Goal: Task Accomplishment & Management: Complete application form

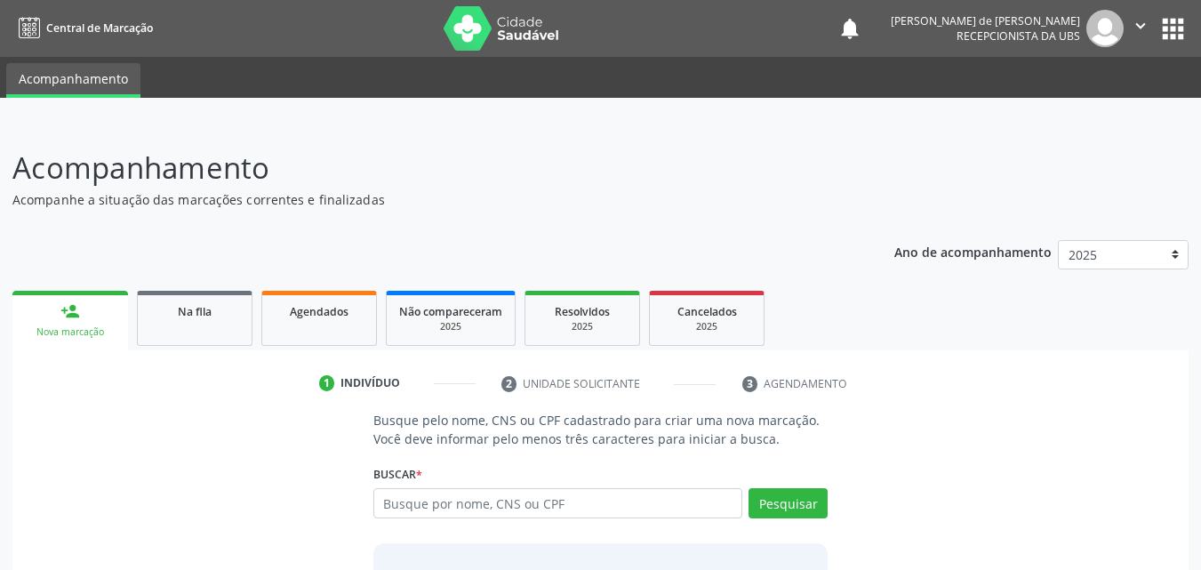
scroll to position [140, 0]
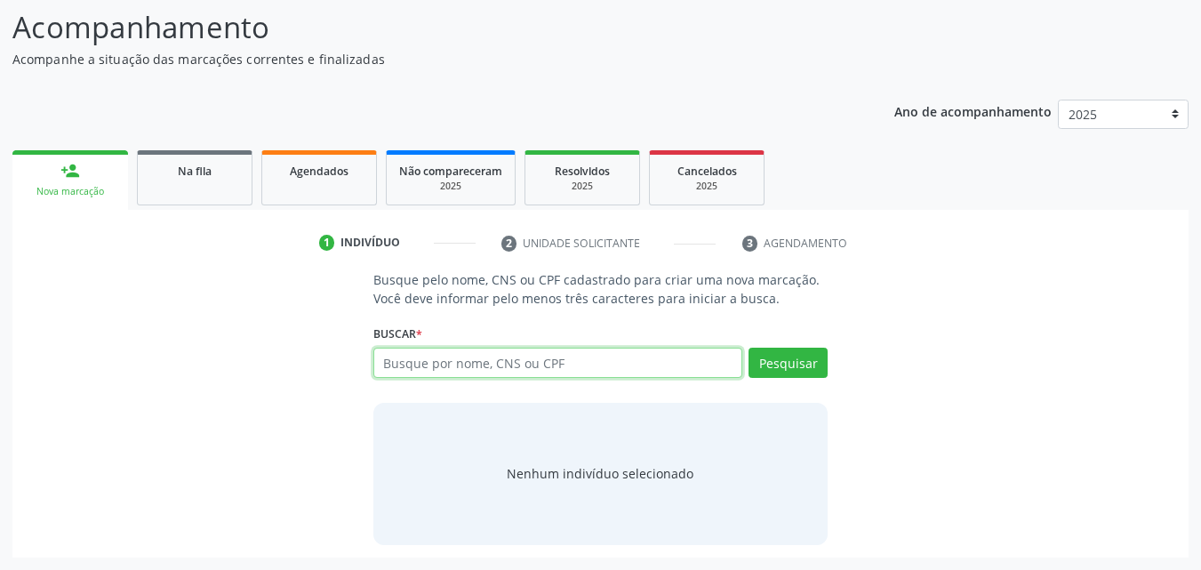
click at [415, 359] on input "text" at bounding box center [558, 363] width 370 height 30
type input "[PERSON_NAME]"
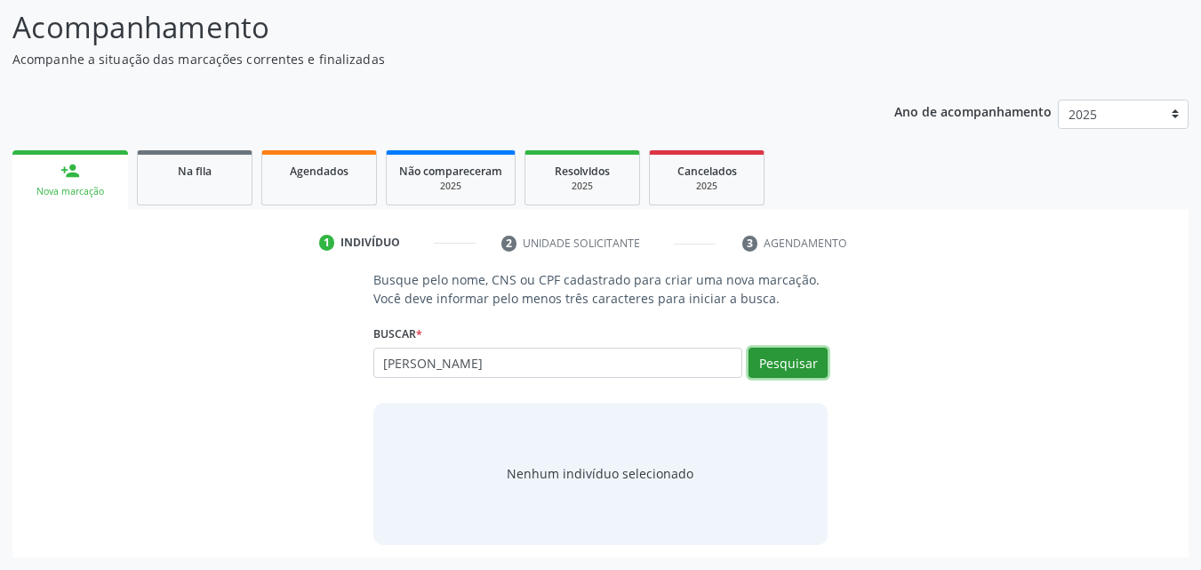
click at [792, 355] on button "Pesquisar" at bounding box center [788, 363] width 79 height 30
type input "[PERSON_NAME]"
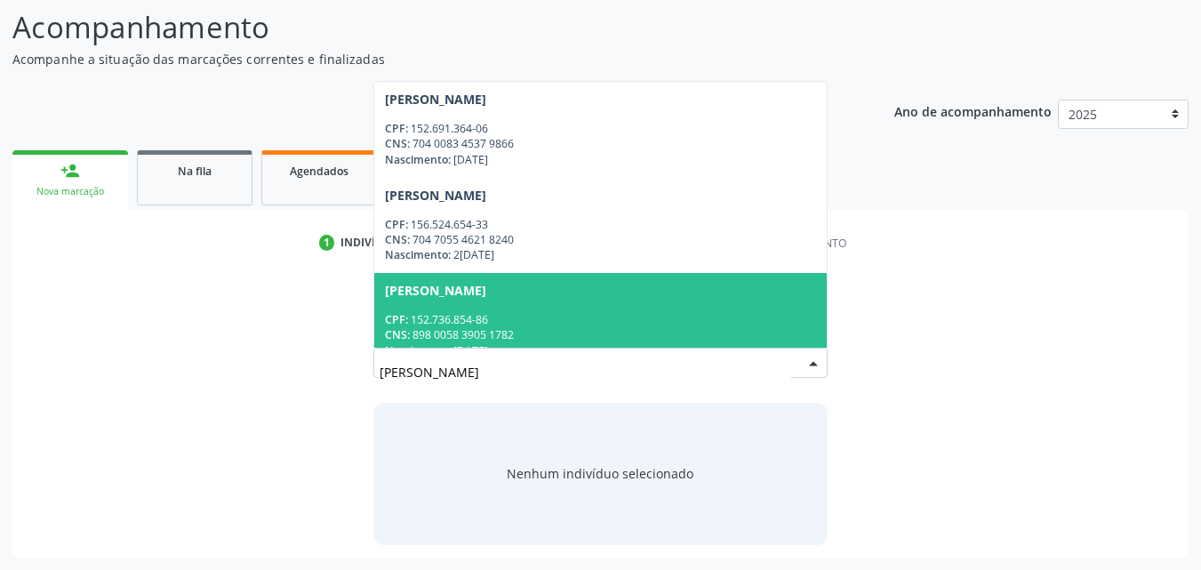
click at [486, 296] on div "[PERSON_NAME]" at bounding box center [435, 291] width 101 height 14
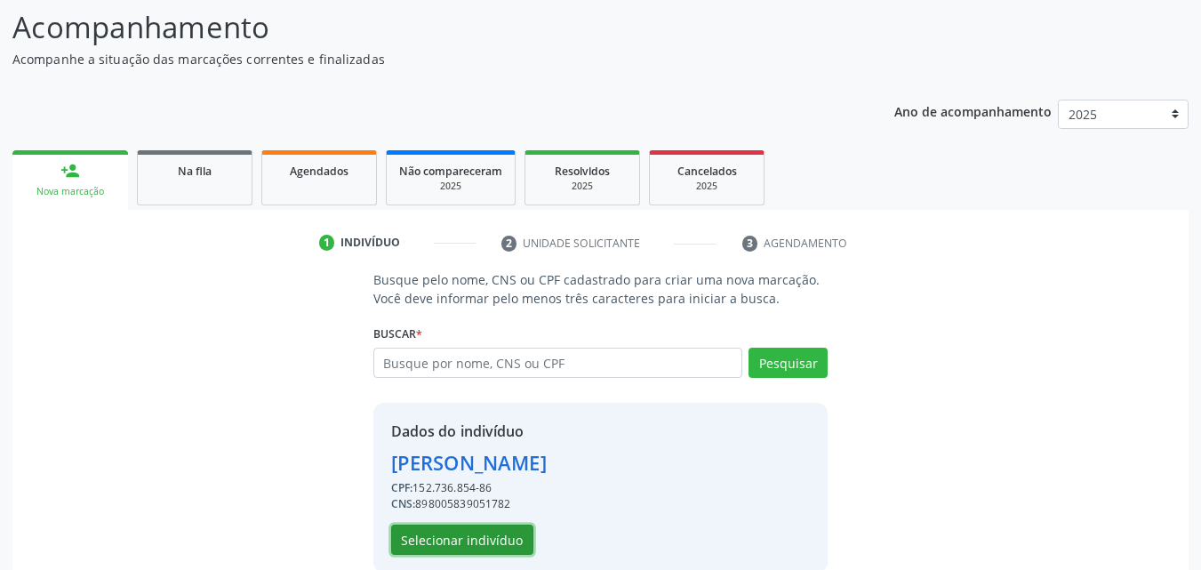
click at [437, 533] on button "Selecionar indivíduo" at bounding box center [462, 540] width 142 height 30
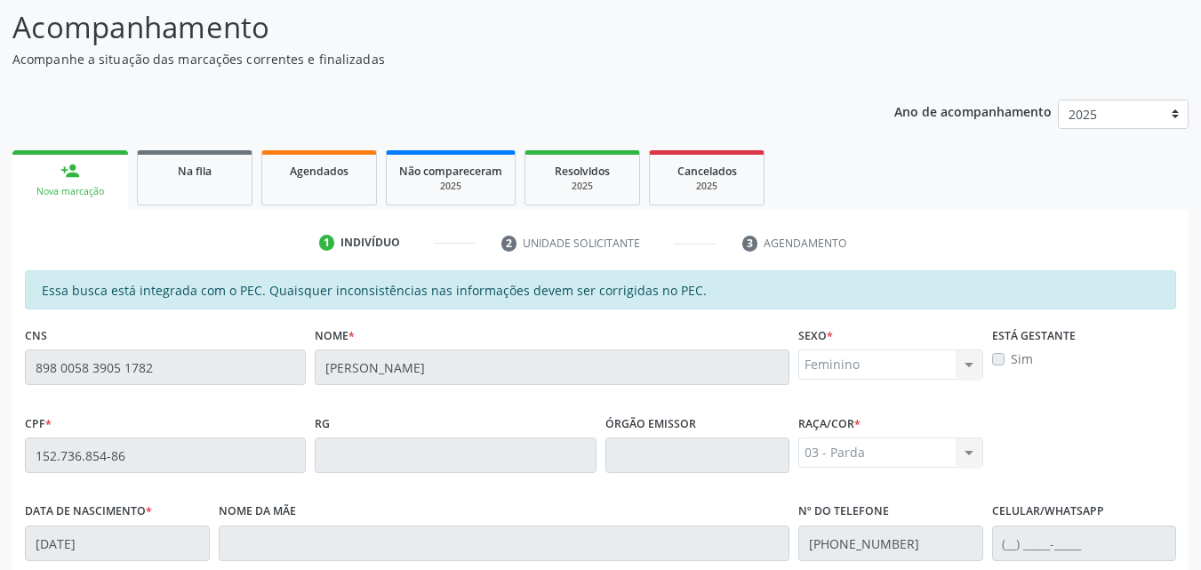
scroll to position [470, 0]
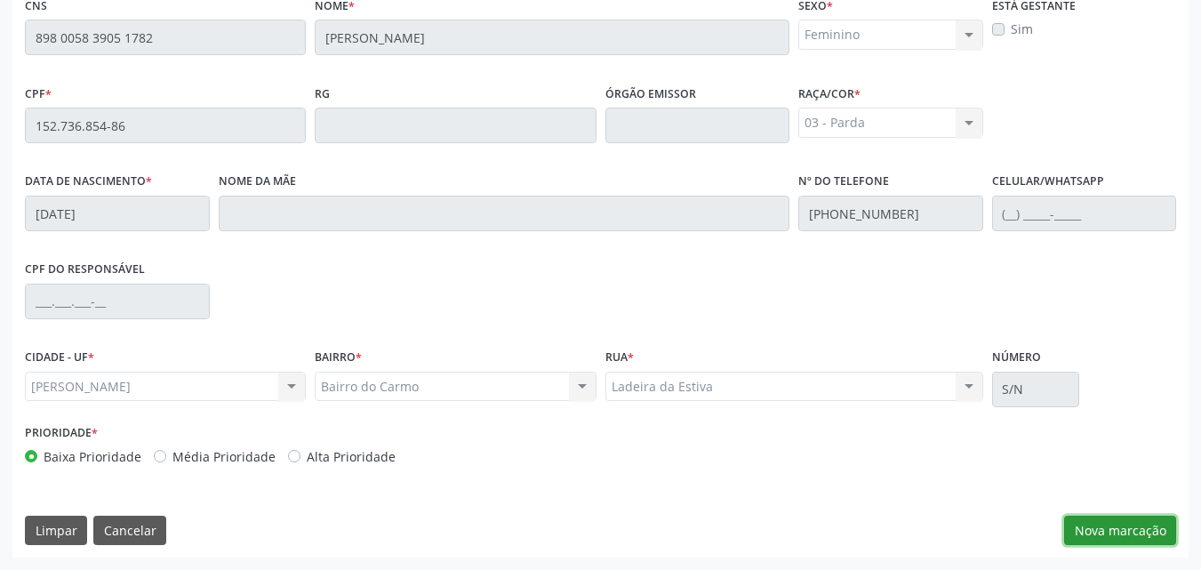
click at [1145, 535] on button "Nova marcação" at bounding box center [1120, 531] width 112 height 30
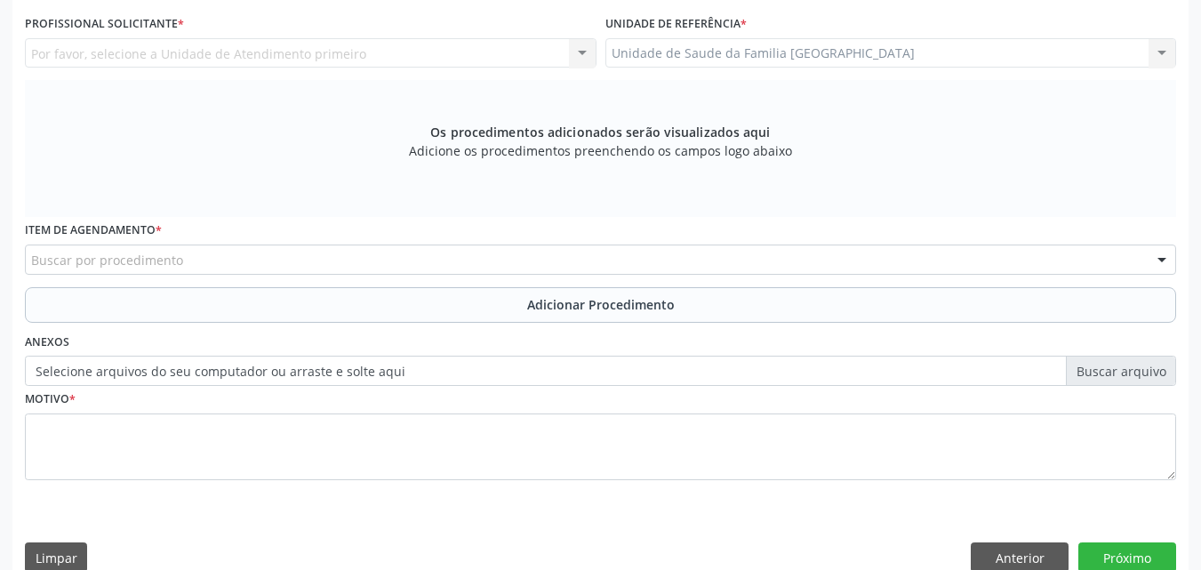
scroll to position [55, 0]
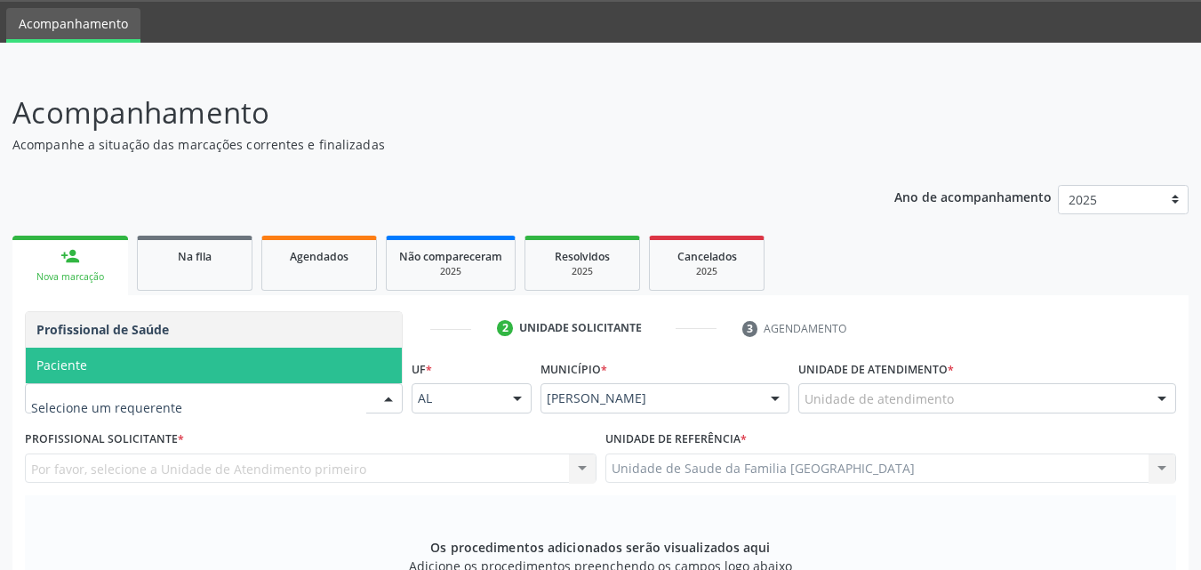
click at [56, 365] on span "Paciente" at bounding box center [61, 365] width 51 height 17
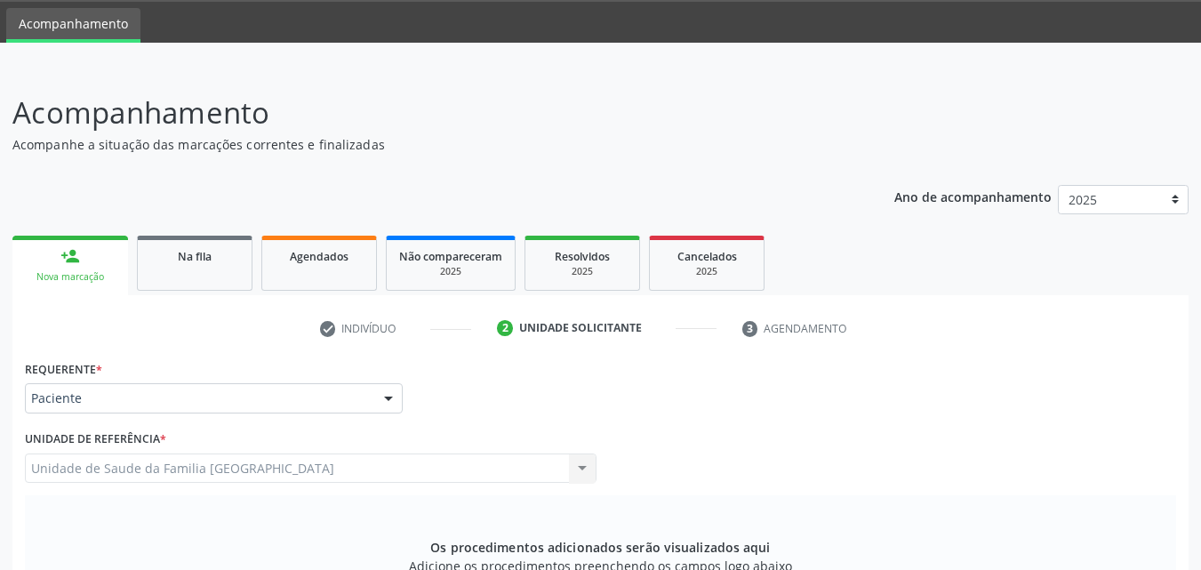
click at [65, 470] on div "Unidade de Saude da Familia [GEOGRAPHIC_DATA] Unidade de Saude da Familia [GEOG…" at bounding box center [311, 468] width 572 height 30
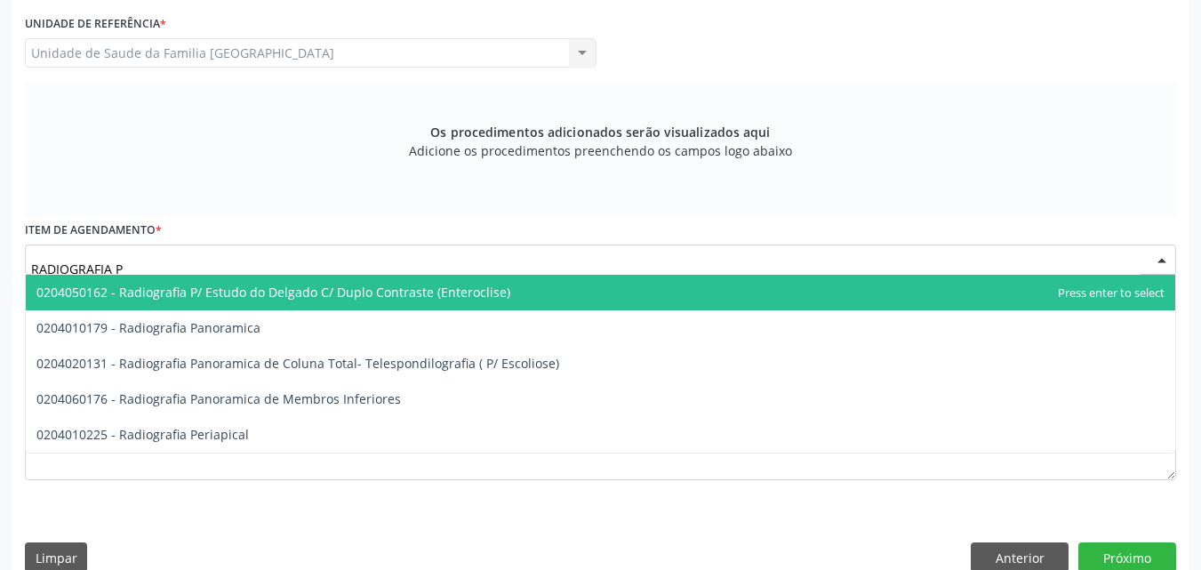
type input "RADIOGRAFIA PE"
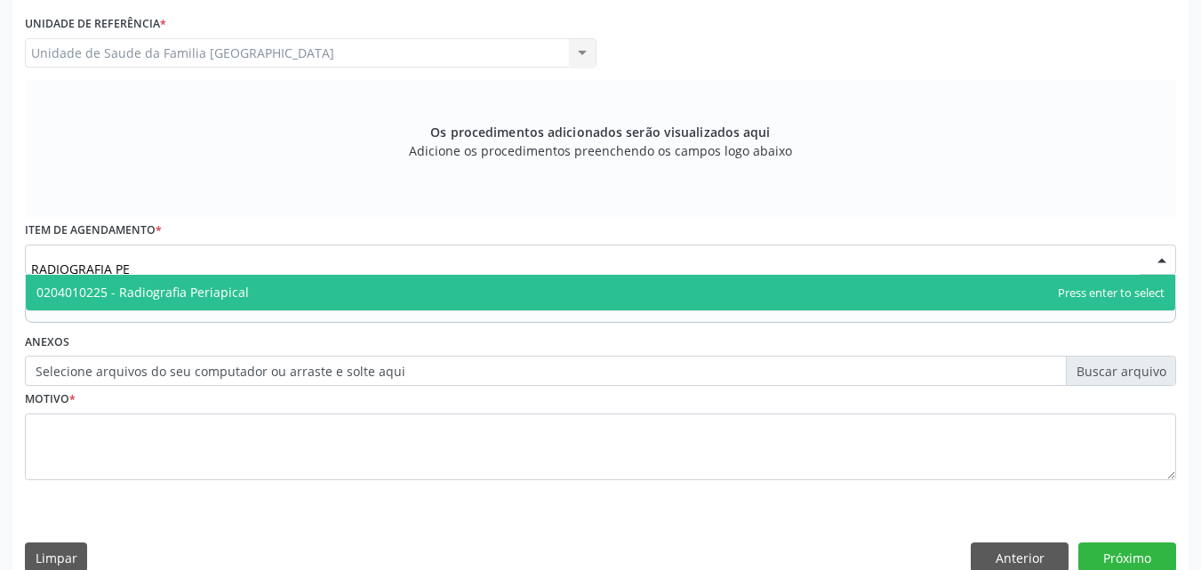
click at [152, 293] on span "0204010225 - Radiografia Periapical" at bounding box center [142, 292] width 212 height 17
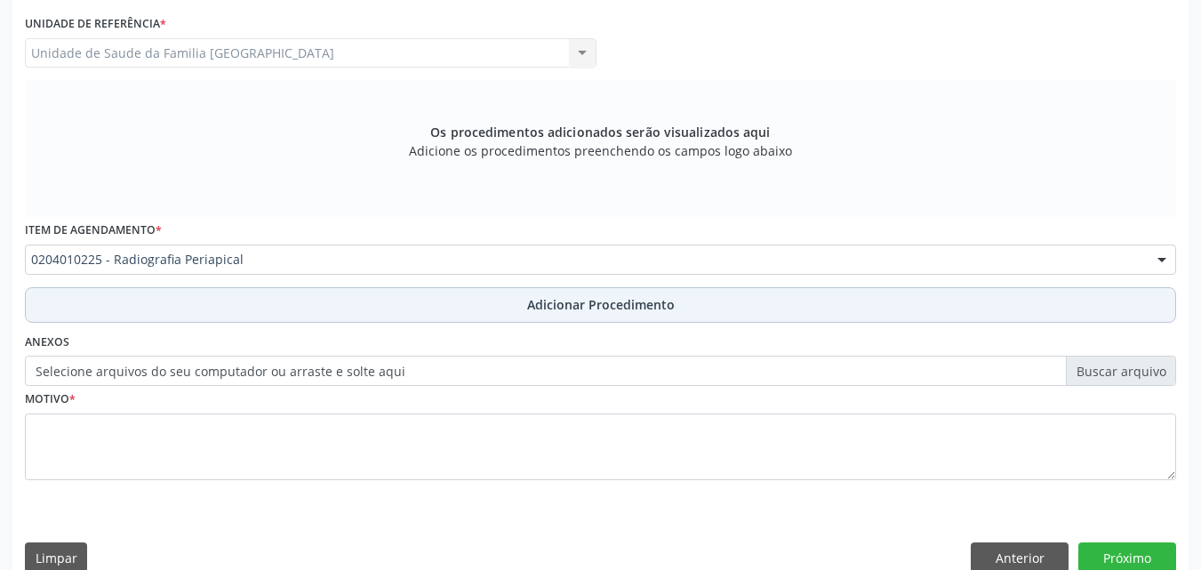
click at [172, 306] on button "Adicionar Procedimento" at bounding box center [600, 305] width 1151 height 36
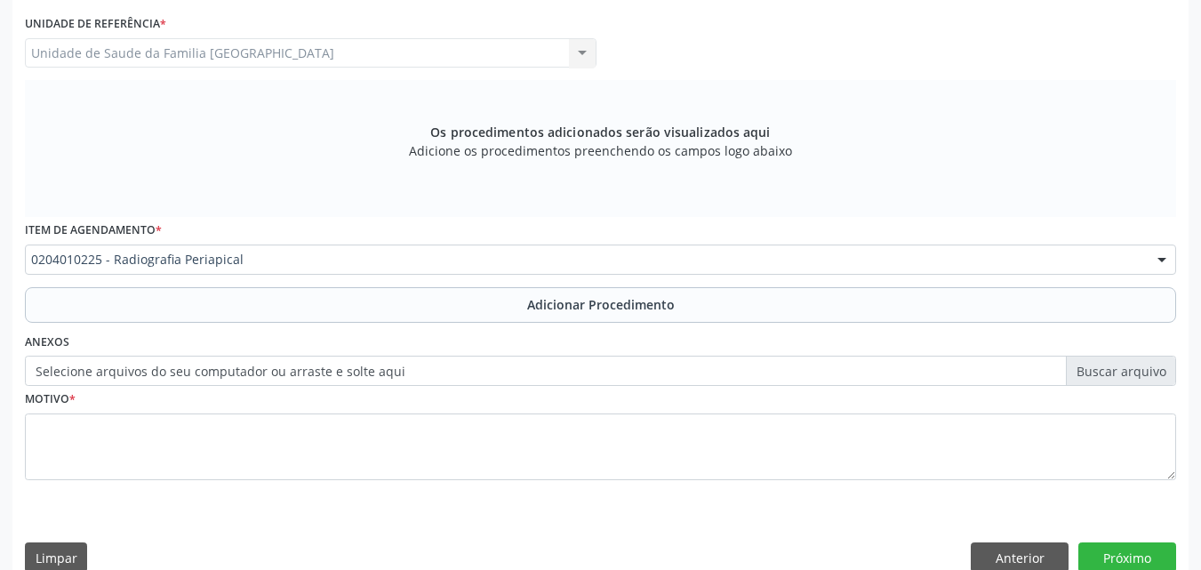
scroll to position [430, 0]
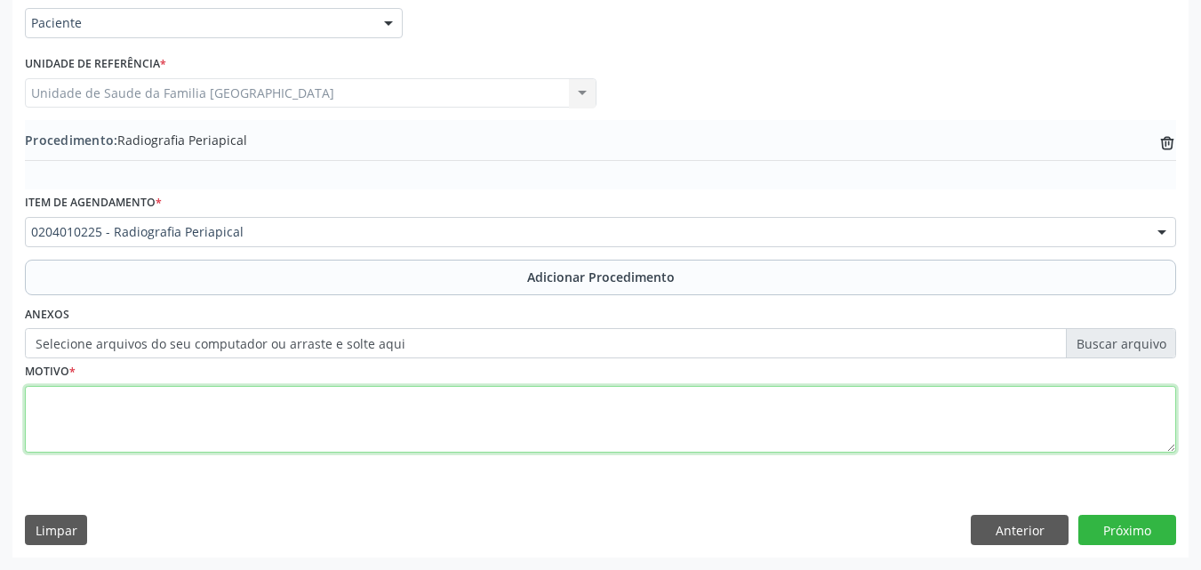
click at [157, 411] on textarea at bounding box center [600, 420] width 1151 height 68
type textarea "PACIENTE MENOR SOFREU TRAUMA NA REGIÃO DOS ELEMENTOS 51/61."
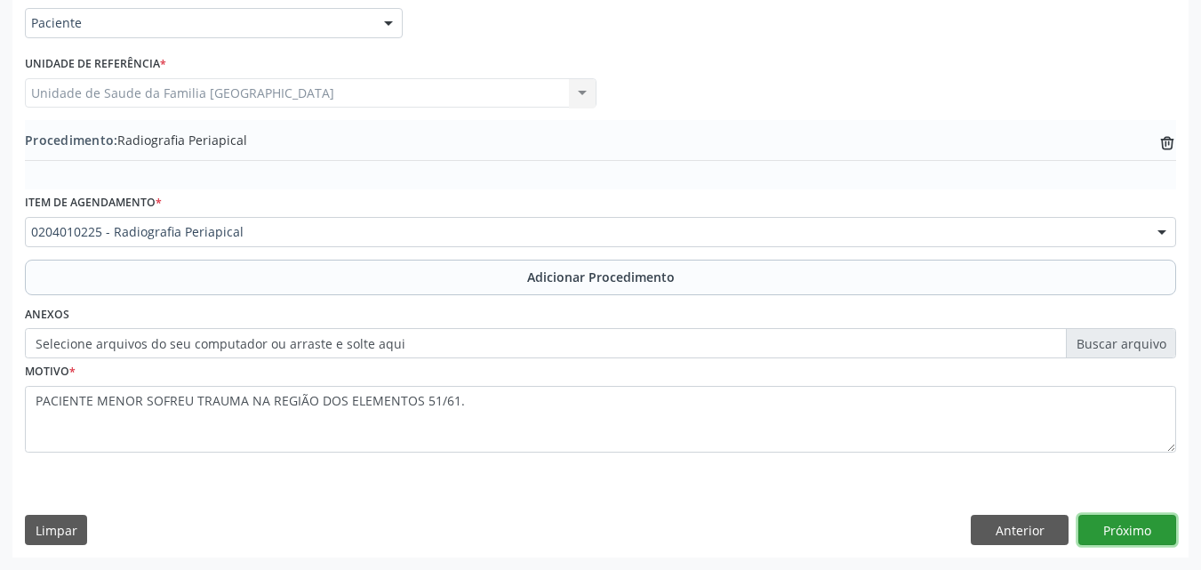
click at [1118, 533] on button "Próximo" at bounding box center [1127, 530] width 98 height 30
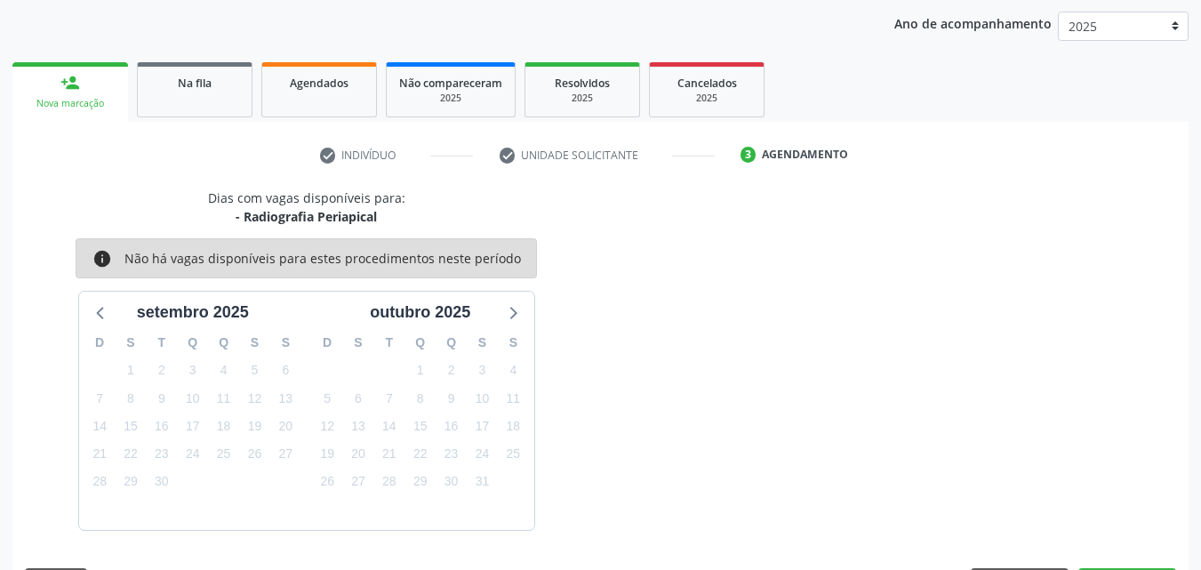
scroll to position [281, 0]
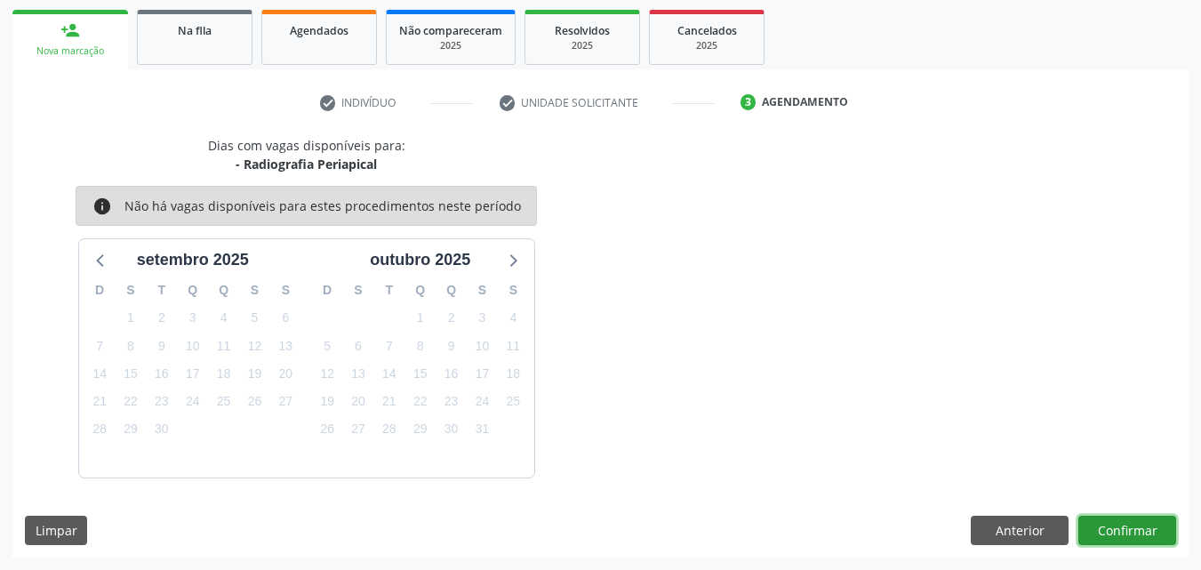
click at [1118, 533] on button "Confirmar" at bounding box center [1127, 531] width 98 height 30
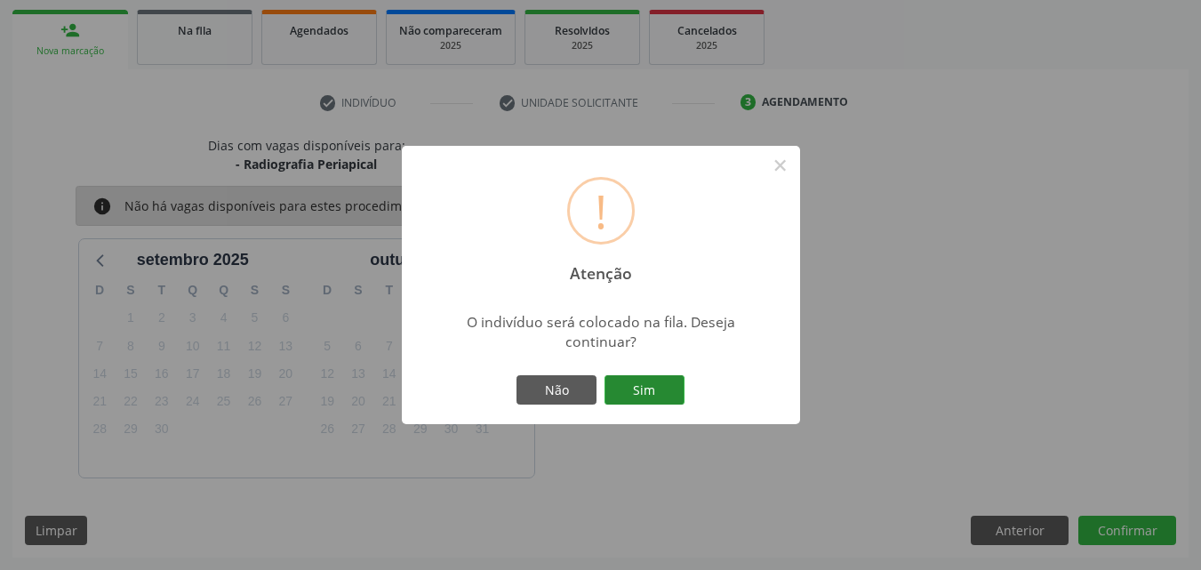
click at [653, 386] on button "Sim" at bounding box center [645, 390] width 80 height 30
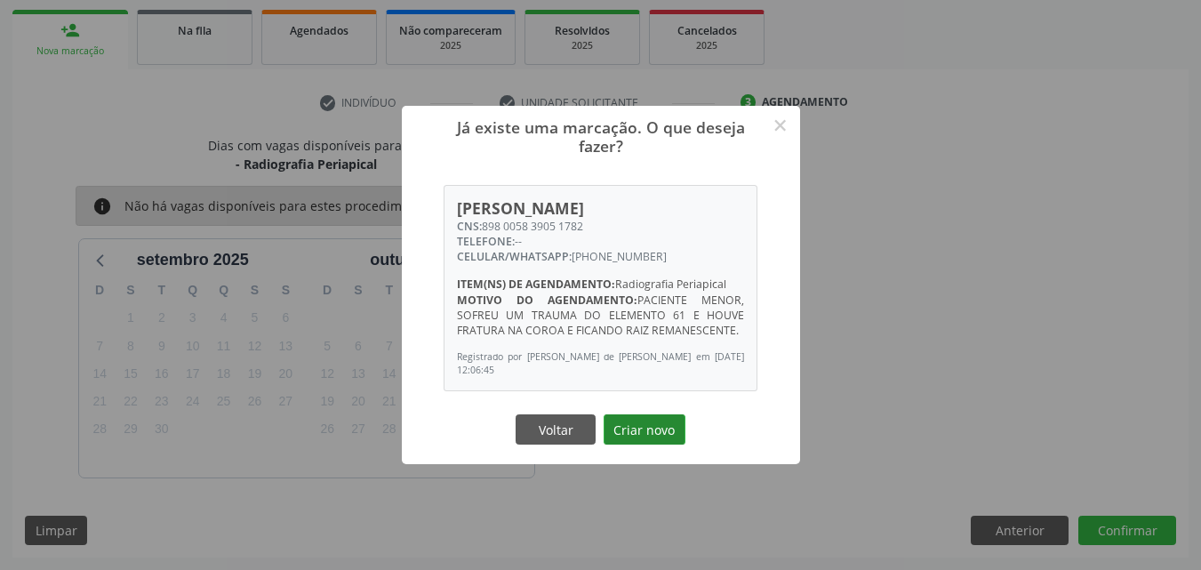
click at [652, 429] on button "Criar novo" at bounding box center [645, 429] width 82 height 30
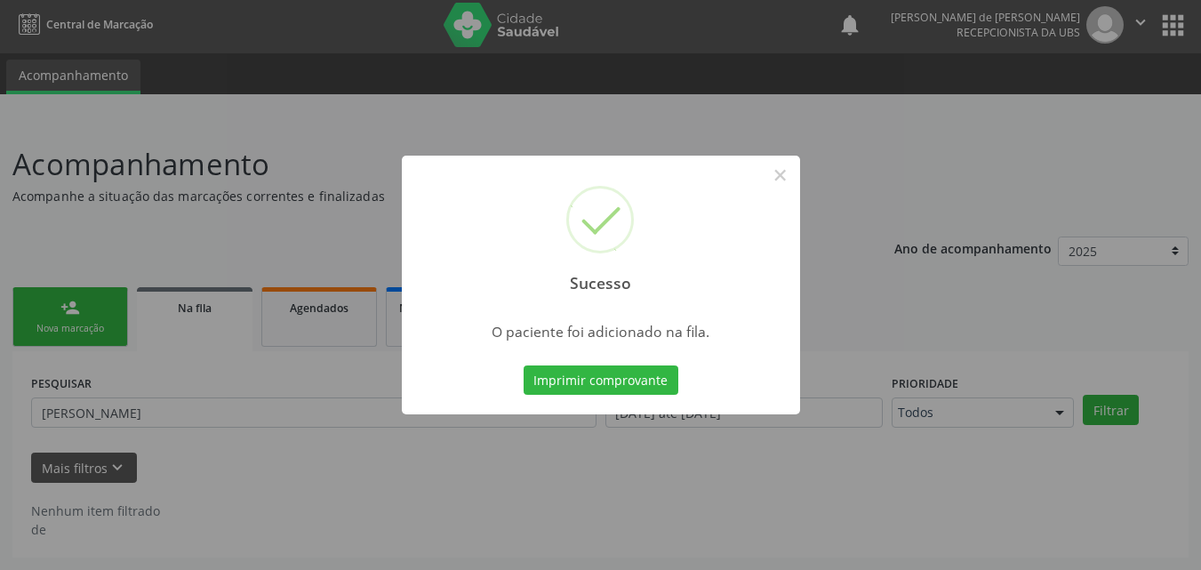
scroll to position [4, 0]
click at [782, 172] on button "×" at bounding box center [780, 175] width 30 height 30
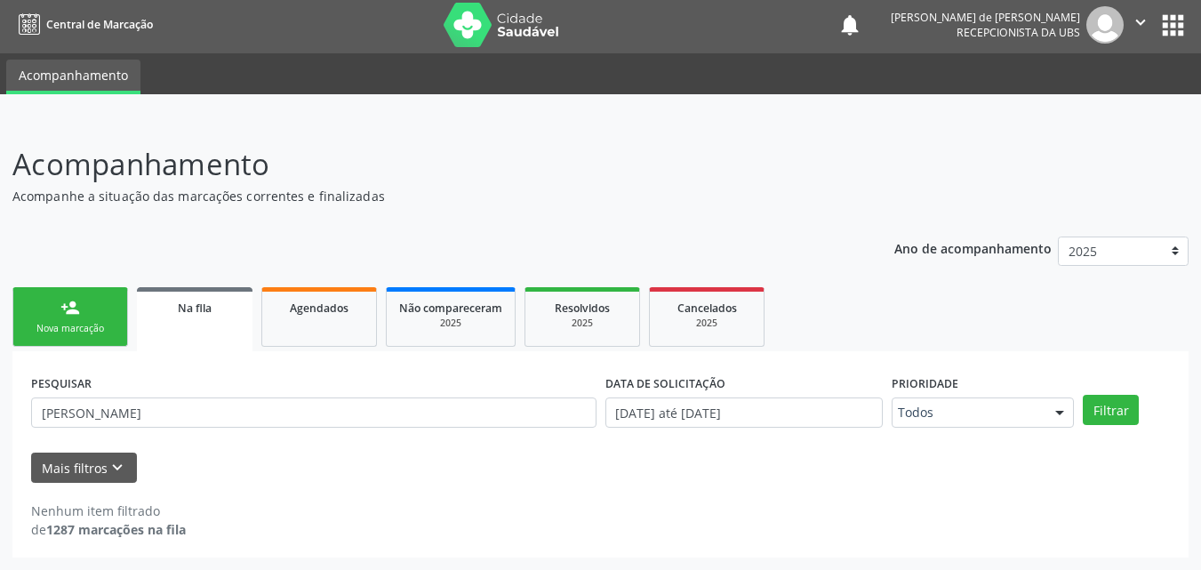
click at [52, 322] on div "Nova marcação" at bounding box center [70, 328] width 89 height 13
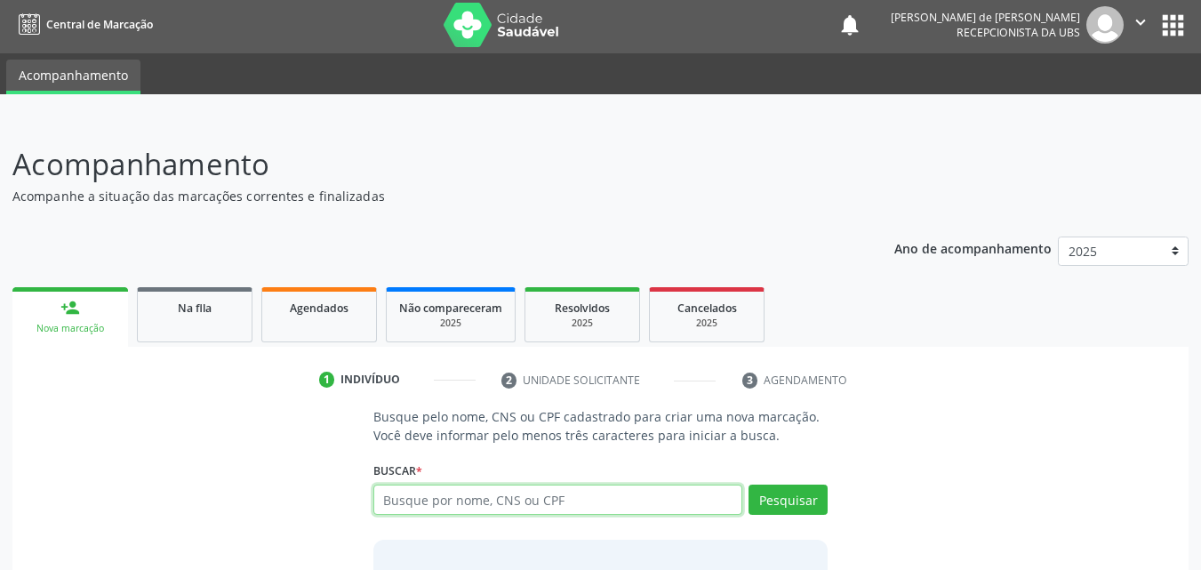
click at [425, 503] on input "text" at bounding box center [558, 500] width 370 height 30
type input "[PERSON_NAME]"
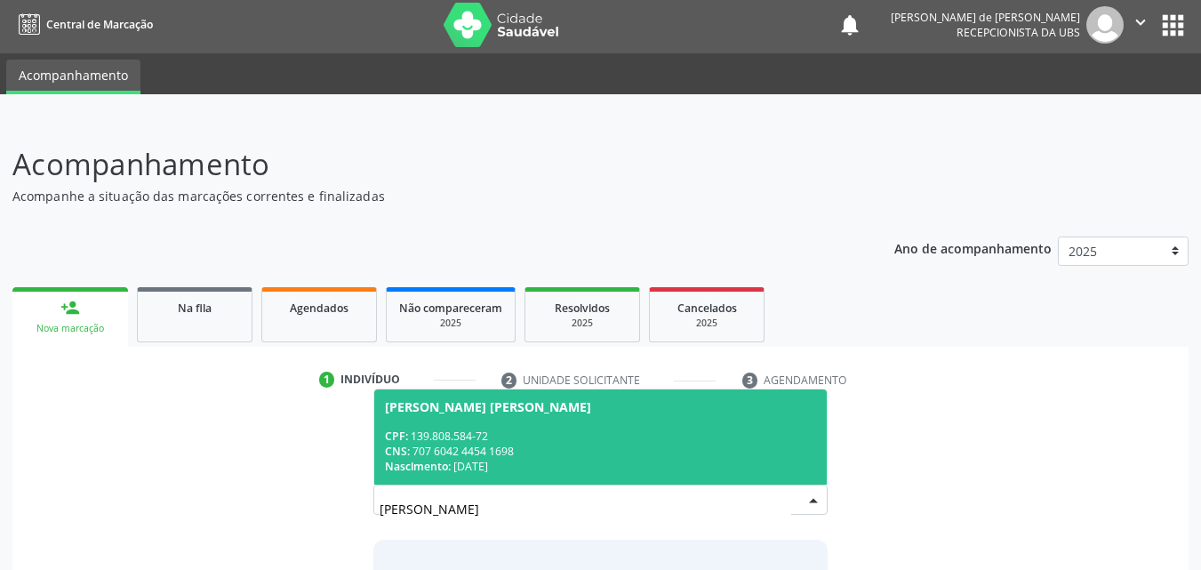
click at [518, 447] on div "CNS: 707 6042 4454 1698" at bounding box center [601, 451] width 432 height 15
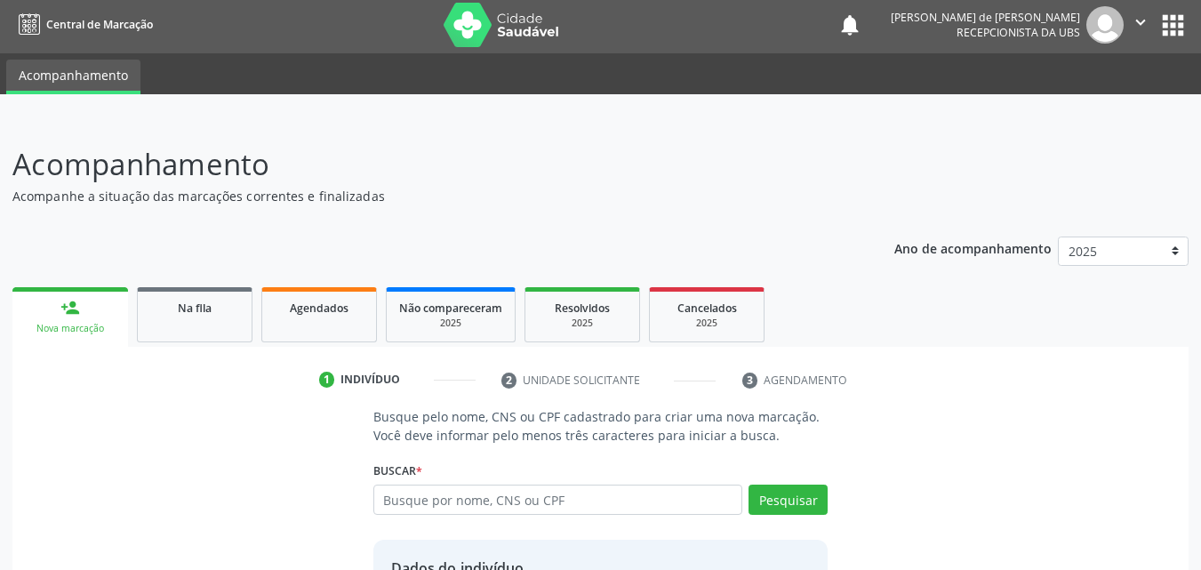
scroll to position [168, 0]
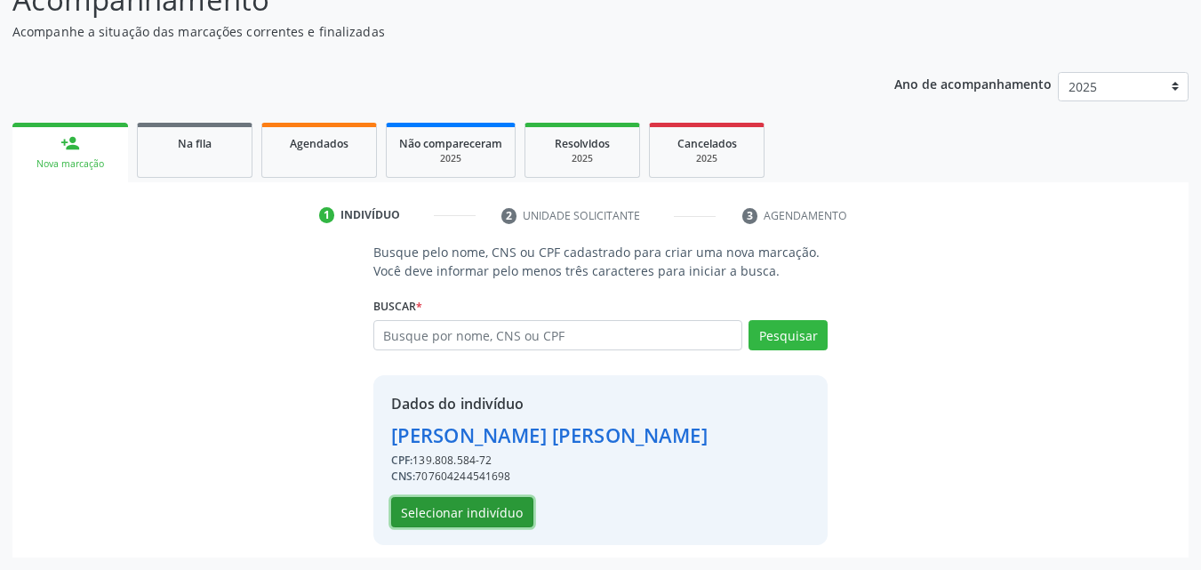
click at [507, 517] on button "Selecionar indivíduo" at bounding box center [462, 512] width 142 height 30
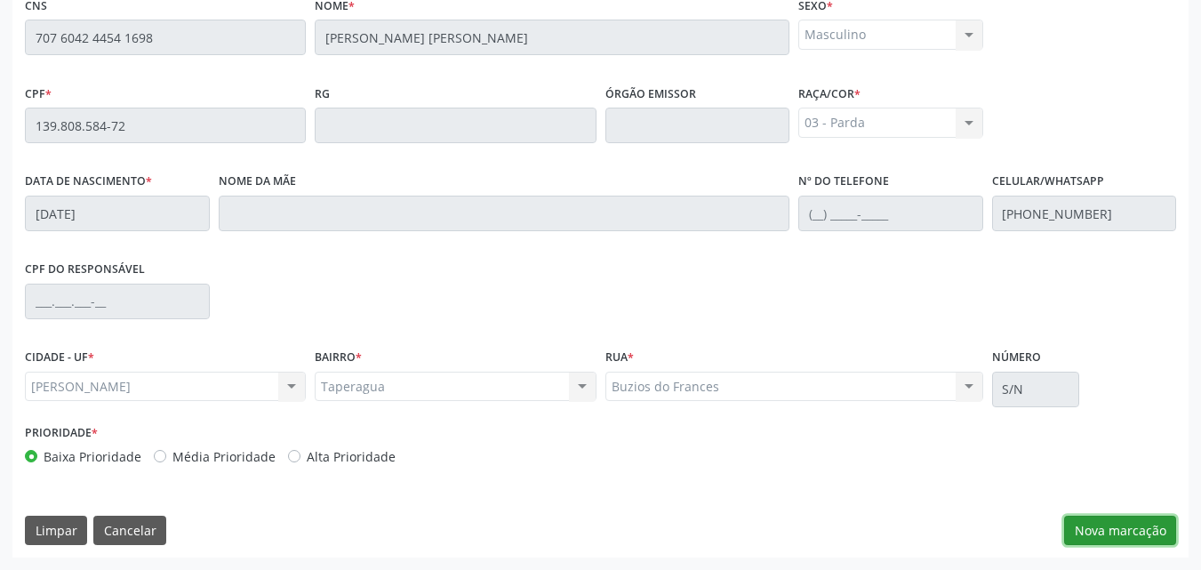
click at [1126, 522] on button "Nova marcação" at bounding box center [1120, 531] width 112 height 30
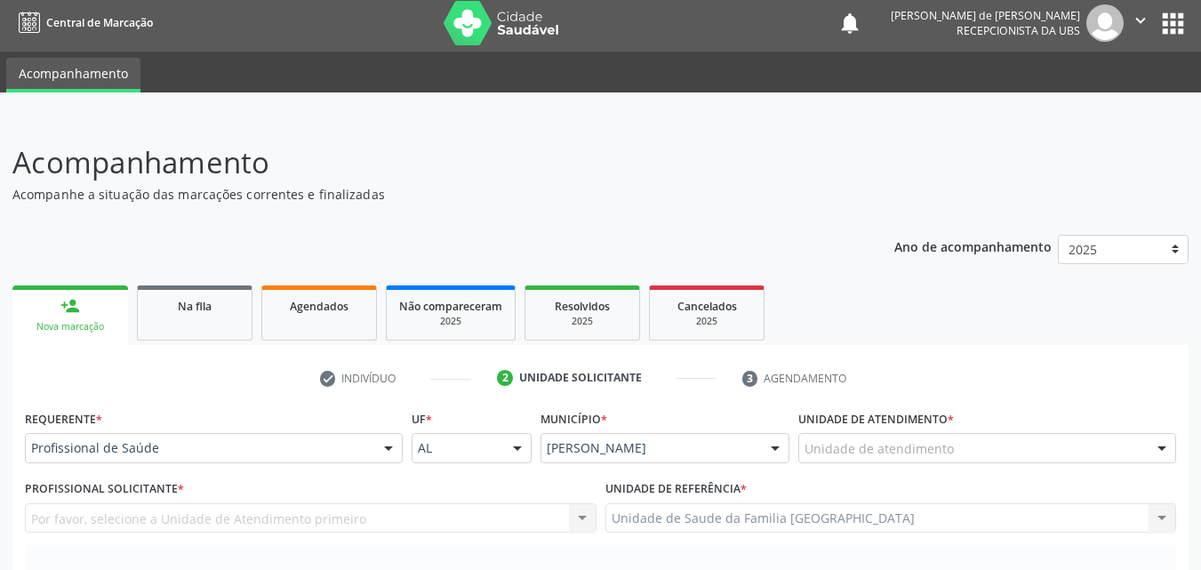
scroll to position [0, 0]
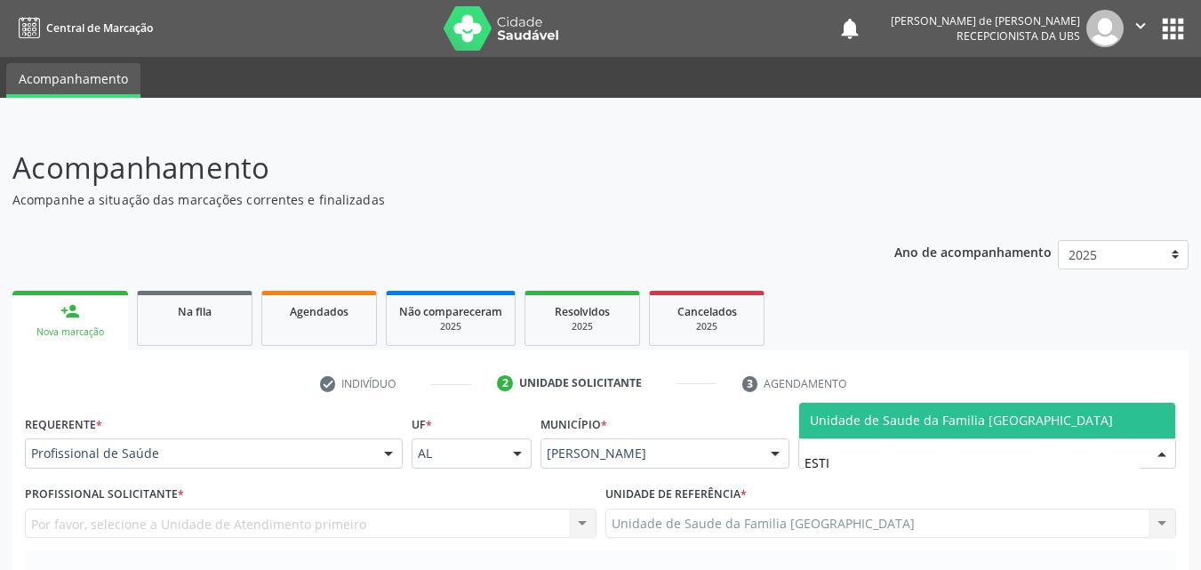
type input "ESTIV"
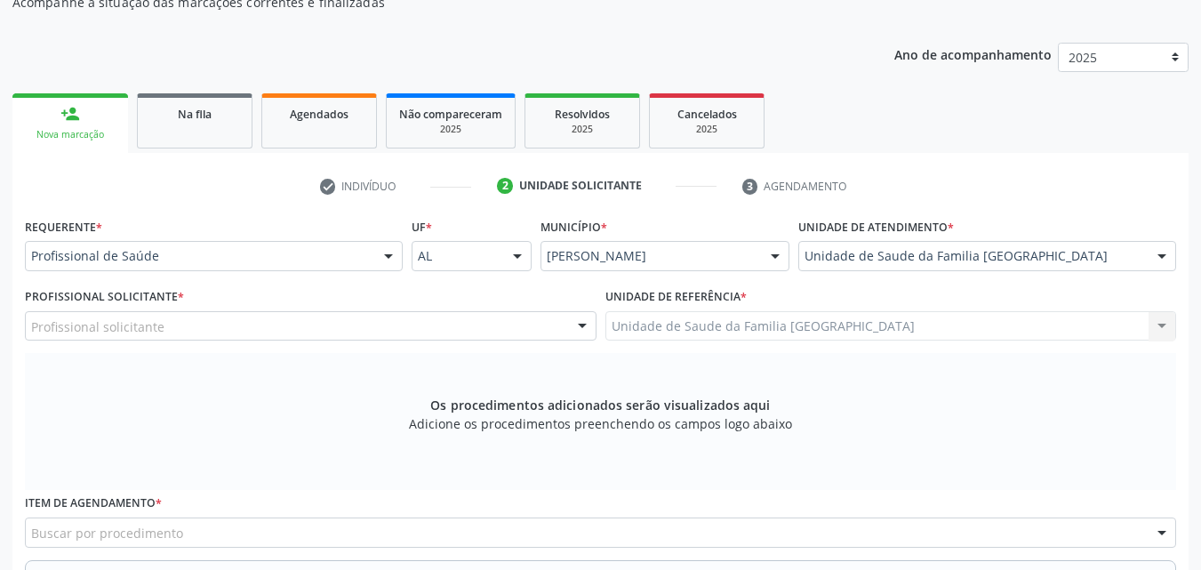
scroll to position [498, 0]
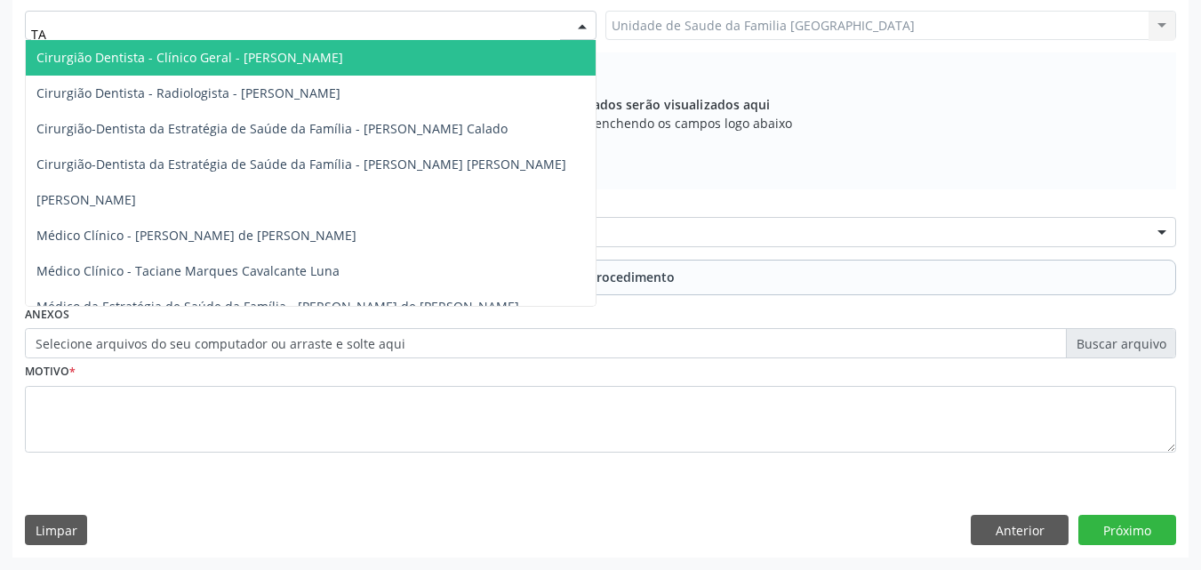
type input "TAC"
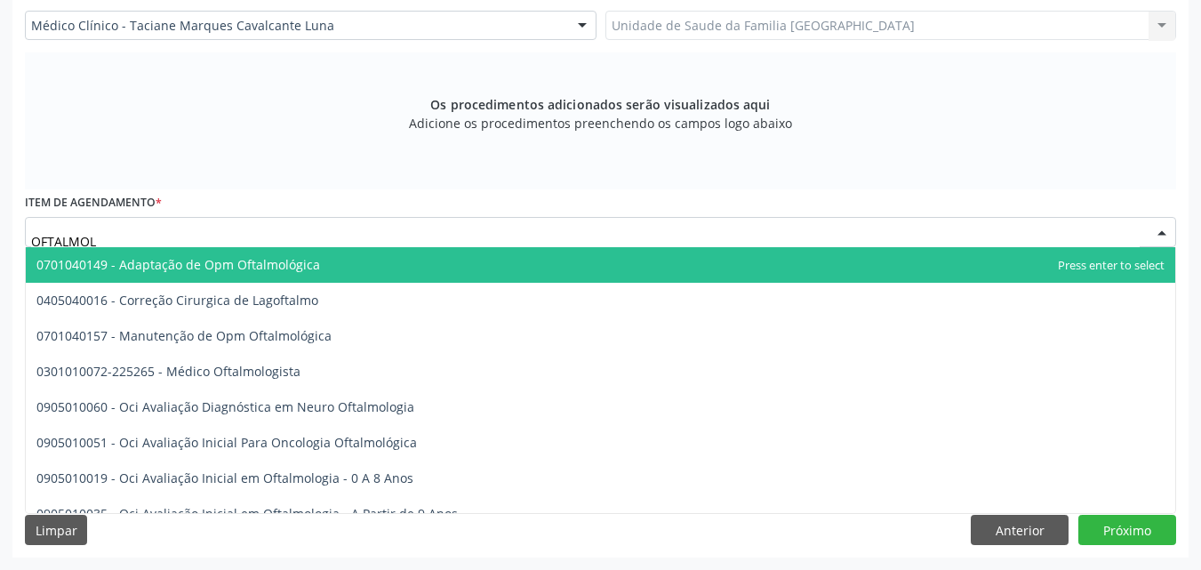
type input "OFTALMOLO"
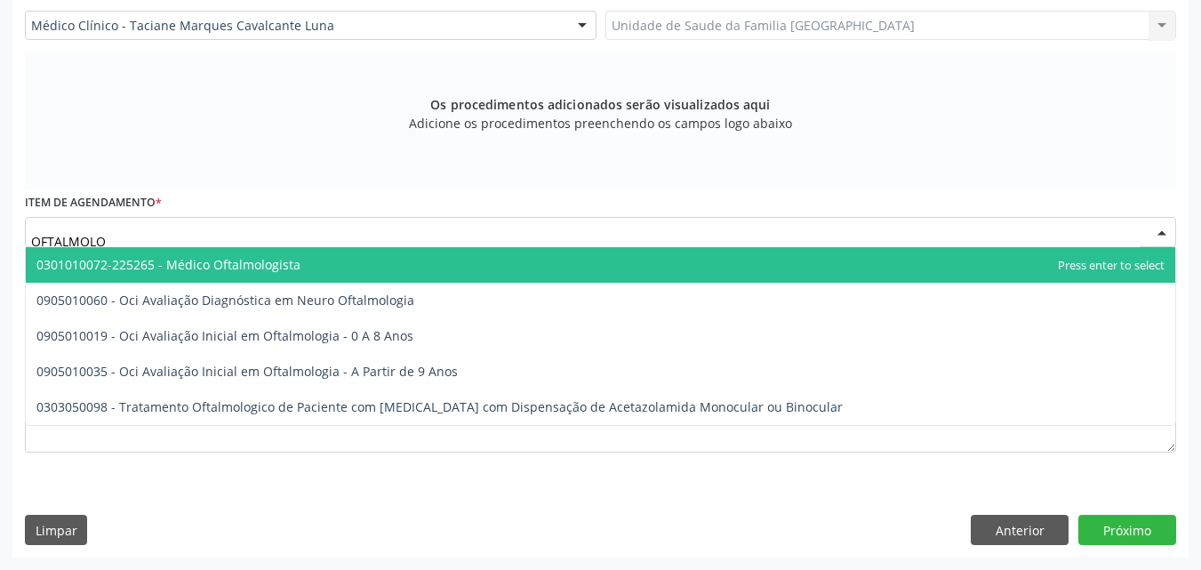
click at [180, 266] on span "0301010072-225265 - Médico Oftalmologista" at bounding box center [168, 264] width 264 height 17
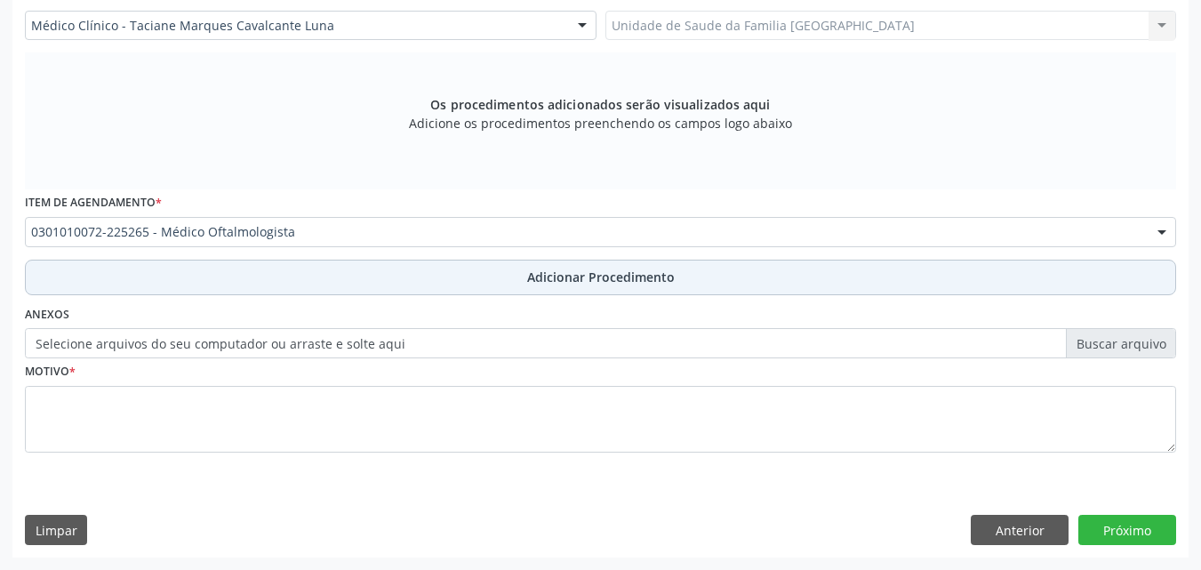
click at [174, 278] on button "Adicionar Procedimento" at bounding box center [600, 278] width 1151 height 36
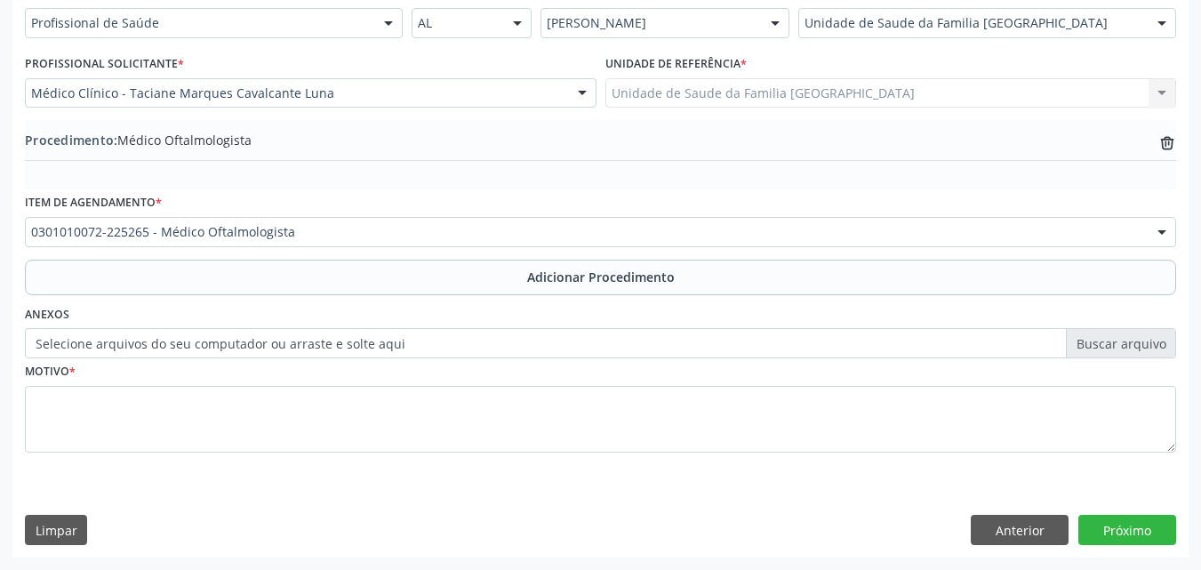
scroll to position [430, 0]
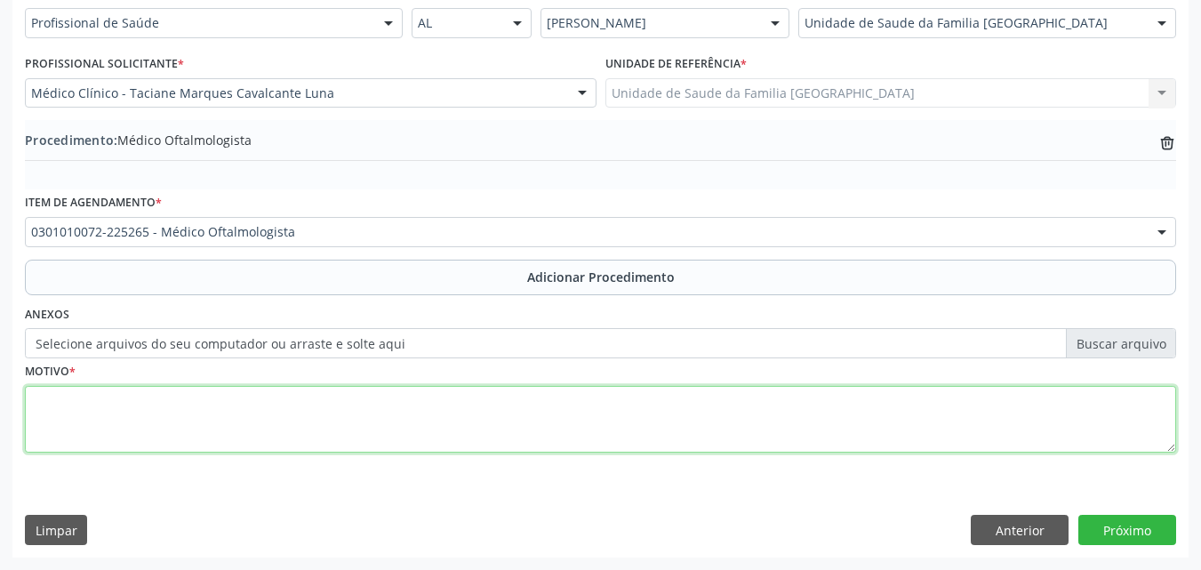
click at [171, 429] on textarea at bounding box center [600, 420] width 1151 height 68
type textarea "E-14-[MEDICAL_DATA] MELLITUS NÃO ESPECIFICADO."
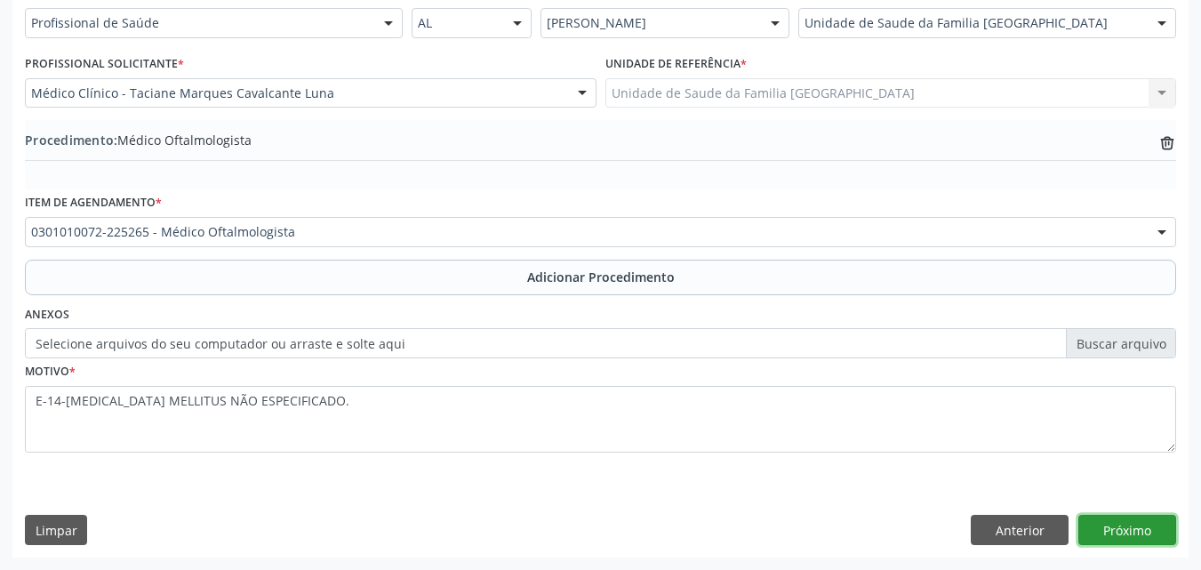
click at [1136, 535] on button "Próximo" at bounding box center [1127, 530] width 98 height 30
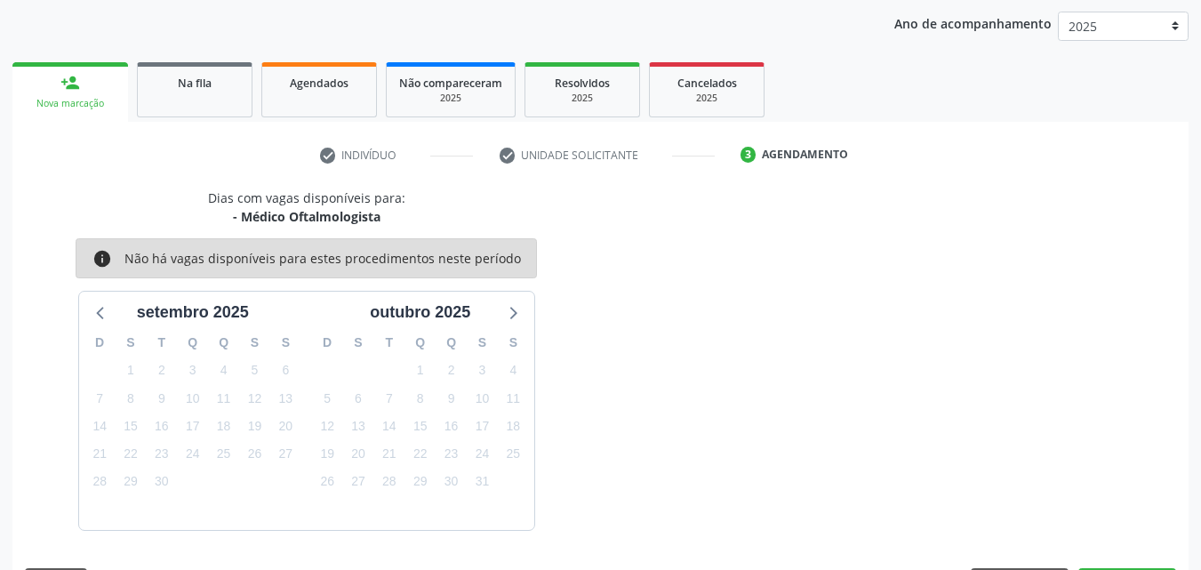
scroll to position [281, 0]
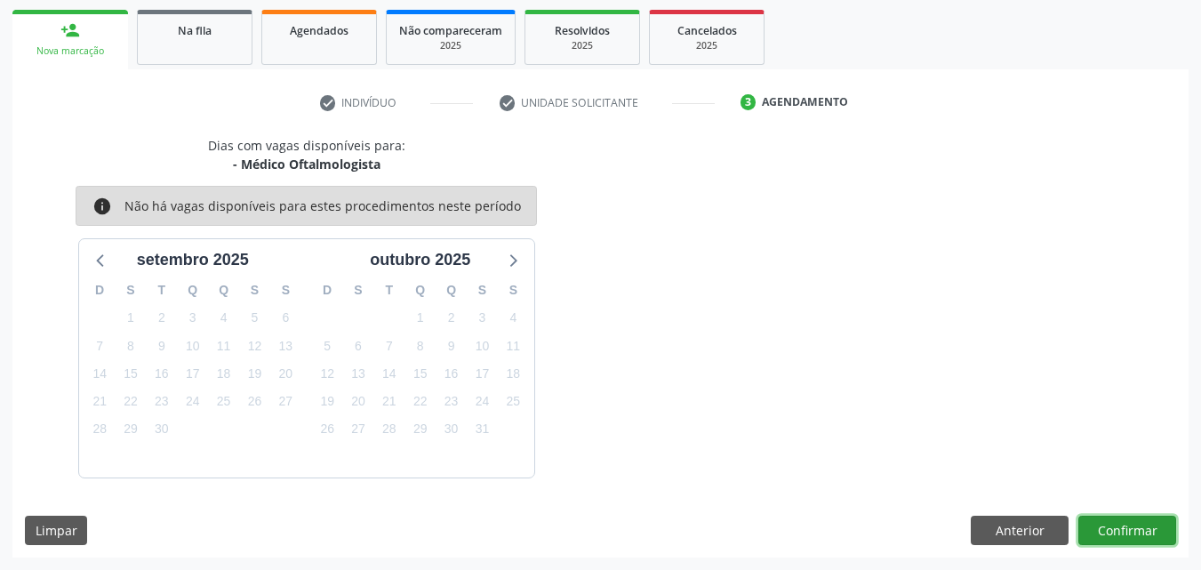
click at [1136, 535] on button "Confirmar" at bounding box center [1127, 531] width 98 height 30
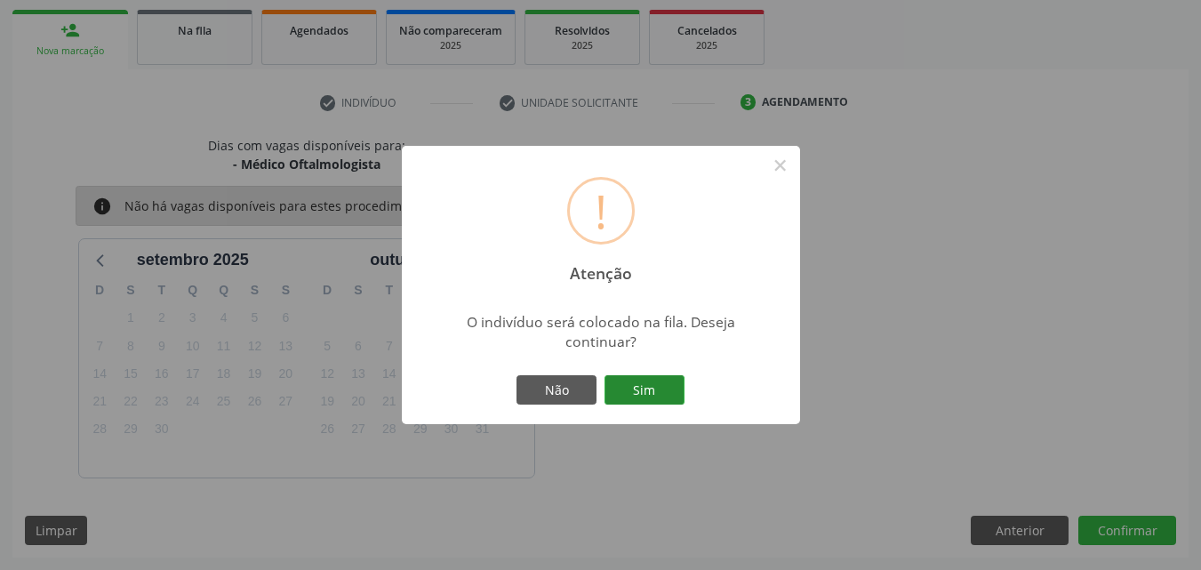
click at [656, 378] on button "Sim" at bounding box center [645, 390] width 80 height 30
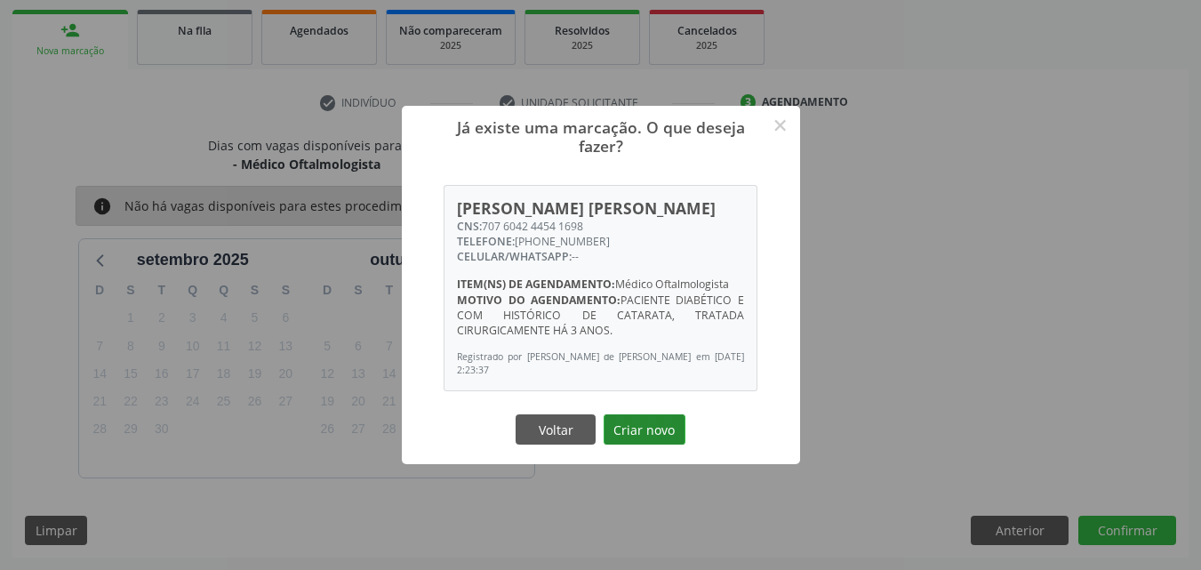
click at [653, 431] on button "Criar novo" at bounding box center [645, 429] width 82 height 30
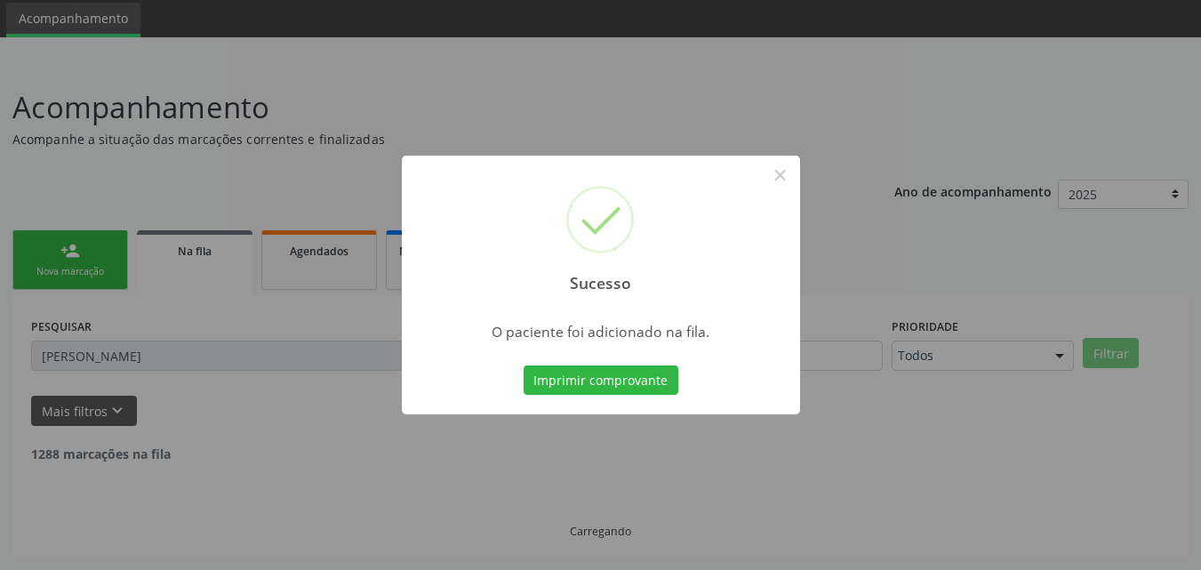
scroll to position [4, 0]
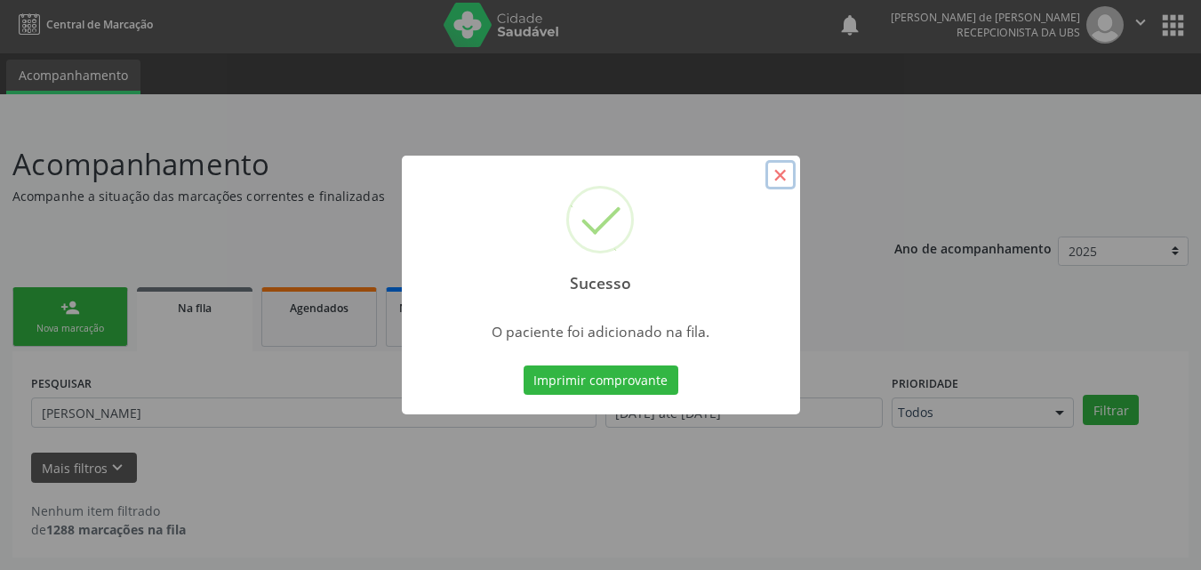
click at [782, 176] on button "×" at bounding box center [780, 175] width 30 height 30
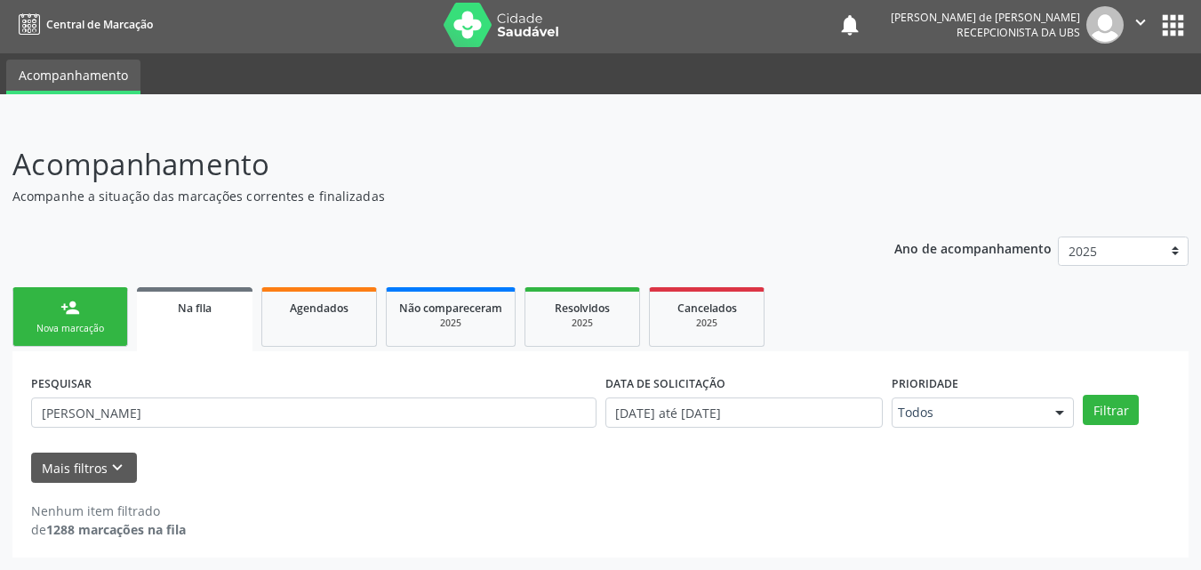
click at [93, 319] on link "person_add Nova marcação" at bounding box center [70, 317] width 116 height 60
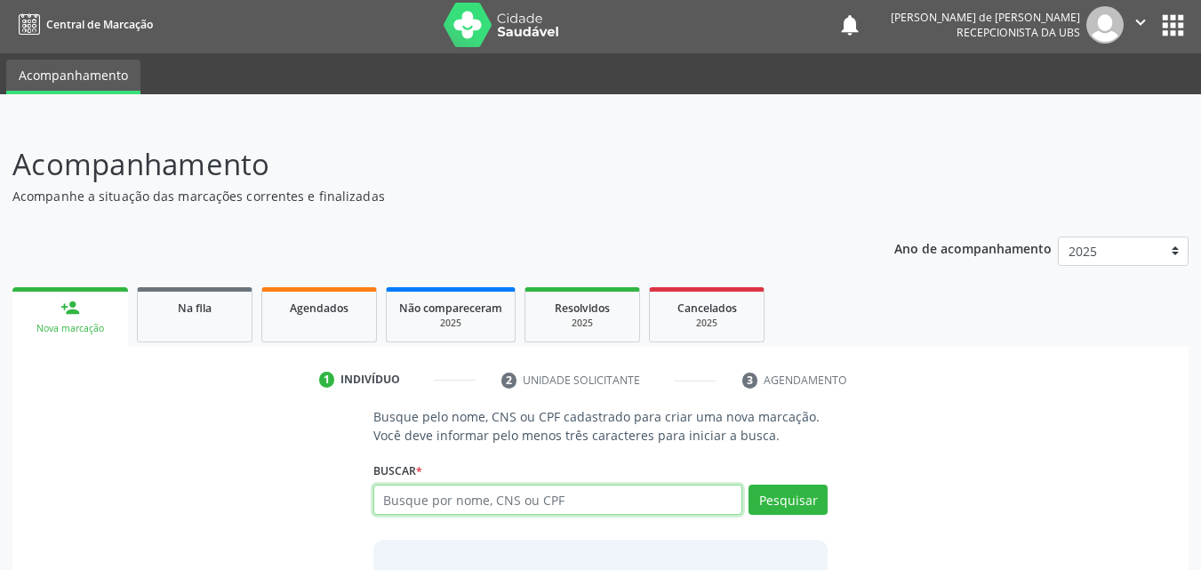
click at [448, 504] on input "text" at bounding box center [558, 500] width 370 height 30
type input "[PERSON_NAME]"
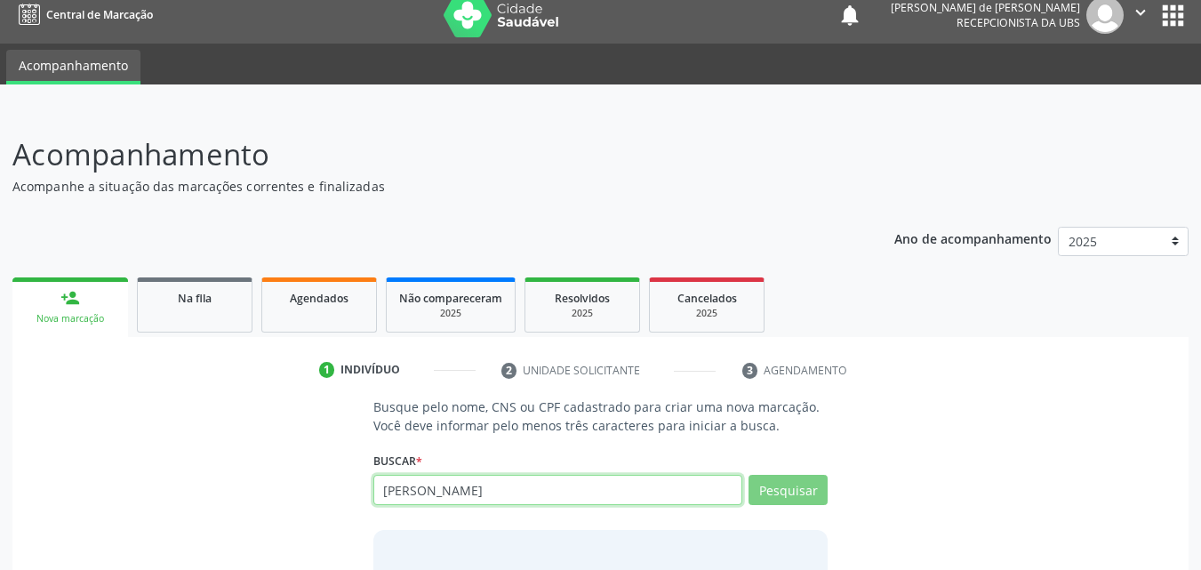
scroll to position [140, 0]
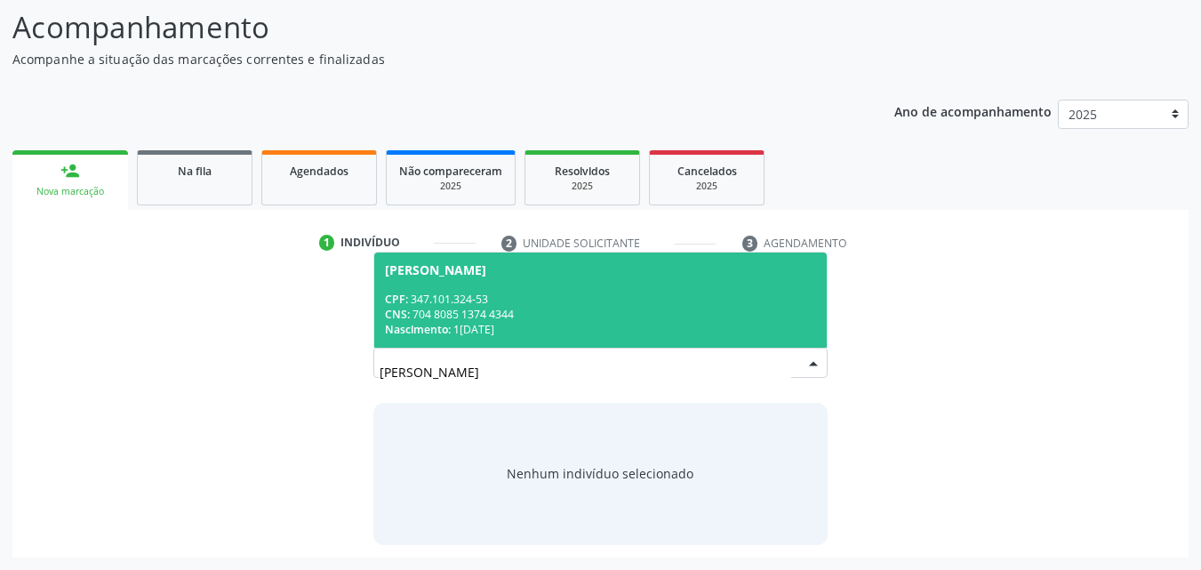
click at [477, 277] on span "[PERSON_NAME] CPF: 347.101.324-53 CNS: 704 8085 1374 4344 Nascimento: [DATE]" at bounding box center [600, 299] width 453 height 95
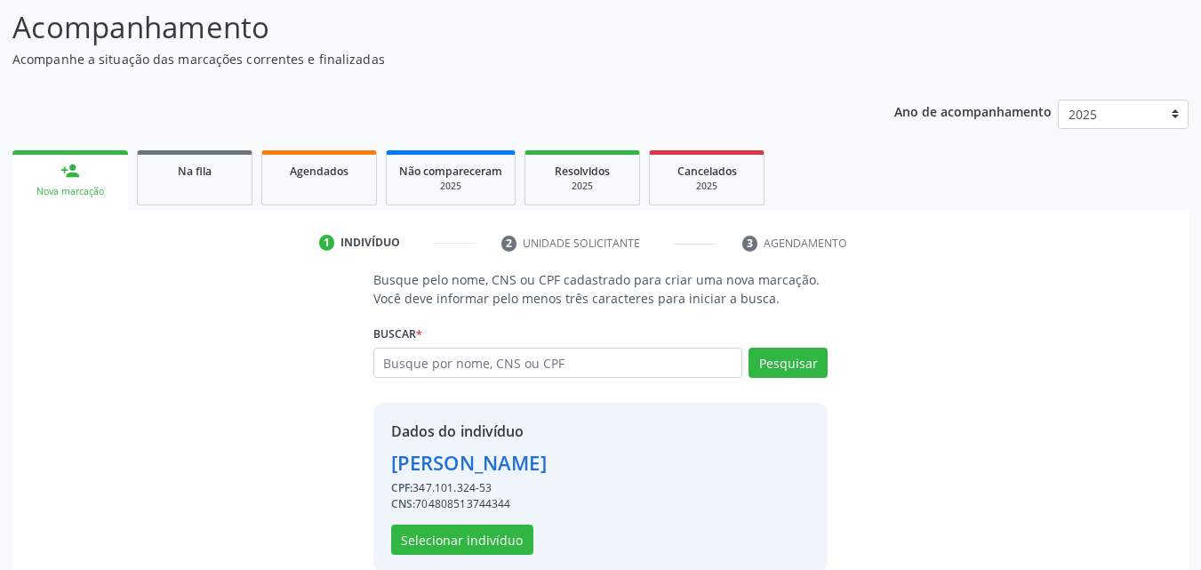
scroll to position [168, 0]
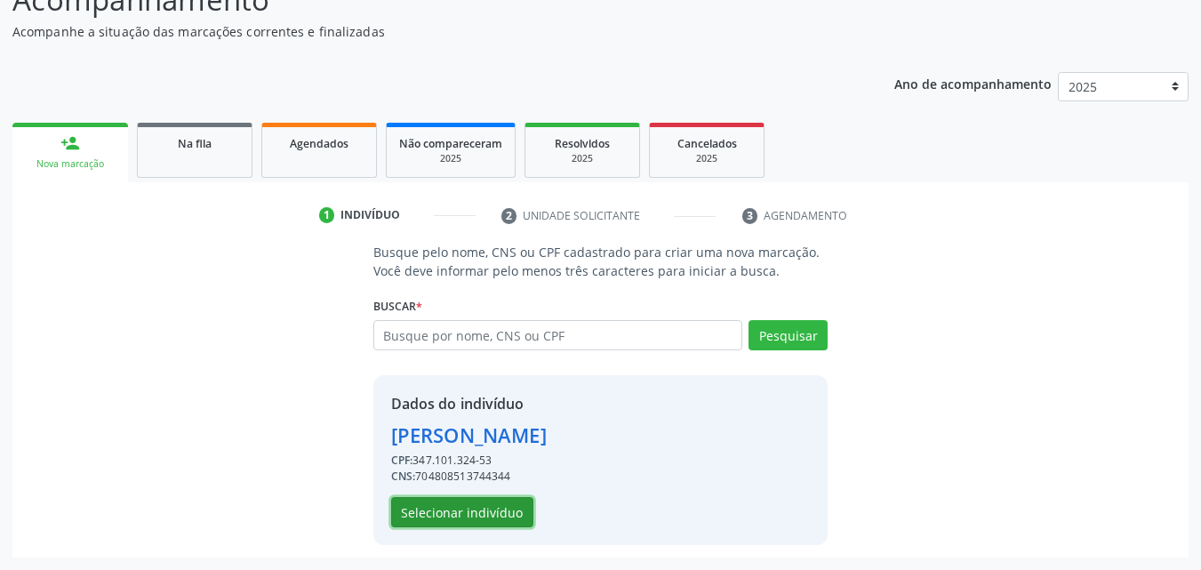
click at [460, 515] on button "Selecionar indivíduo" at bounding box center [462, 512] width 142 height 30
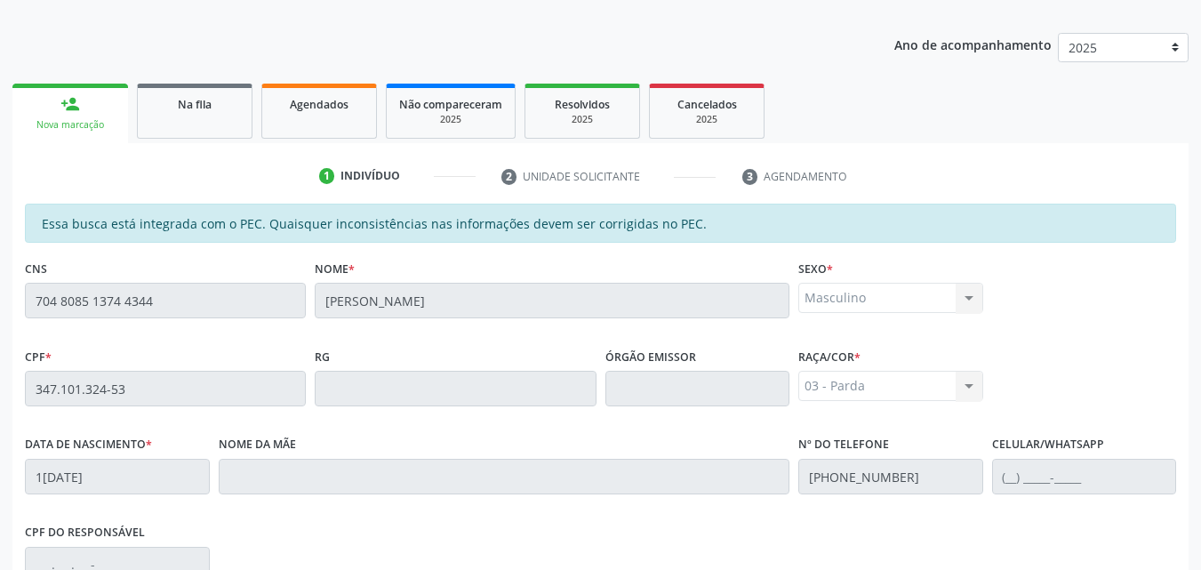
scroll to position [470, 0]
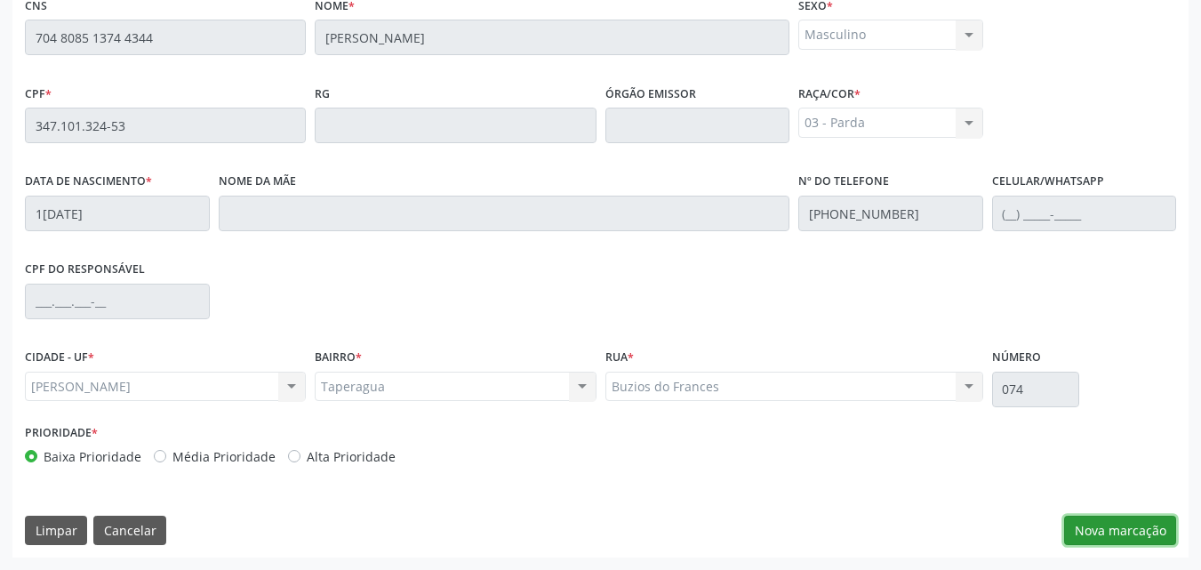
click at [1112, 535] on button "Nova marcação" at bounding box center [1120, 531] width 112 height 30
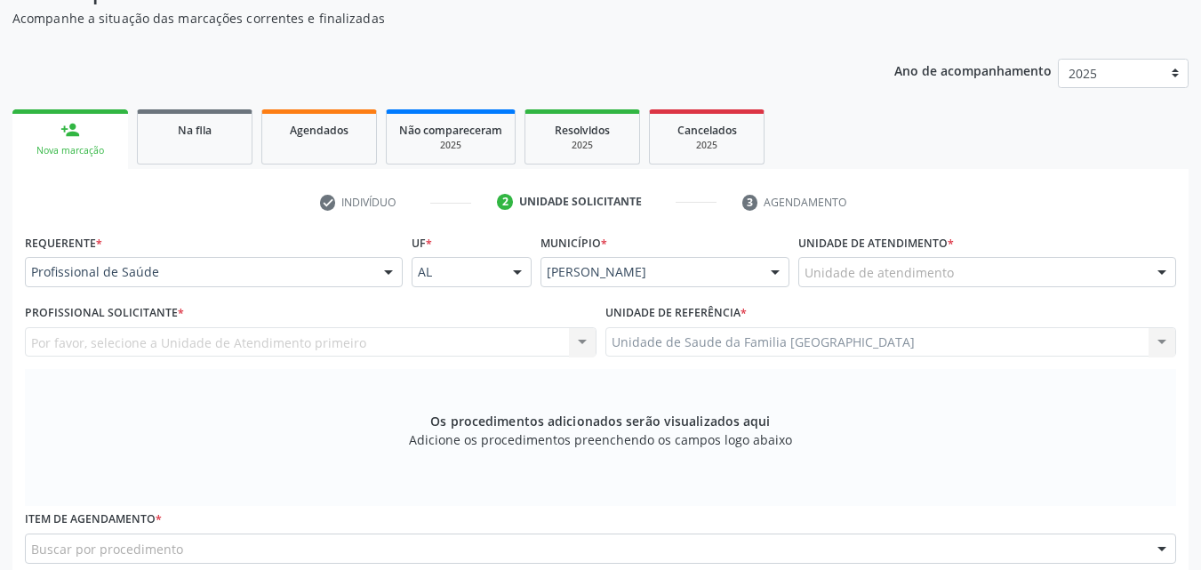
scroll to position [0, 0]
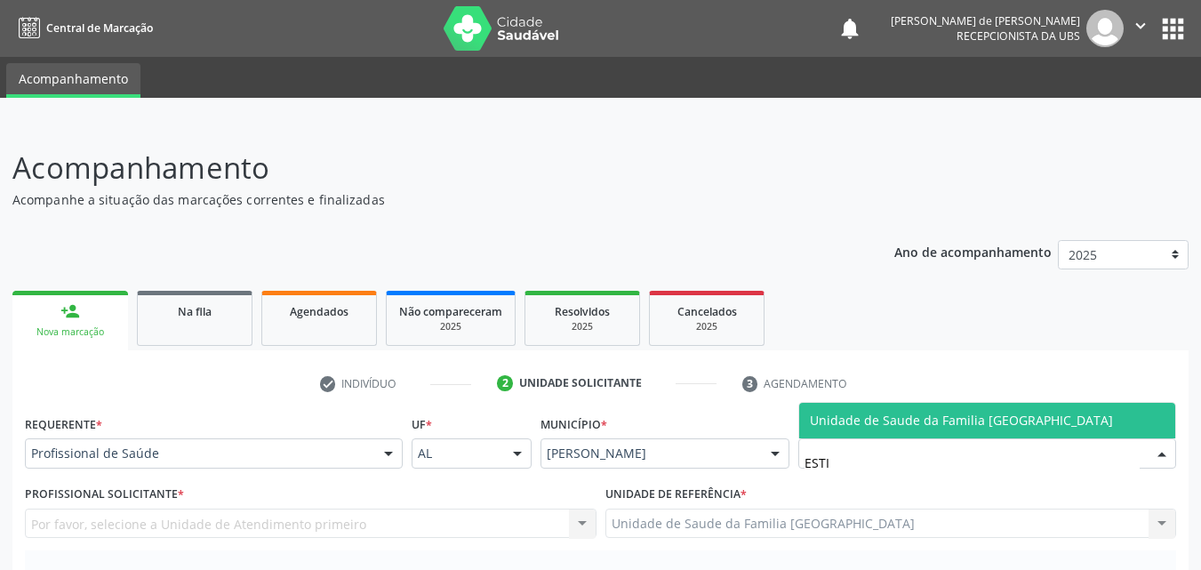
type input "ESTIV"
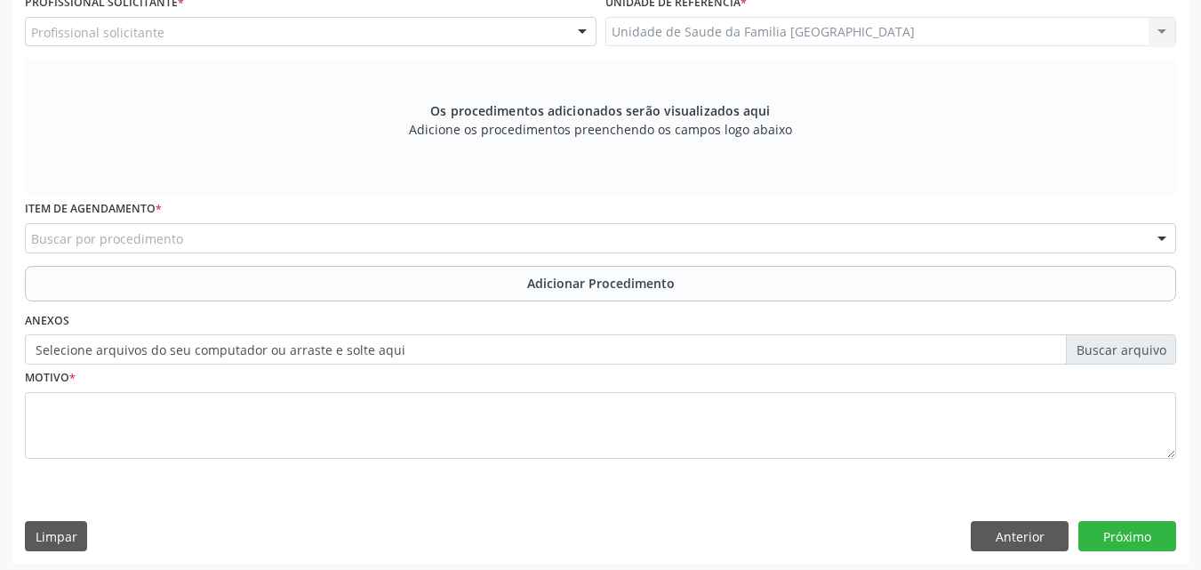
scroll to position [498, 0]
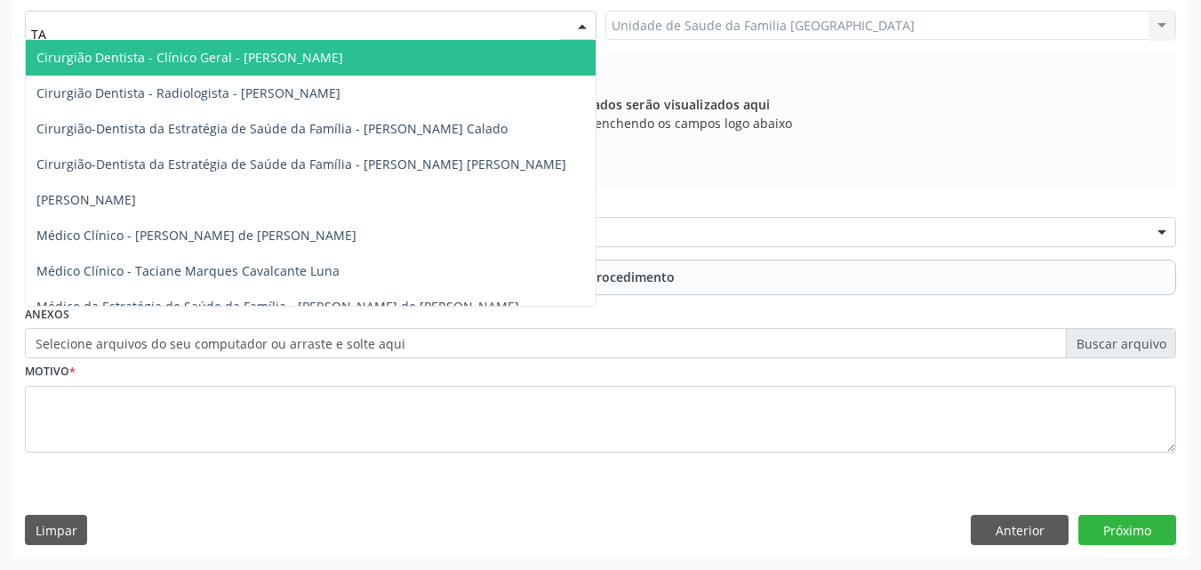
type input "TAC"
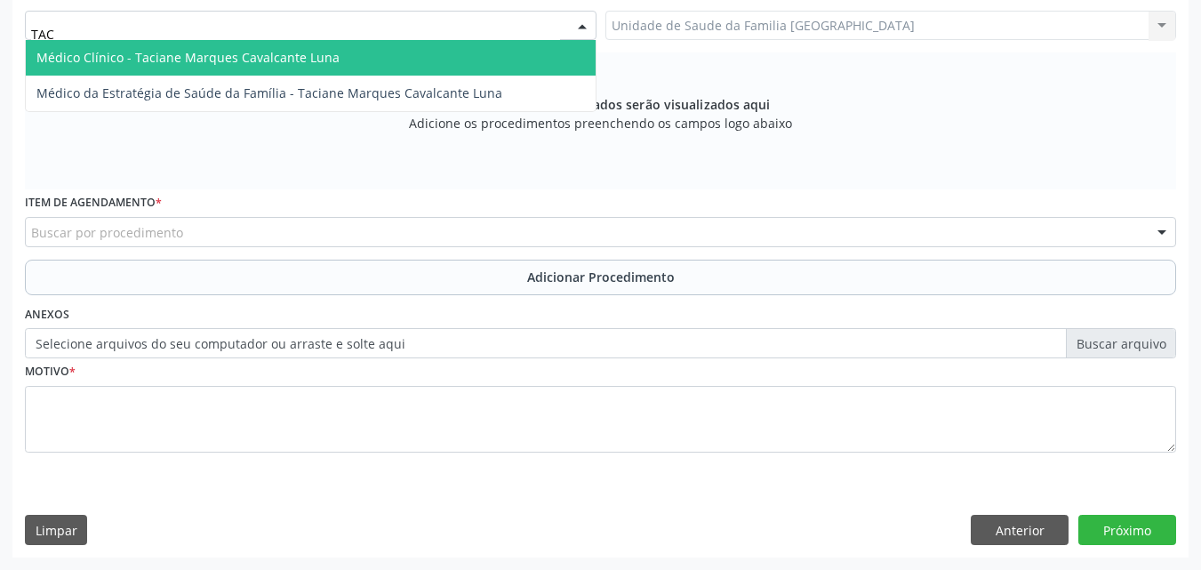
click at [148, 57] on span "Médico Clínico - Taciane Marques Cavalcante Luna" at bounding box center [187, 57] width 303 height 17
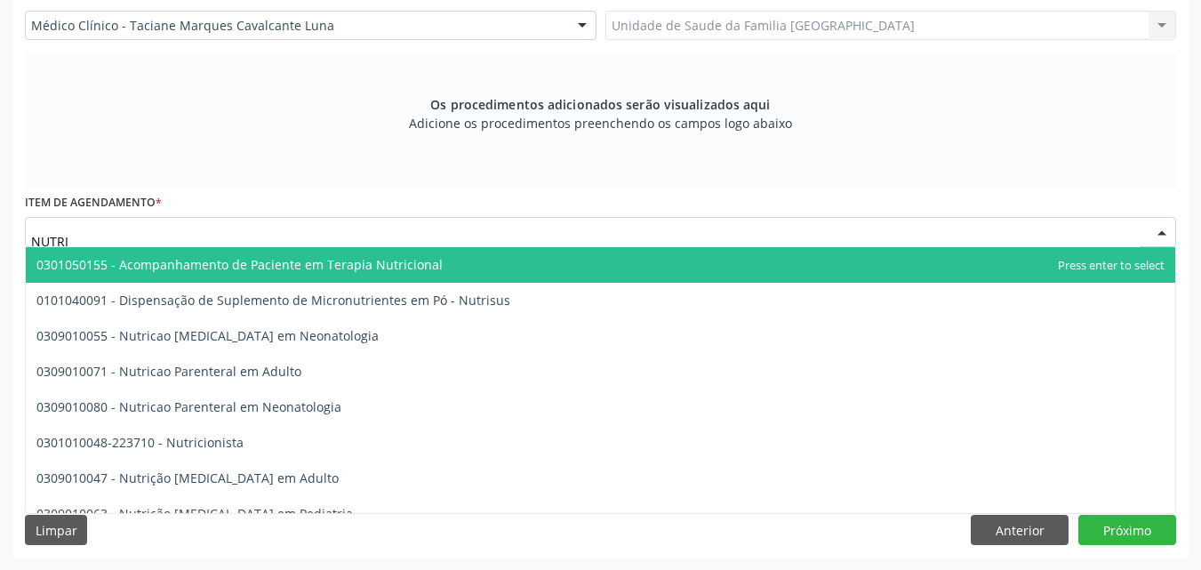
type input "NUTRIC"
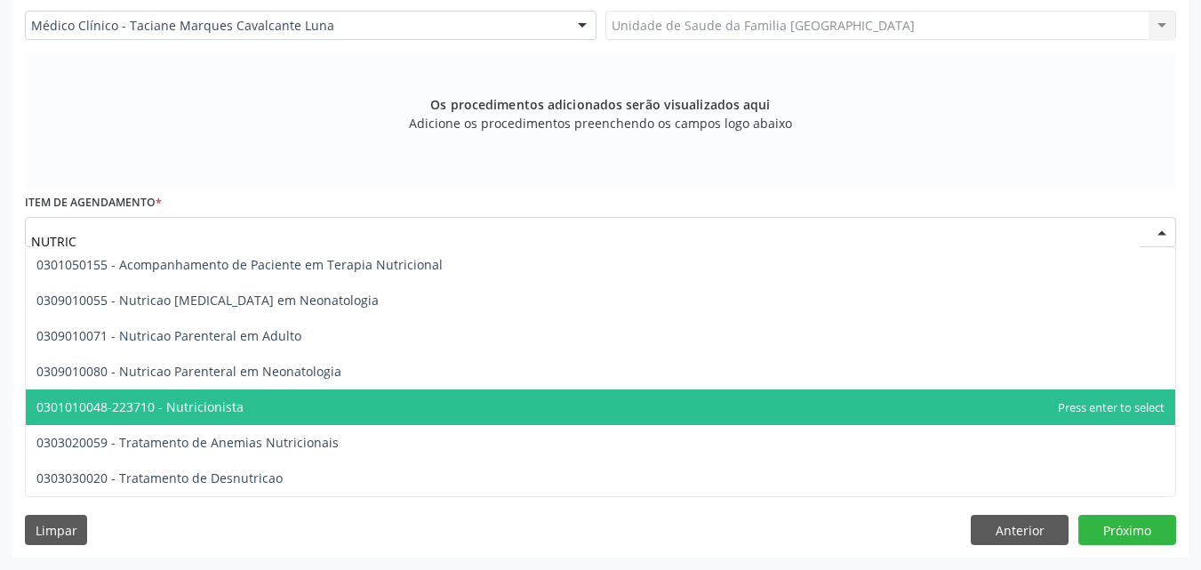
click at [185, 400] on span "0301010048-223710 - Nutricionista" at bounding box center [139, 406] width 207 height 17
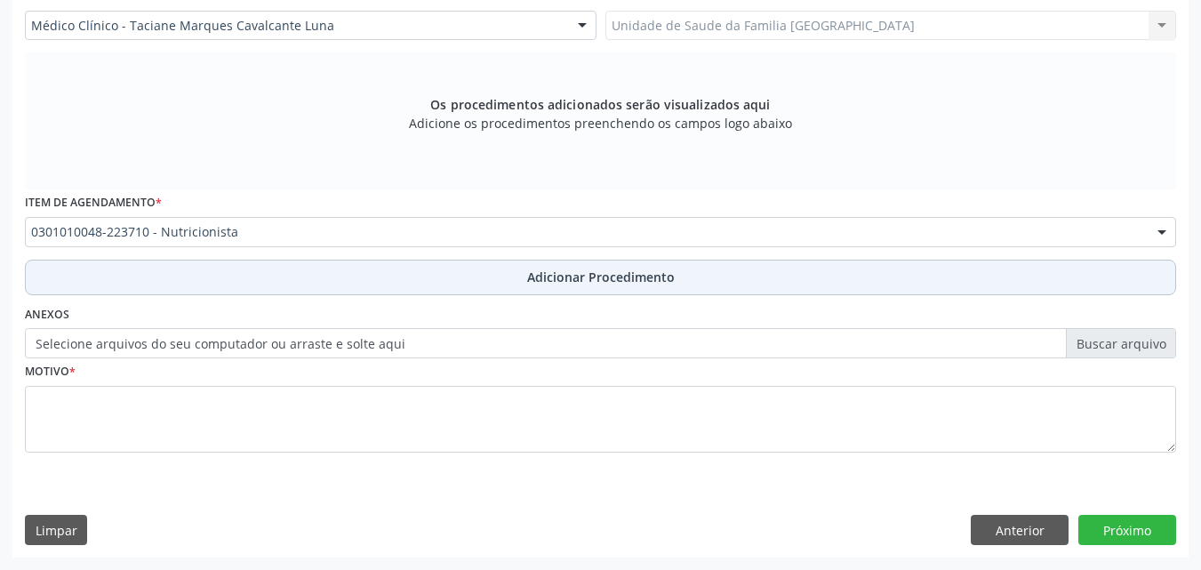
click at [168, 278] on button "Adicionar Procedimento" at bounding box center [600, 278] width 1151 height 36
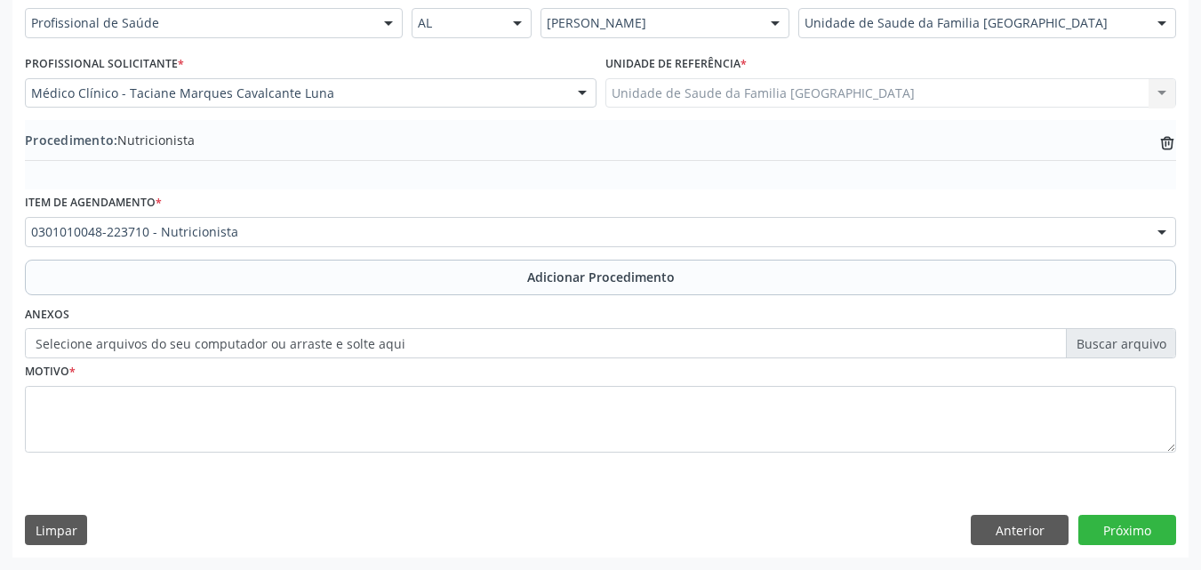
scroll to position [430, 0]
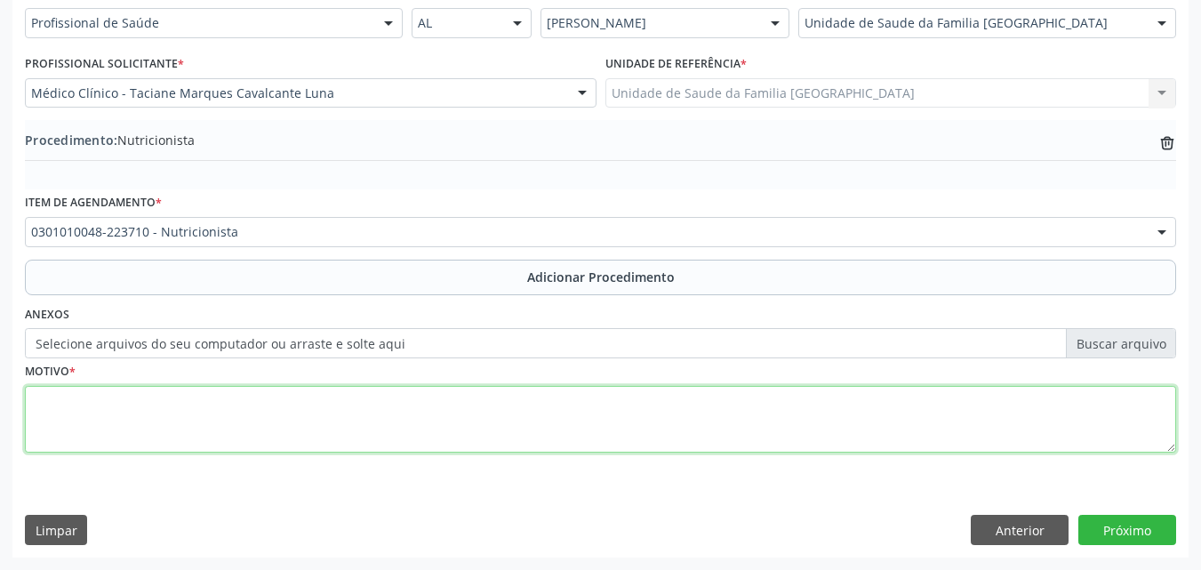
click at [173, 414] on textarea at bounding box center [600, 420] width 1151 height 68
type textarea "R634-PERDA DE PESO ANORMAL."
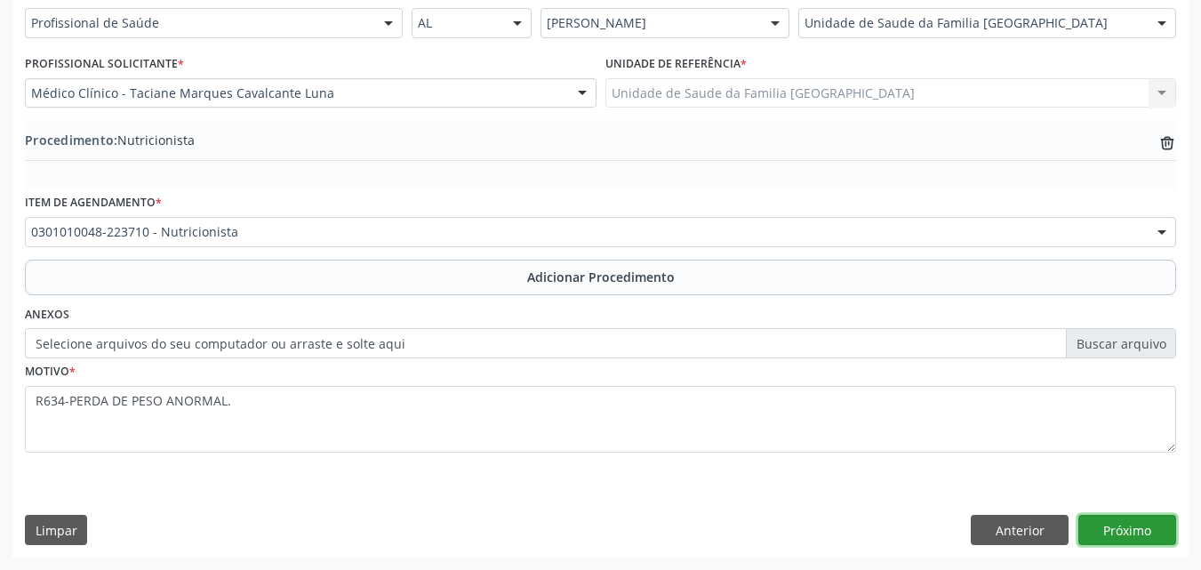
click at [1123, 529] on button "Próximo" at bounding box center [1127, 530] width 98 height 30
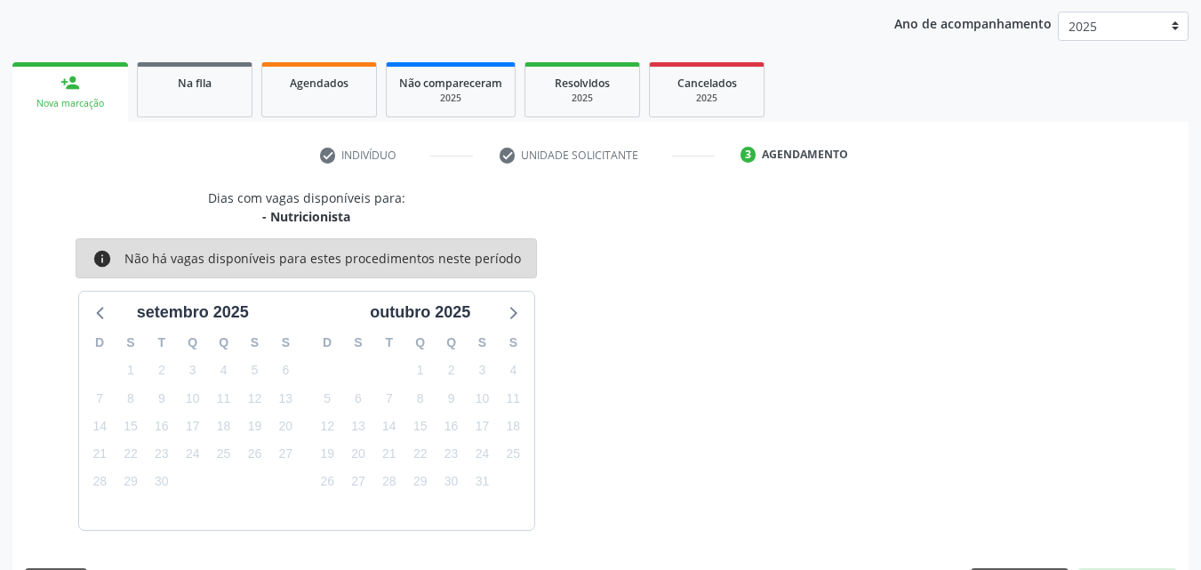
scroll to position [281, 0]
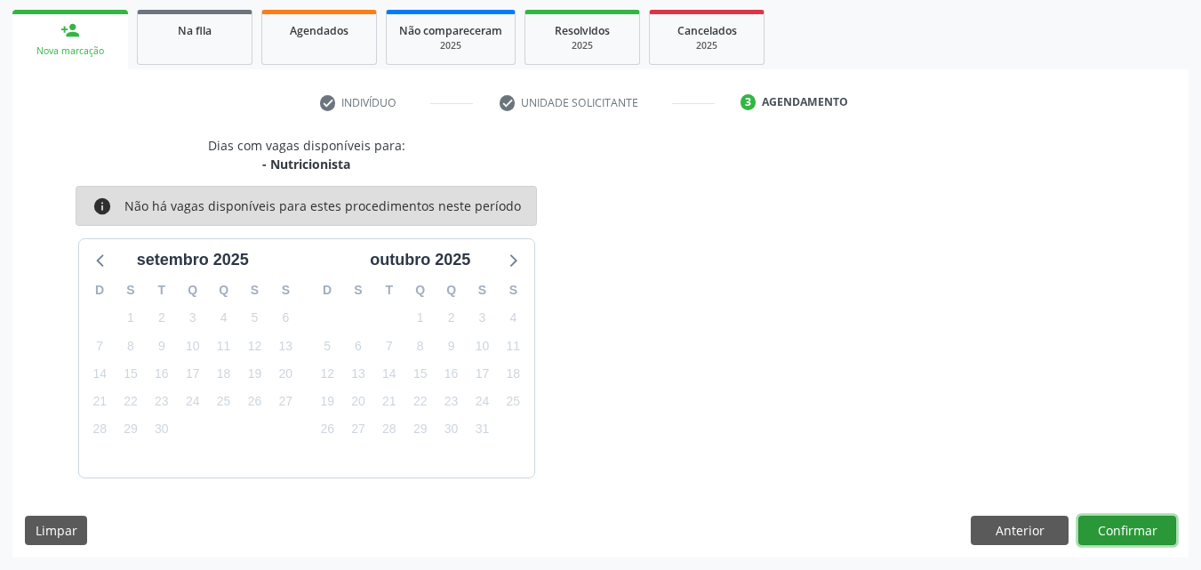
click at [1123, 529] on button "Confirmar" at bounding box center [1127, 531] width 98 height 30
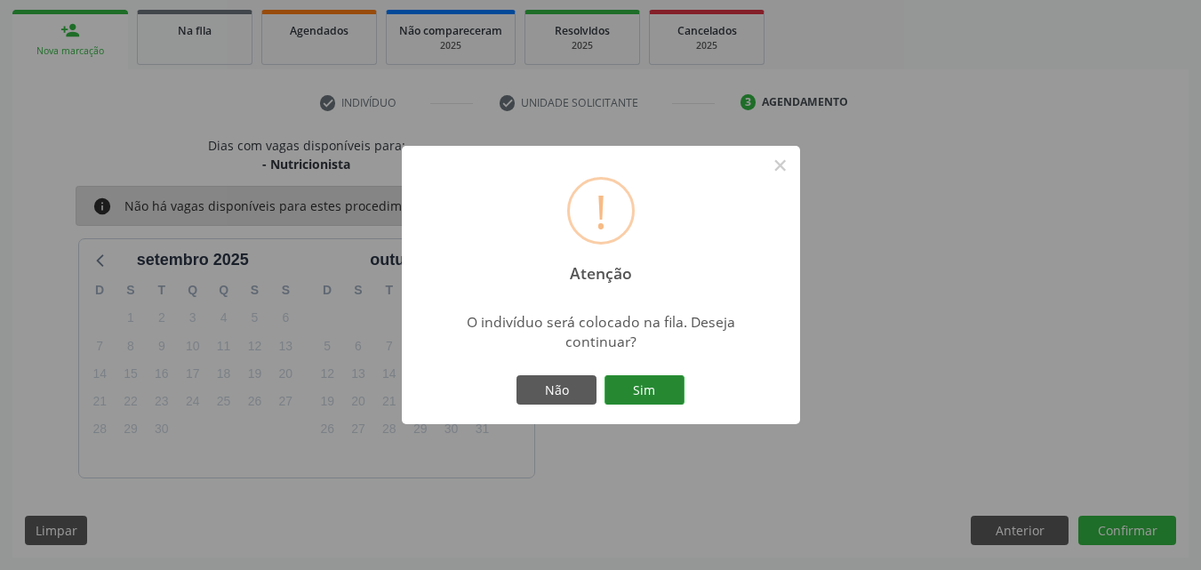
click at [642, 389] on button "Sim" at bounding box center [645, 390] width 80 height 30
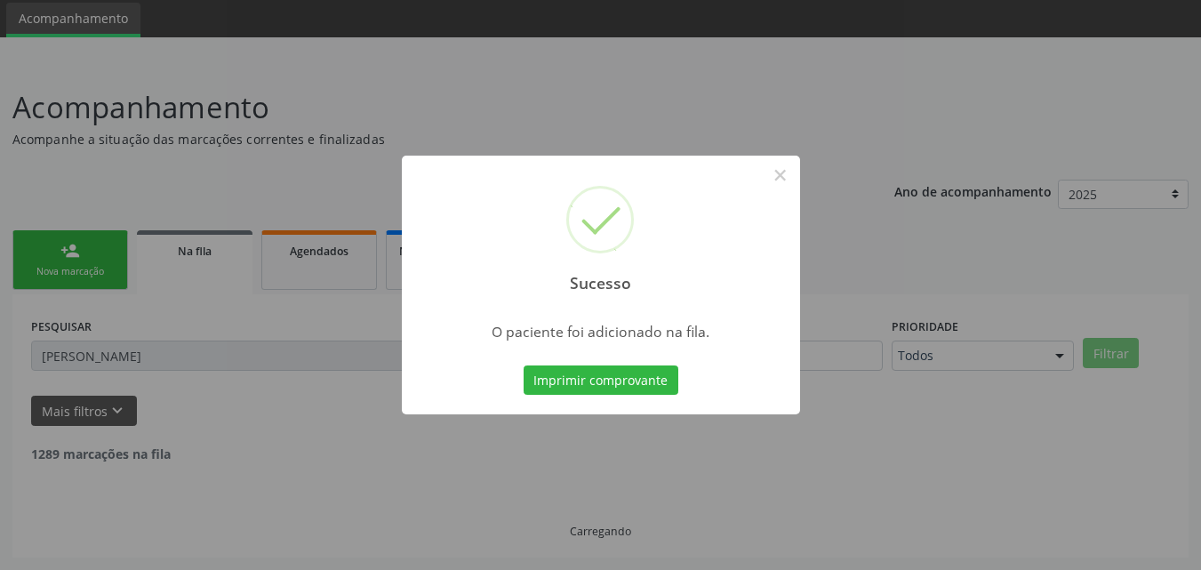
scroll to position [4, 0]
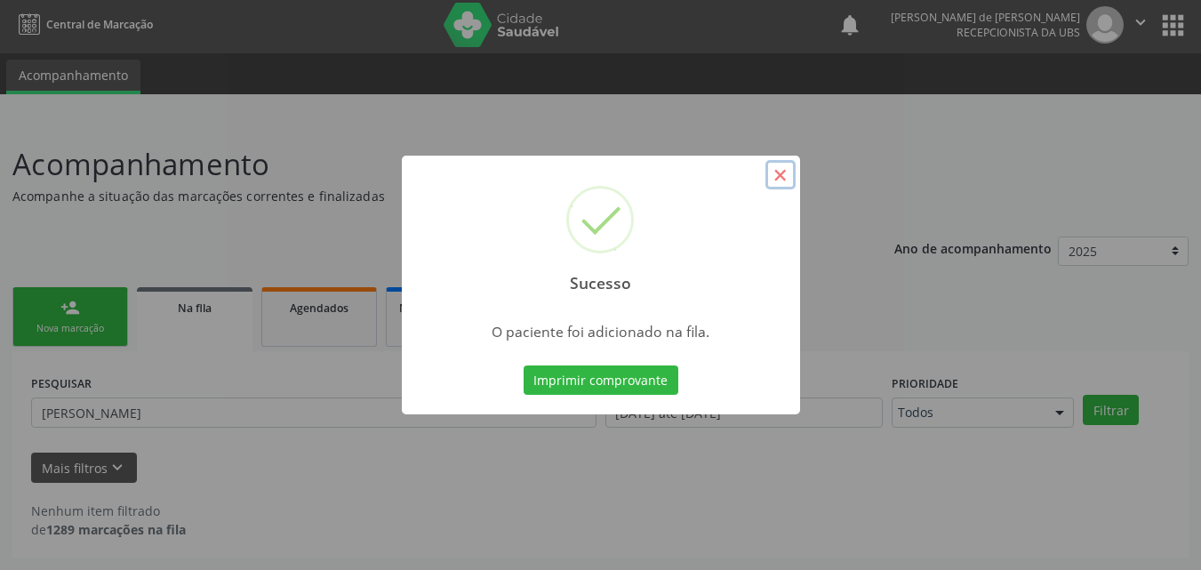
click at [788, 177] on button "×" at bounding box center [780, 175] width 30 height 30
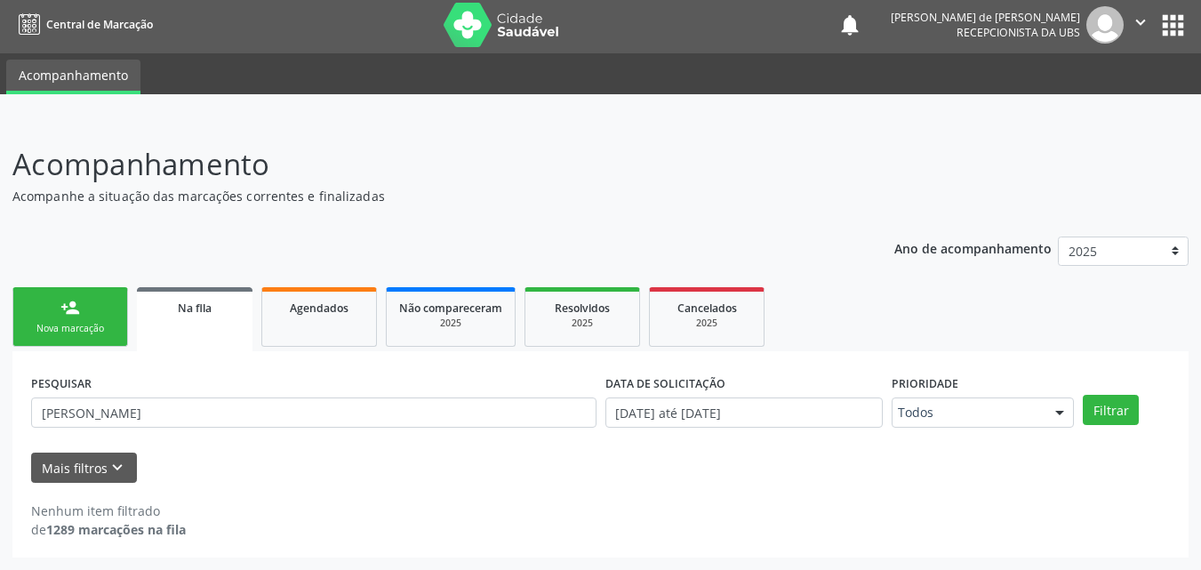
click at [65, 319] on link "person_add Nova marcação" at bounding box center [70, 317] width 116 height 60
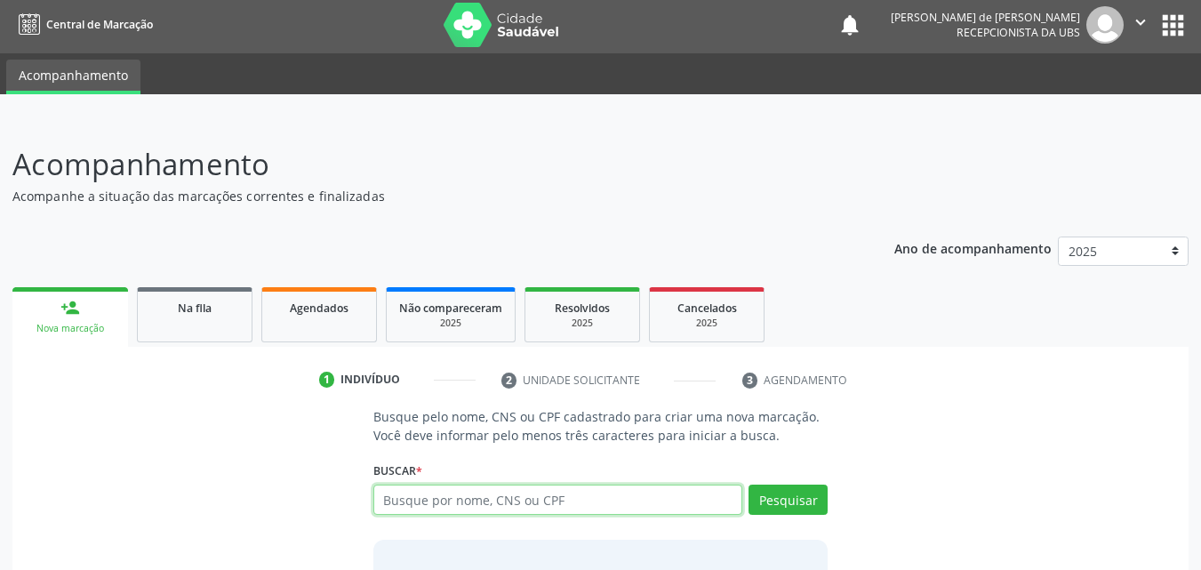
click at [510, 496] on input "text" at bounding box center [558, 500] width 370 height 30
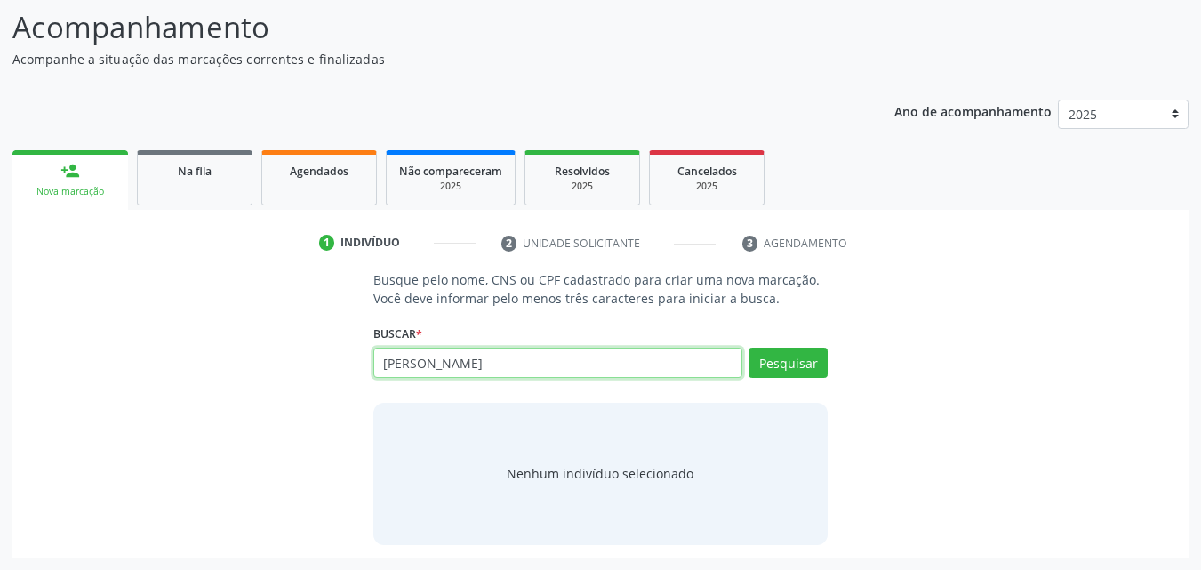
type input "[PERSON_NAME]"
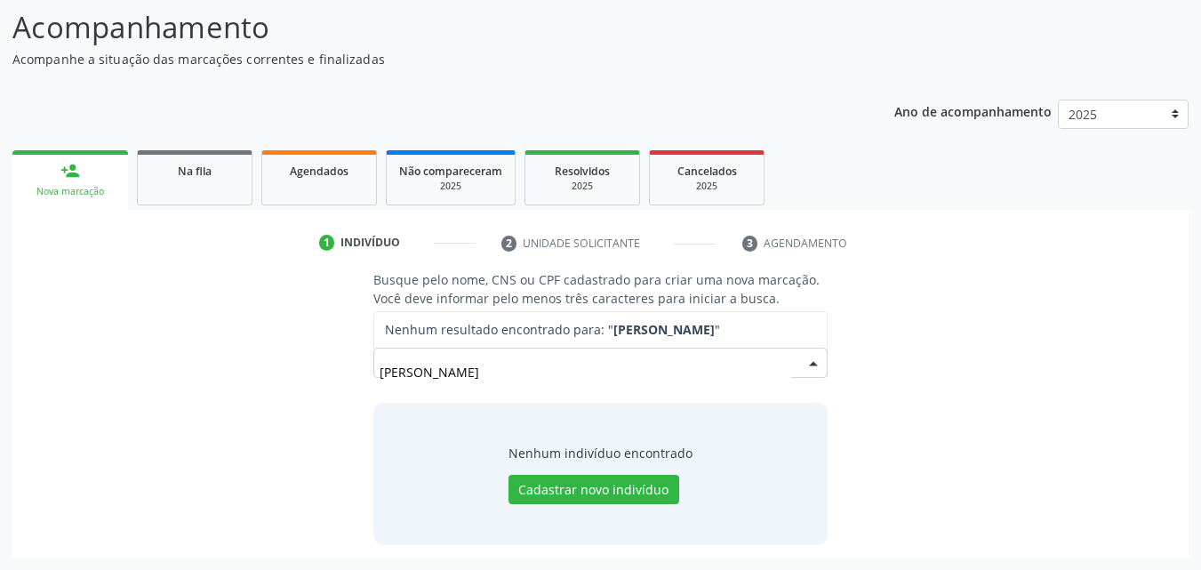
drag, startPoint x: 569, startPoint y: 365, endPoint x: 209, endPoint y: 311, distance: 364.1
click at [238, 321] on div "Busque pelo nome, CNS ou CPF cadastrado para criar uma nova marcação. Você deve…" at bounding box center [600, 407] width 1151 height 274
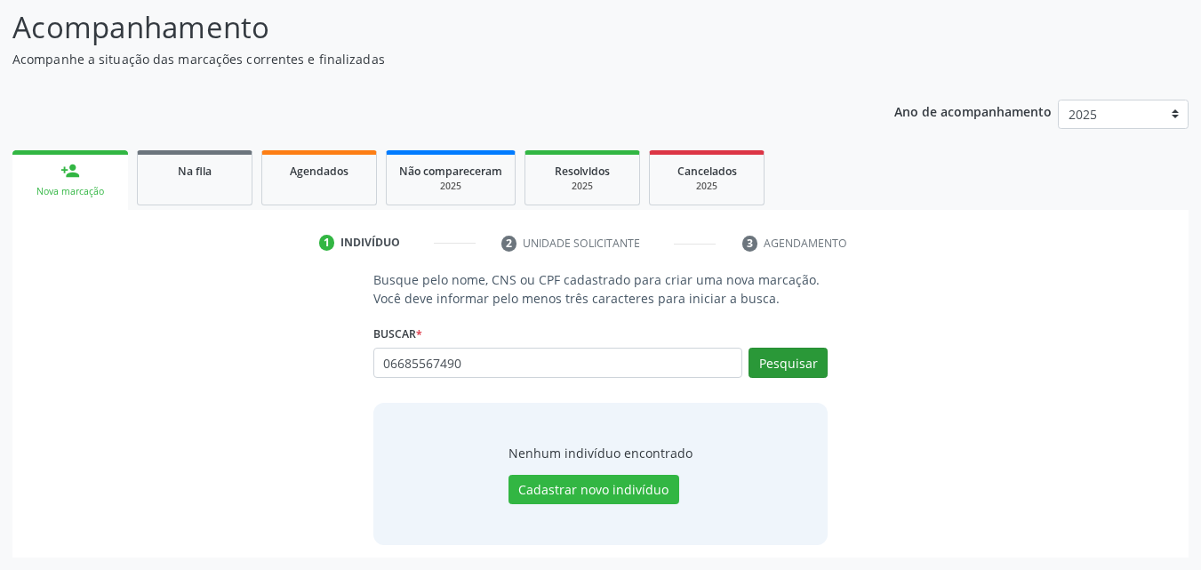
type input "06685567490"
click at [789, 365] on button "Pesquisar" at bounding box center [788, 363] width 79 height 30
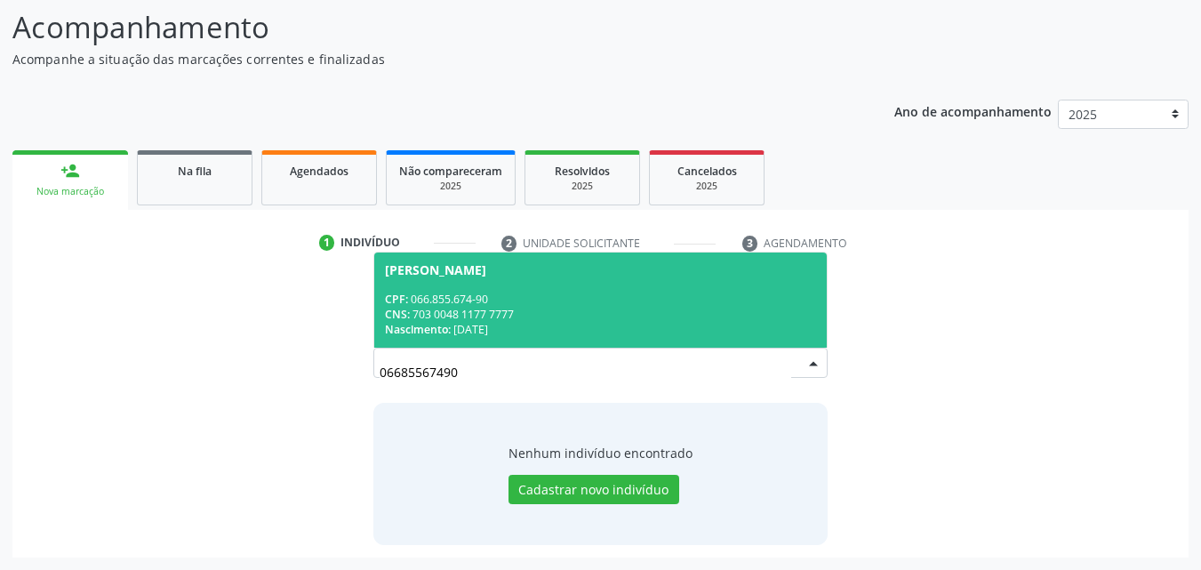
click at [572, 293] on div "CPF: 066.855.674-90" at bounding box center [601, 299] width 432 height 15
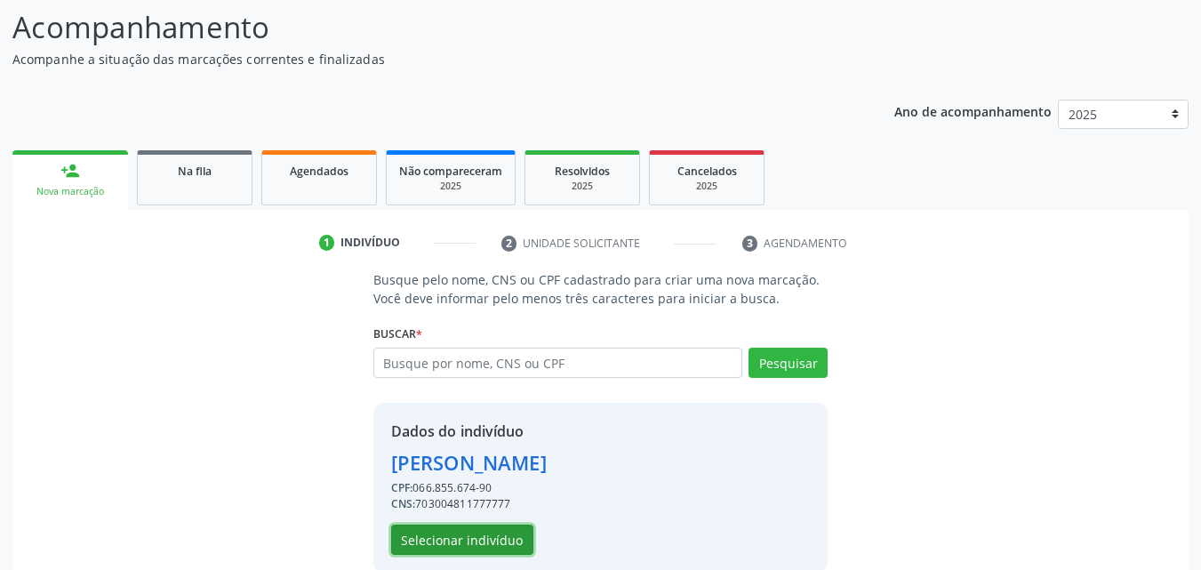
click at [429, 544] on button "Selecionar indivíduo" at bounding box center [462, 540] width 142 height 30
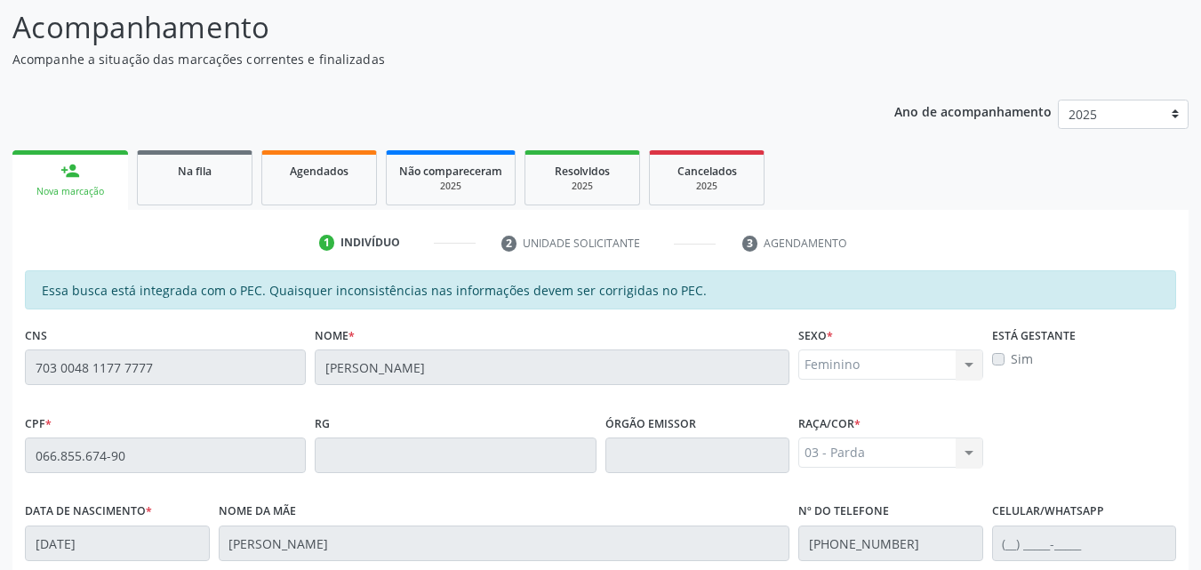
scroll to position [470, 0]
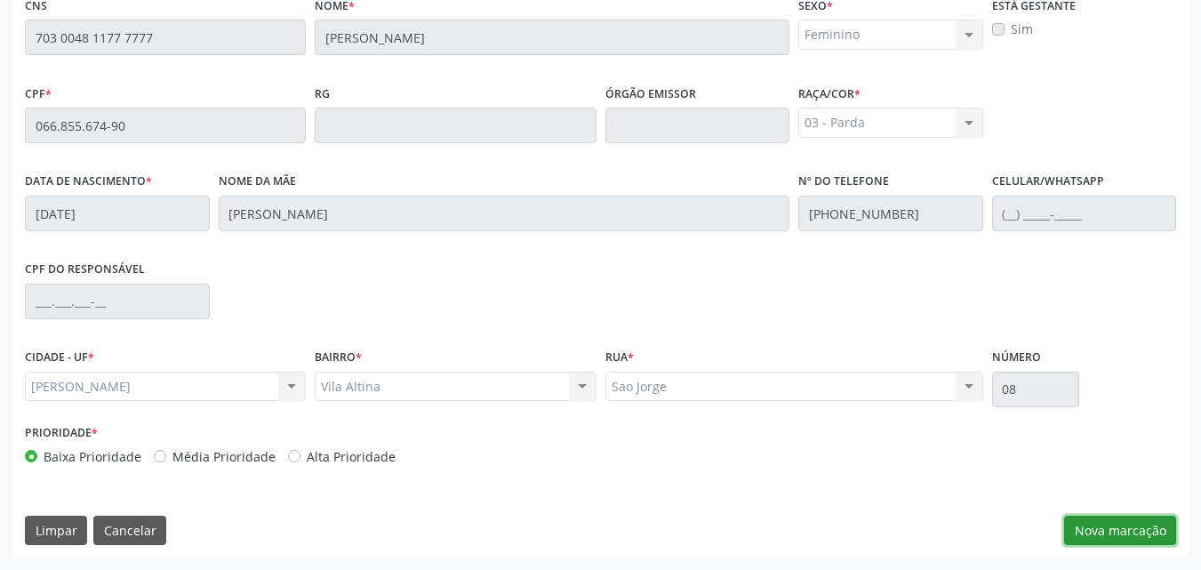
click at [1116, 524] on button "Nova marcação" at bounding box center [1120, 531] width 112 height 30
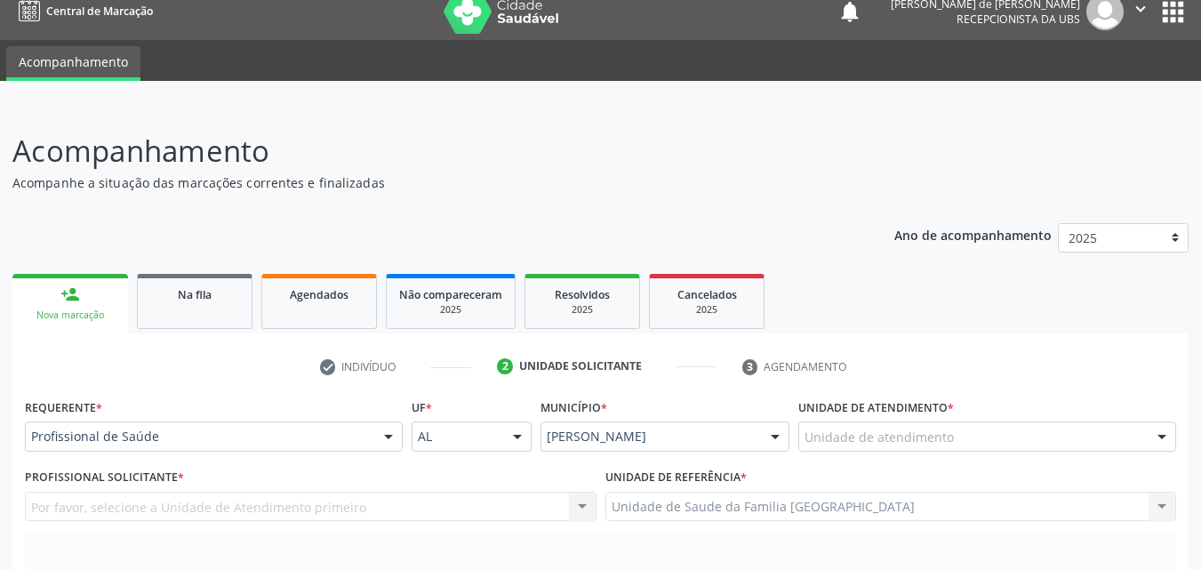
scroll to position [0, 0]
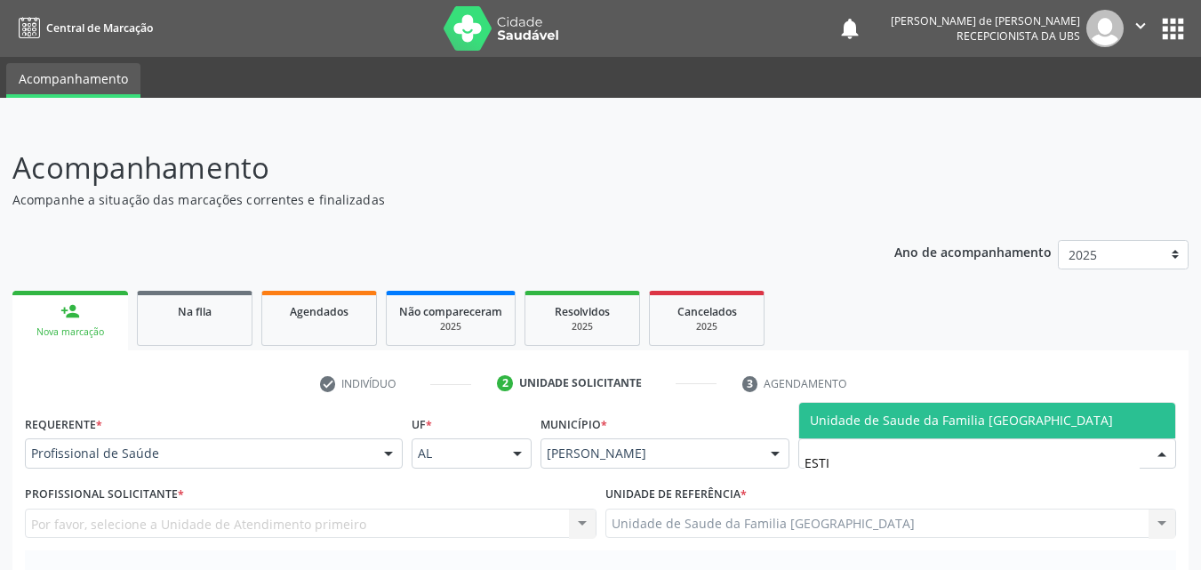
type input "ESTIV"
click at [829, 423] on span "Unidade de Saude da Familia [GEOGRAPHIC_DATA]" at bounding box center [961, 420] width 303 height 17
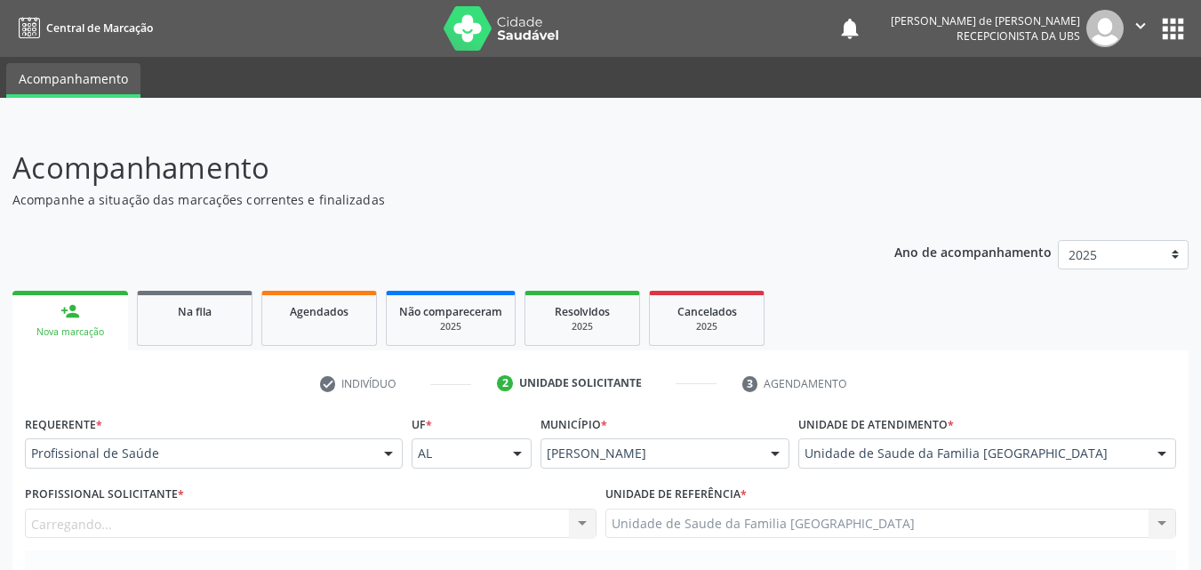
scroll to position [498, 0]
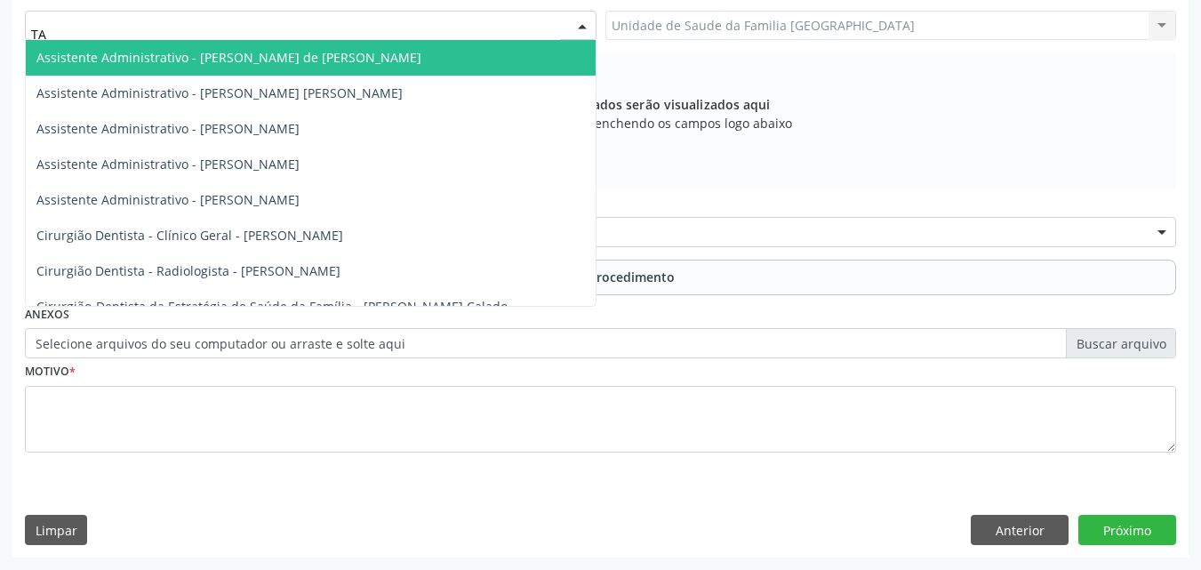
type input "TAC"
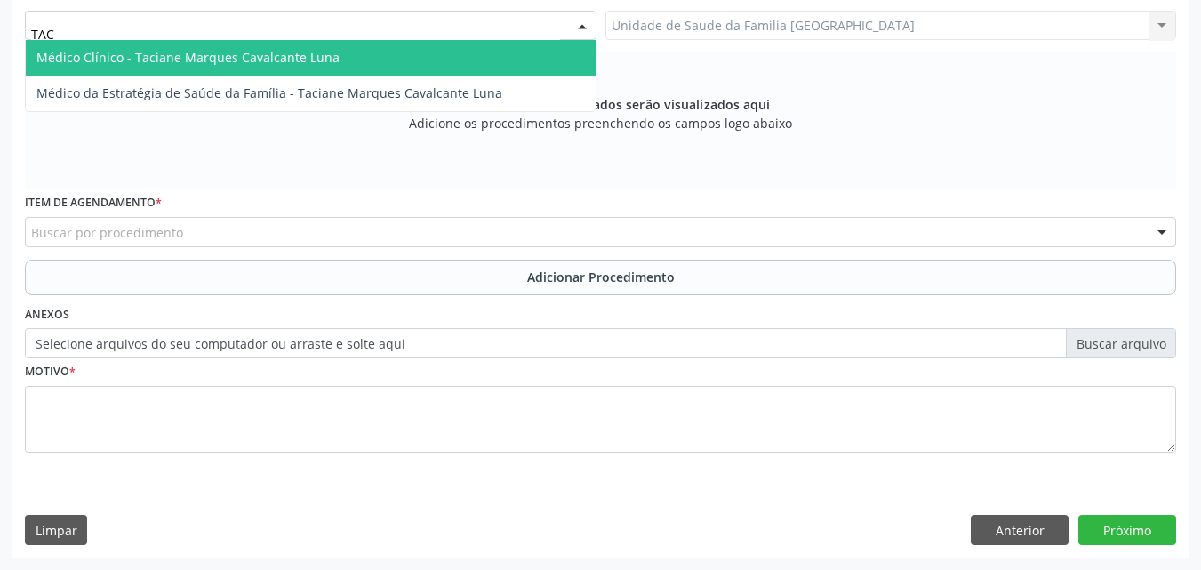
click at [141, 60] on span "Médico Clínico - Taciane Marques Cavalcante Luna" at bounding box center [187, 57] width 303 height 17
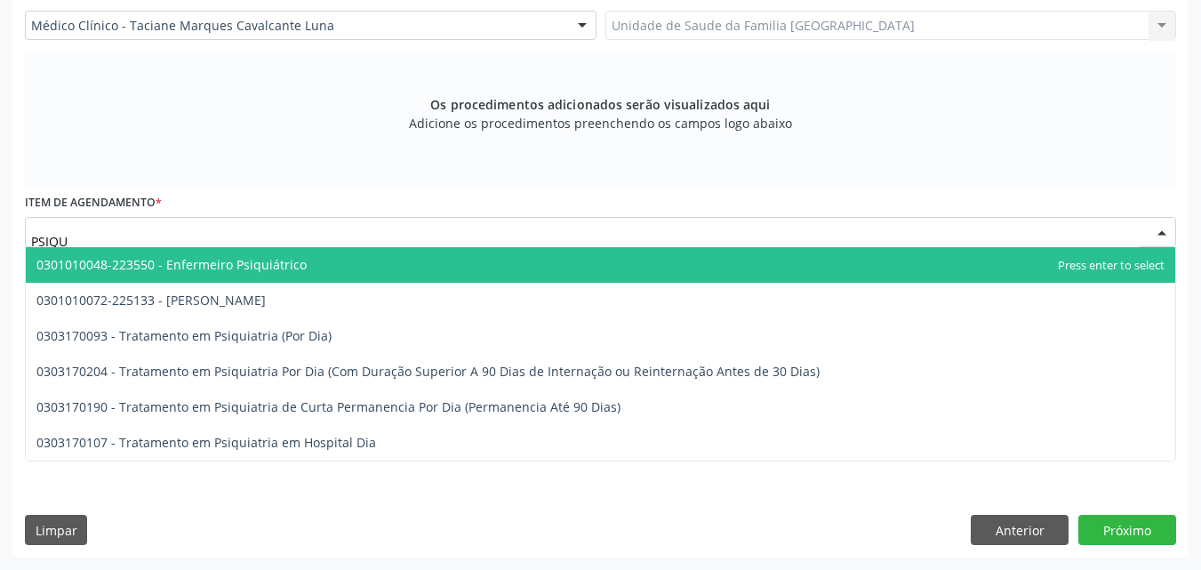
type input "PSIQUI"
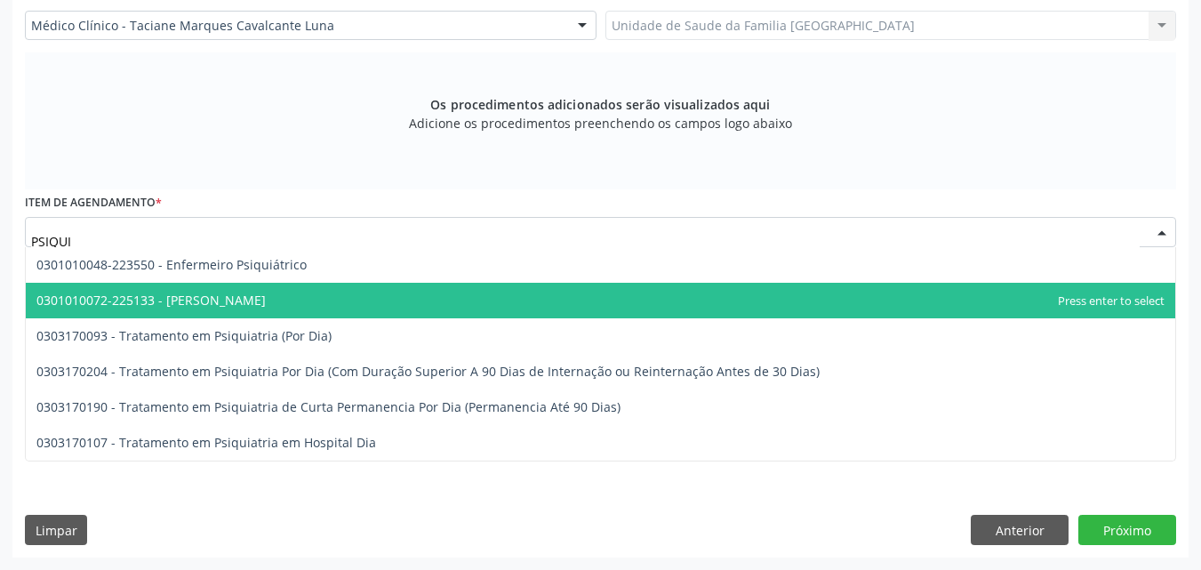
click at [159, 290] on span "0301010072-225133 - [PERSON_NAME]" at bounding box center [601, 301] width 1150 height 36
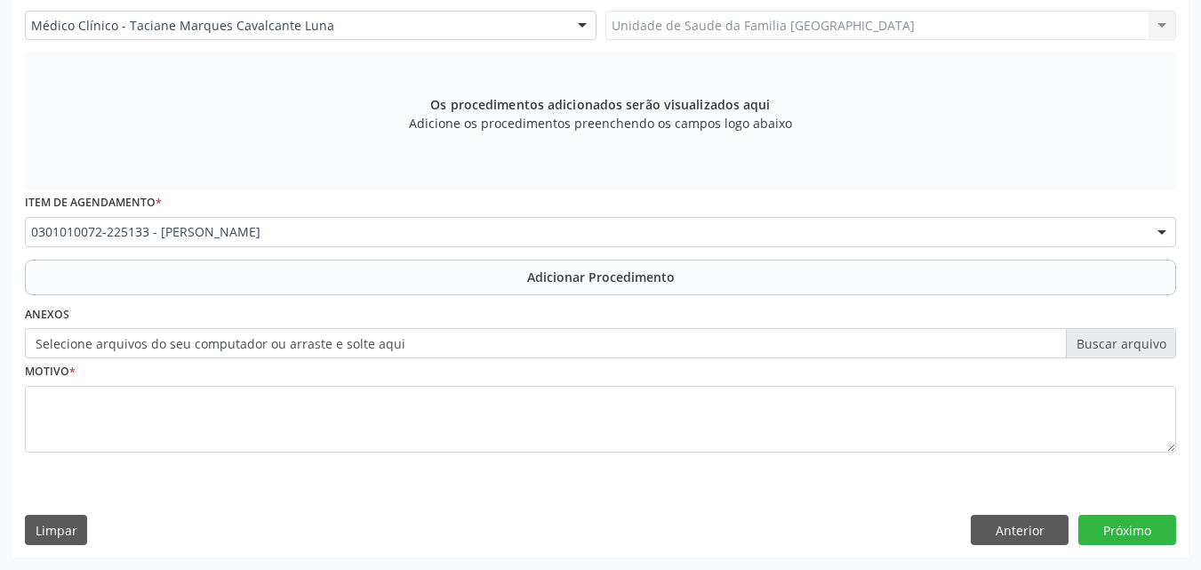
drag, startPoint x: 184, startPoint y: 270, endPoint x: 177, endPoint y: 376, distance: 106.0
click at [184, 273] on button "Adicionar Procedimento" at bounding box center [600, 278] width 1151 height 36
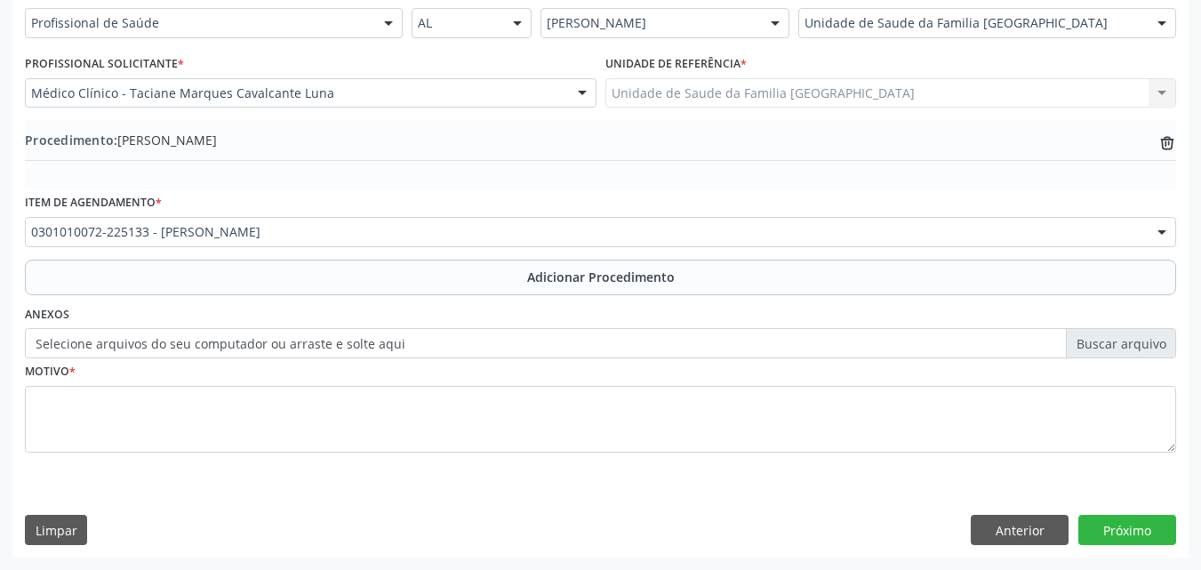
scroll to position [430, 0]
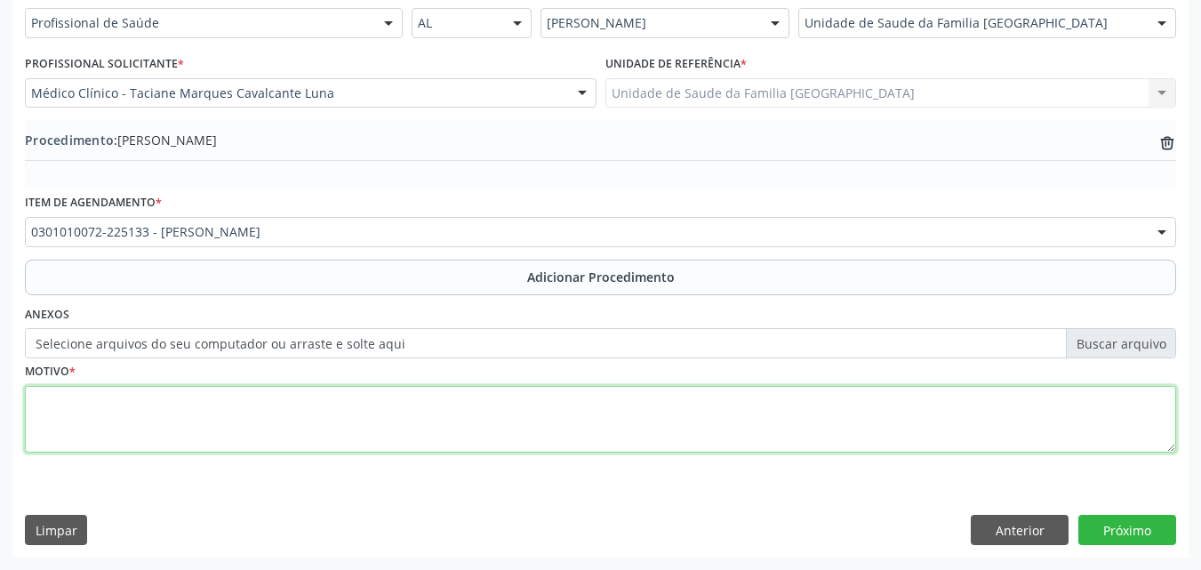
click at [176, 408] on textarea at bounding box center [600, 420] width 1151 height 68
type textarea "F338-OUTROS TRANSTORNOS DEPRESSIVOS RECORRENTES."
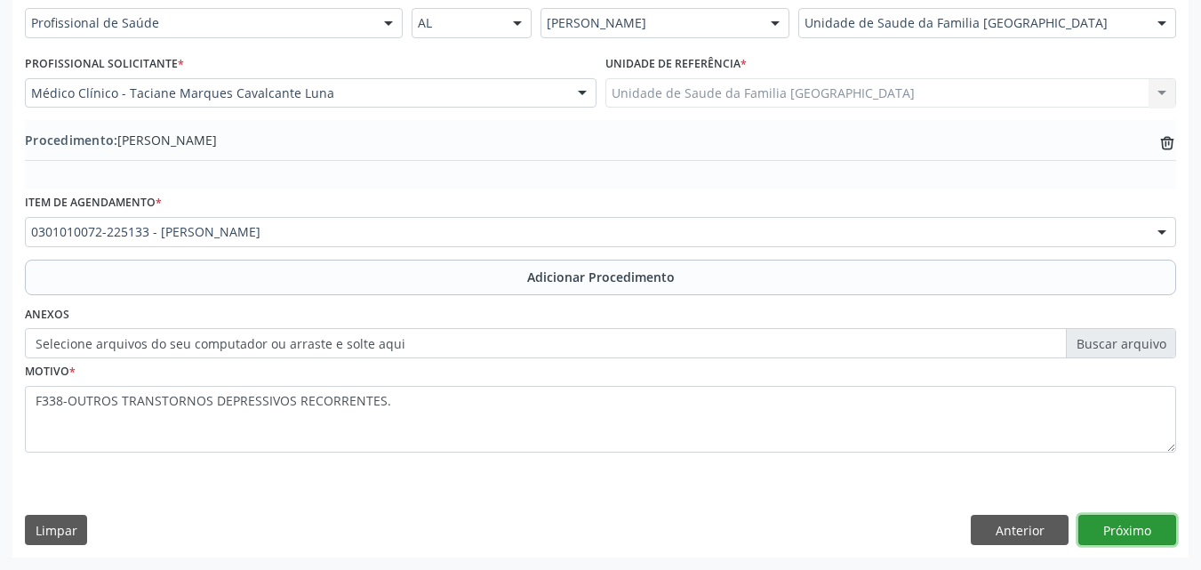
click at [1136, 533] on button "Próximo" at bounding box center [1127, 530] width 98 height 30
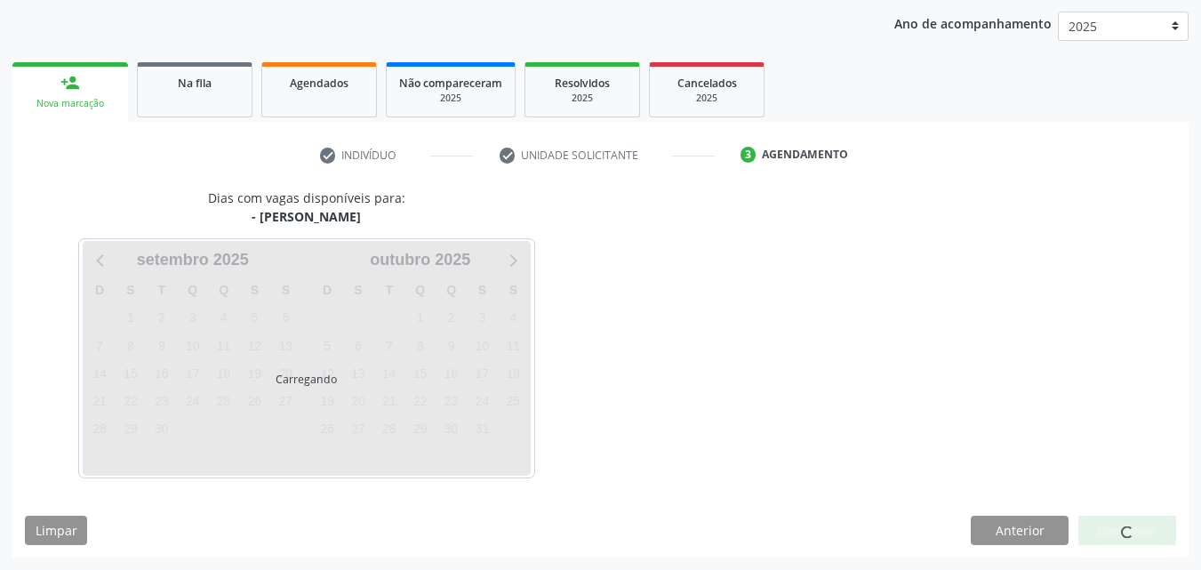
scroll to position [281, 0]
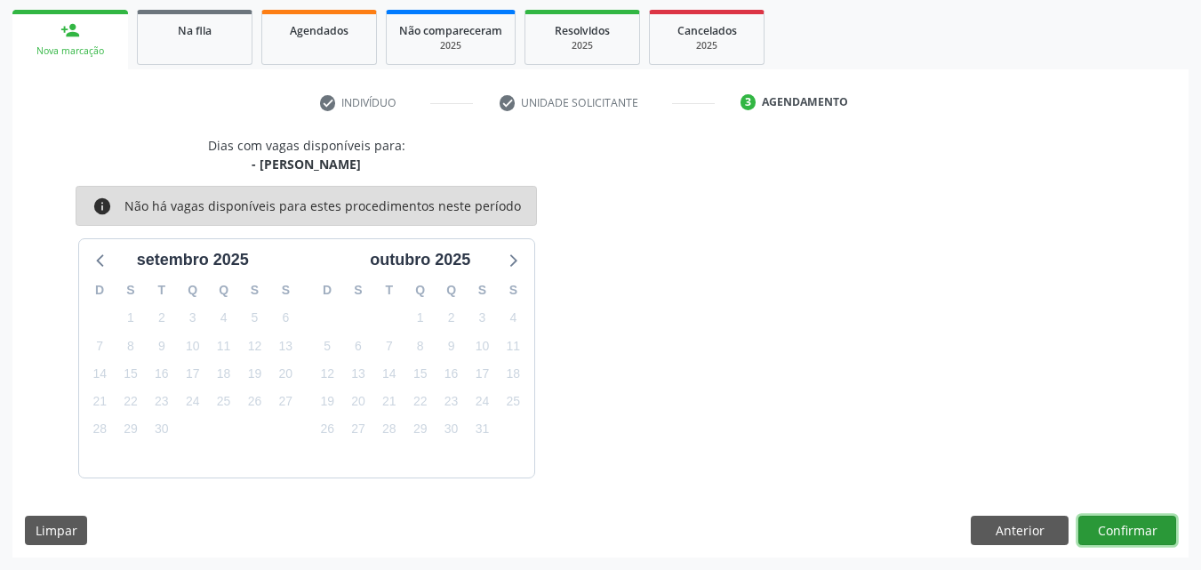
click at [1136, 533] on button "Confirmar" at bounding box center [1127, 531] width 98 height 30
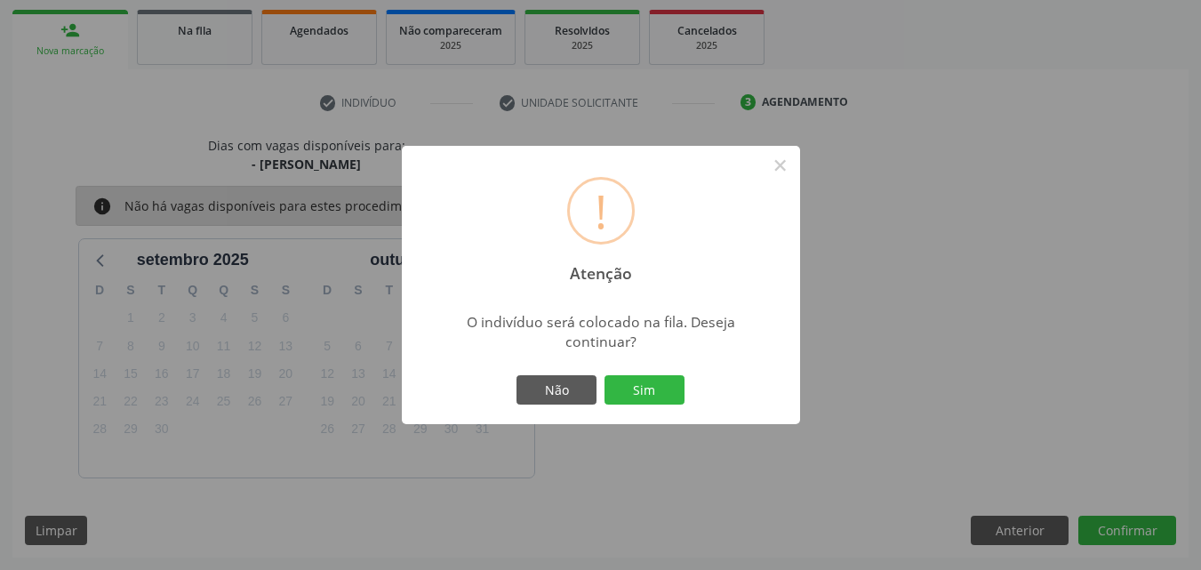
click at [672, 405] on div "Não Sim" at bounding box center [601, 390] width 176 height 37
click at [669, 403] on button "Sim" at bounding box center [645, 390] width 80 height 30
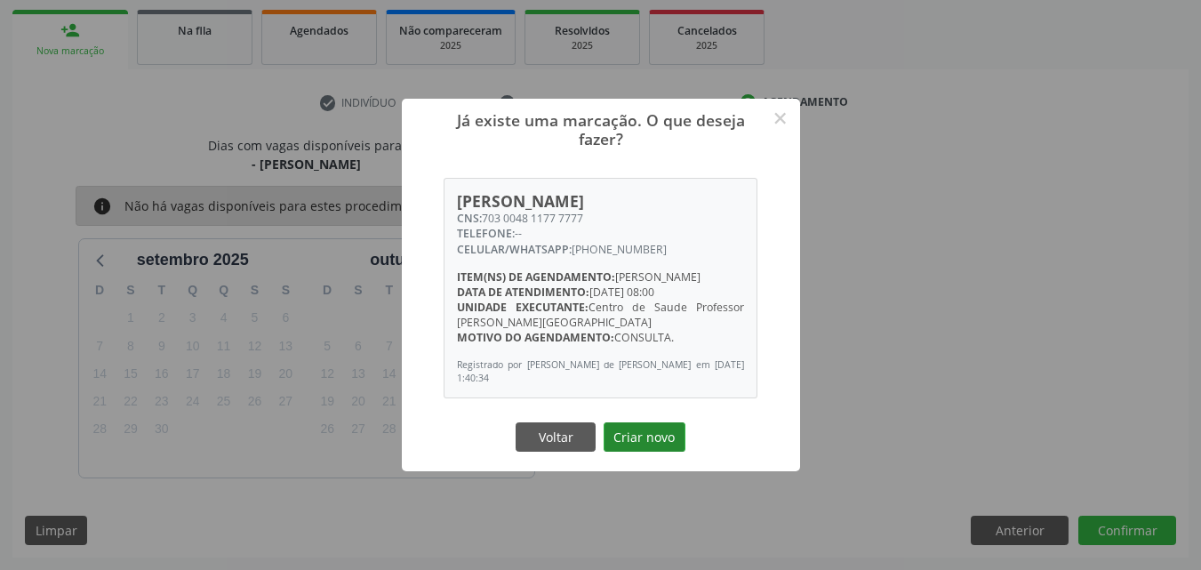
click at [653, 434] on button "Criar novo" at bounding box center [645, 437] width 82 height 30
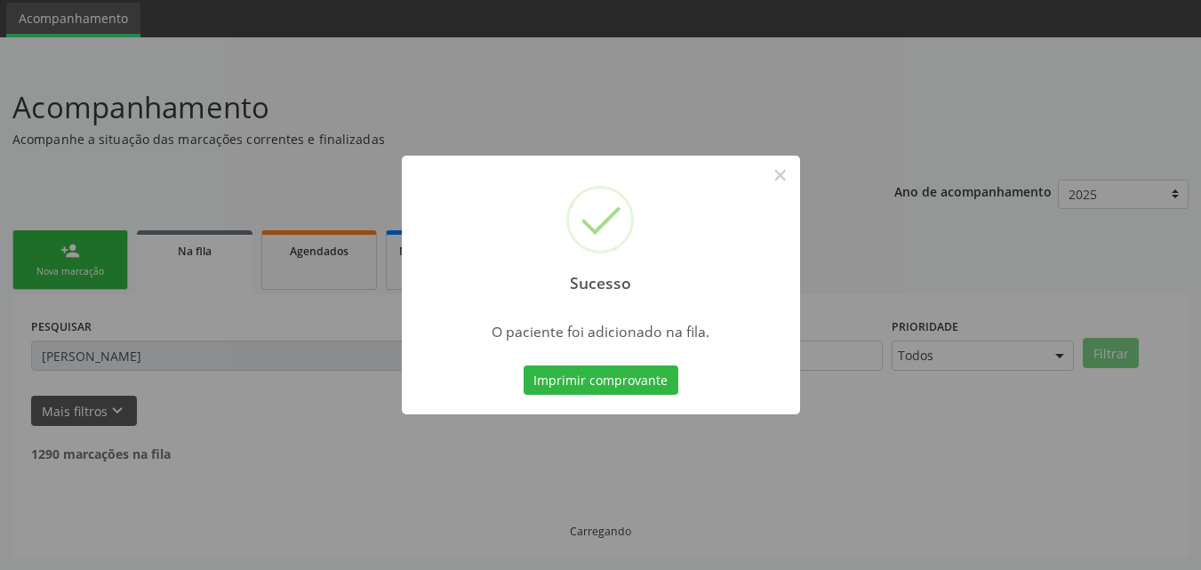
scroll to position [4, 0]
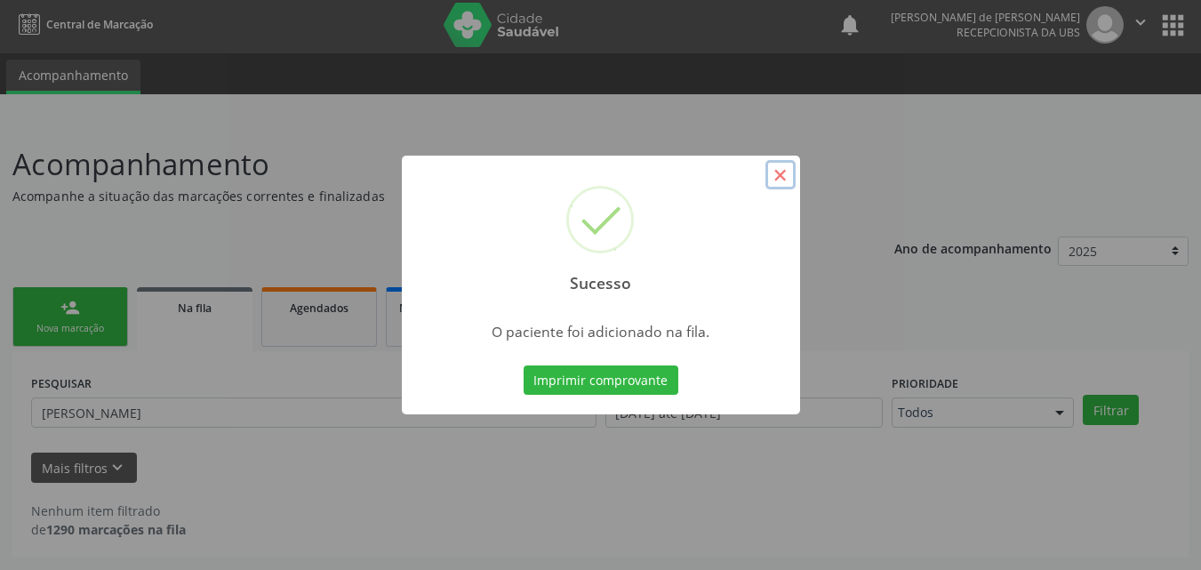
click at [783, 172] on button "×" at bounding box center [780, 175] width 30 height 30
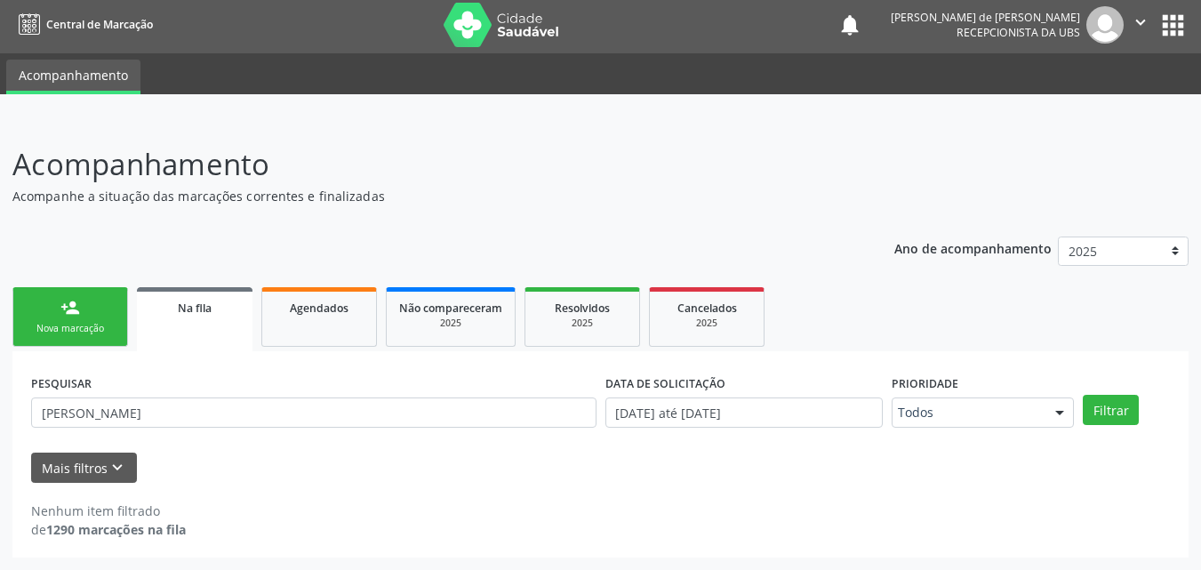
click at [88, 324] on div "Nova marcação" at bounding box center [70, 328] width 89 height 13
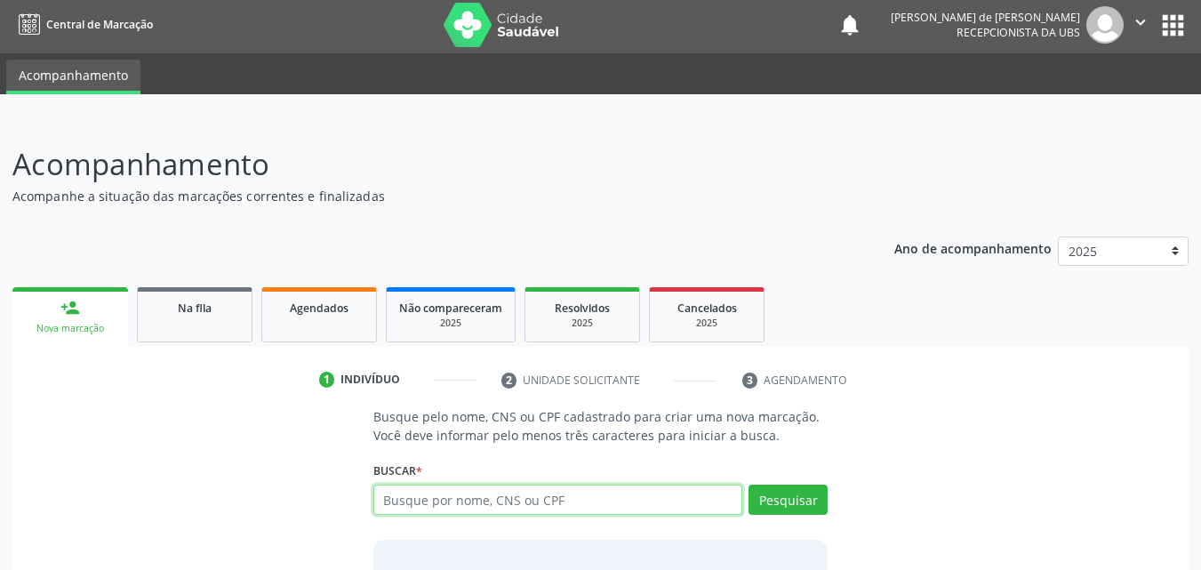
click at [440, 488] on input "text" at bounding box center [558, 500] width 370 height 30
type input "[PERSON_NAME]"
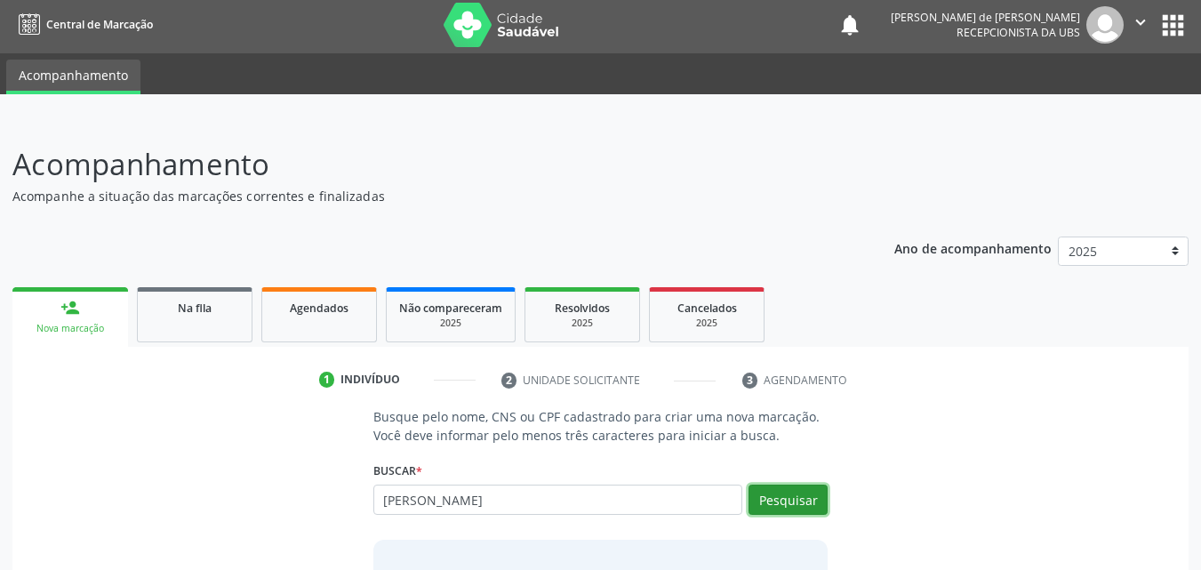
click at [773, 499] on button "Pesquisar" at bounding box center [788, 500] width 79 height 30
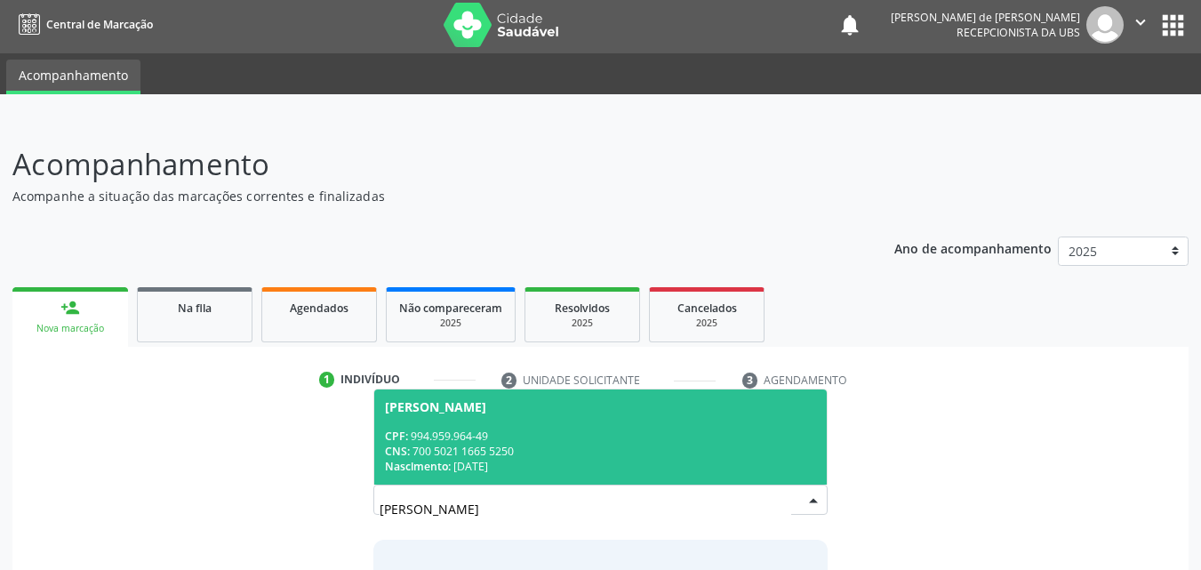
click at [609, 429] on div "CPF: 994.959.964-49" at bounding box center [601, 436] width 432 height 15
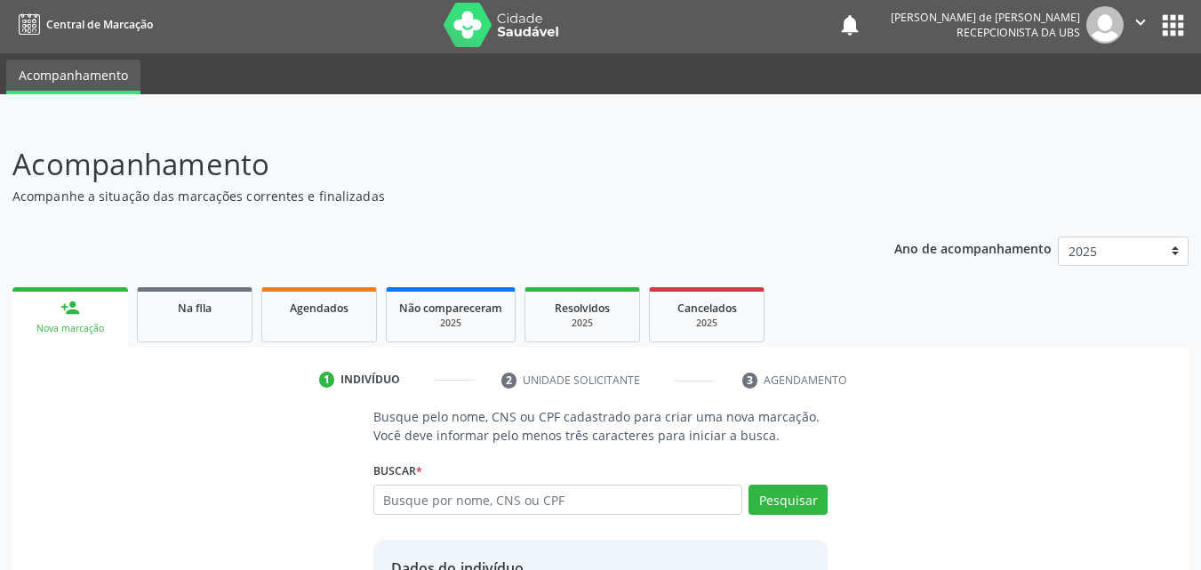
scroll to position [168, 0]
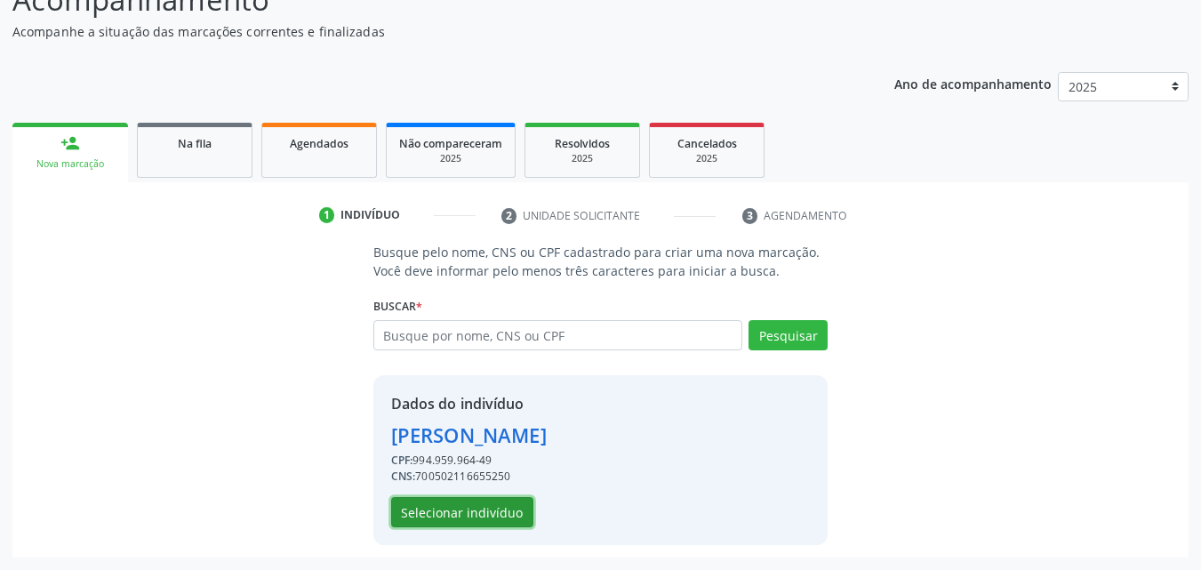
click at [492, 514] on button "Selecionar indivíduo" at bounding box center [462, 512] width 142 height 30
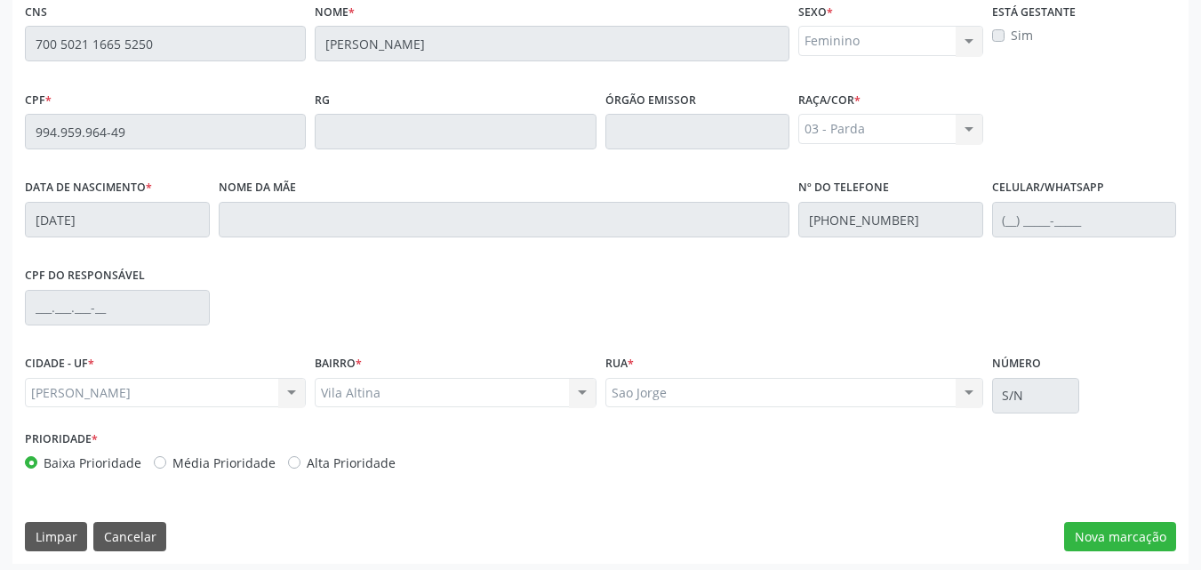
scroll to position [470, 0]
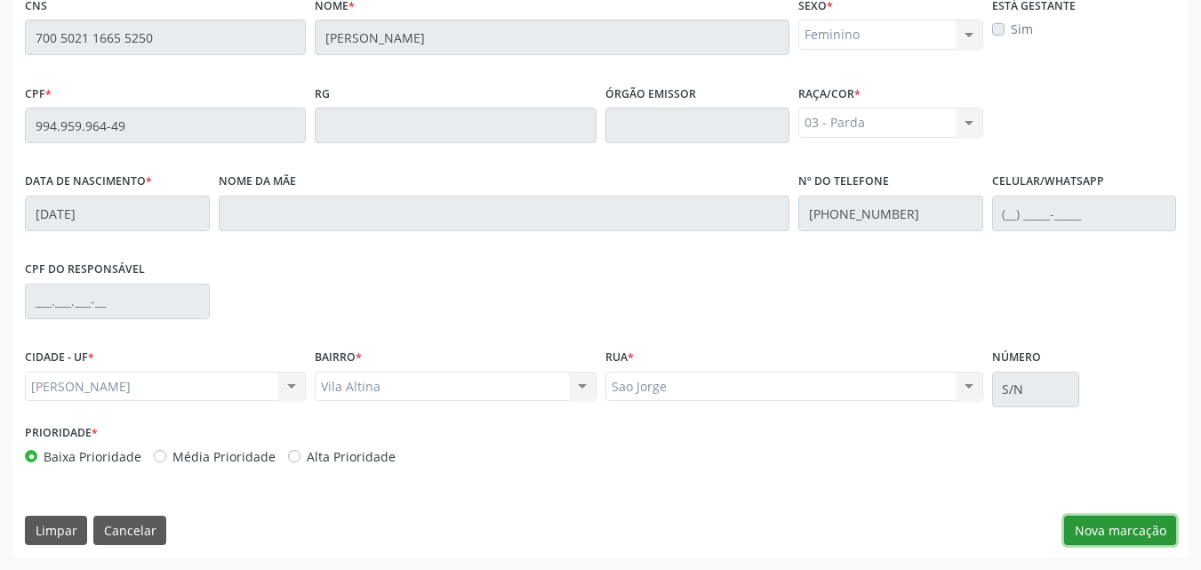
click at [1088, 535] on button "Nova marcação" at bounding box center [1120, 531] width 112 height 30
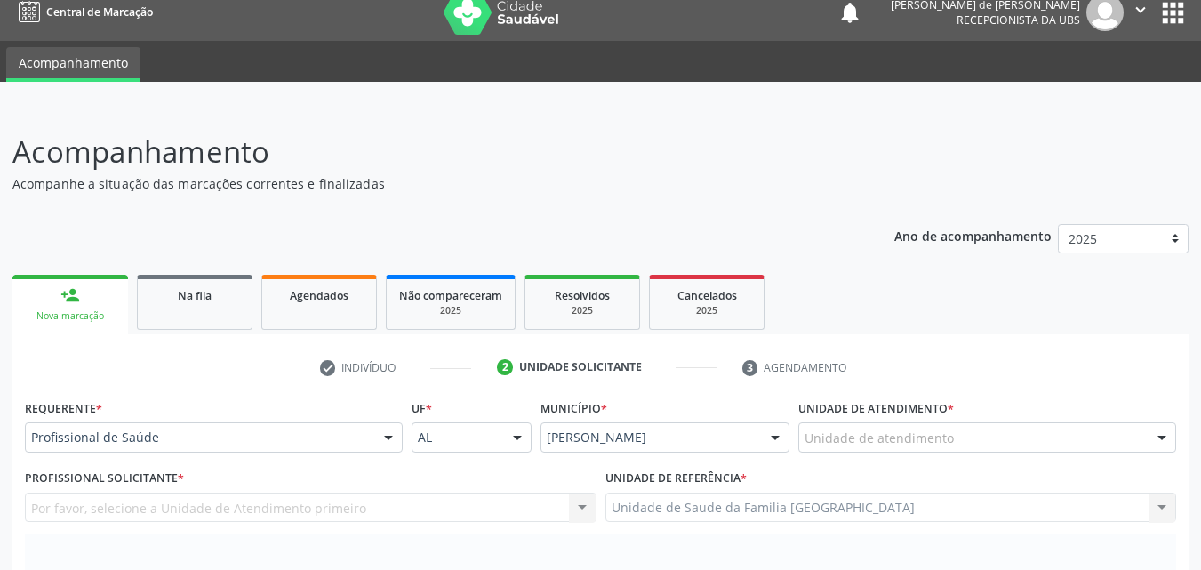
scroll to position [0, 0]
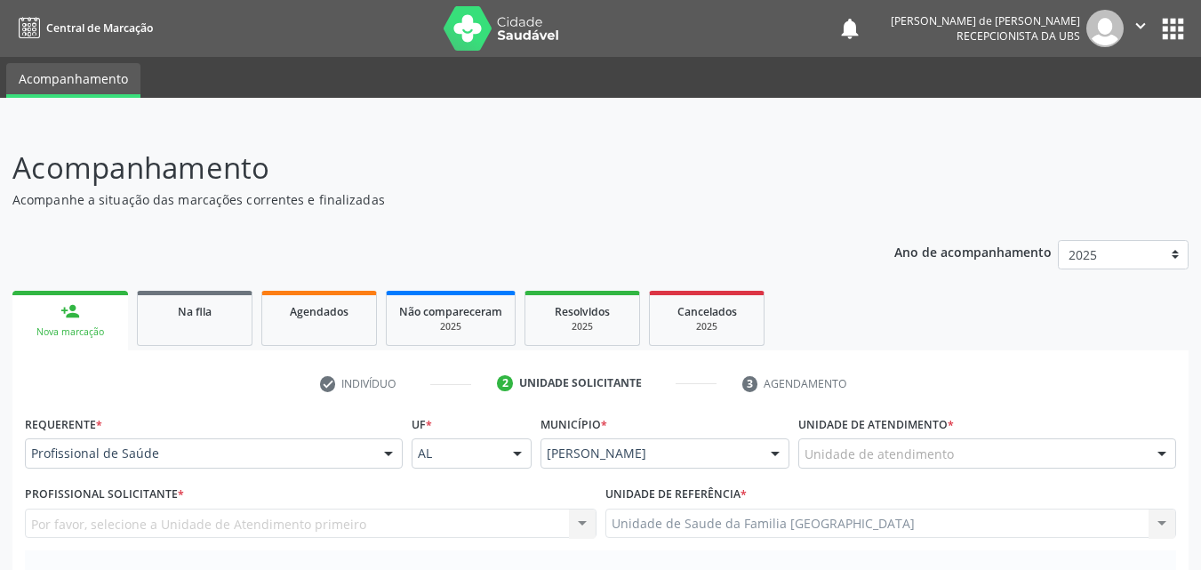
click at [951, 452] on div "Unidade de atendimento" at bounding box center [987, 453] width 378 height 30
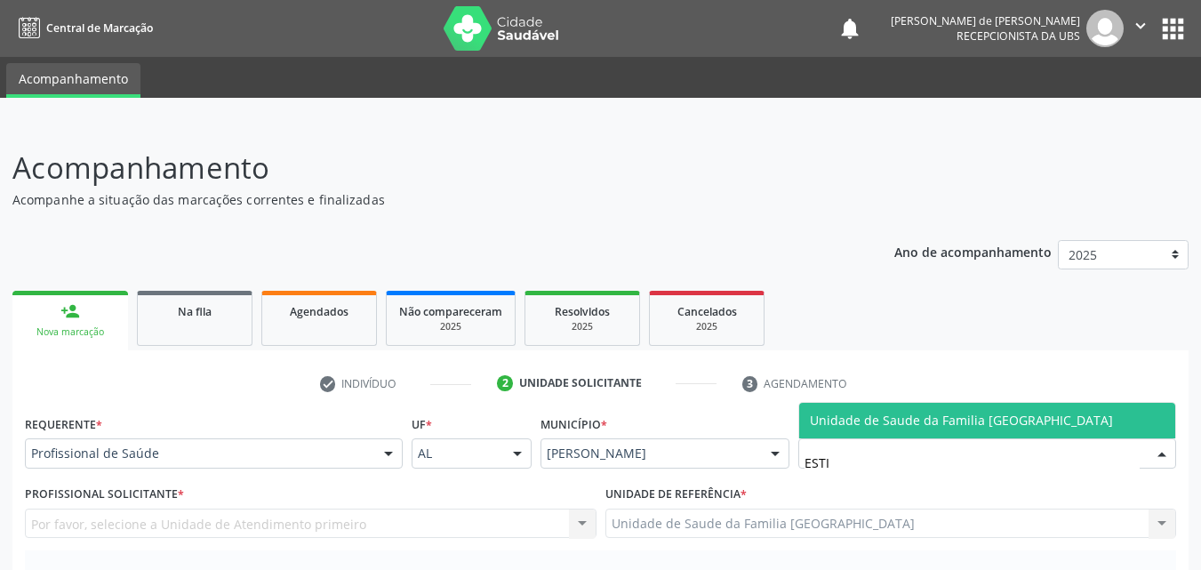
type input "ESTIV"
click at [818, 424] on span "Unidade de Saude da Familia [GEOGRAPHIC_DATA]" at bounding box center [961, 420] width 303 height 17
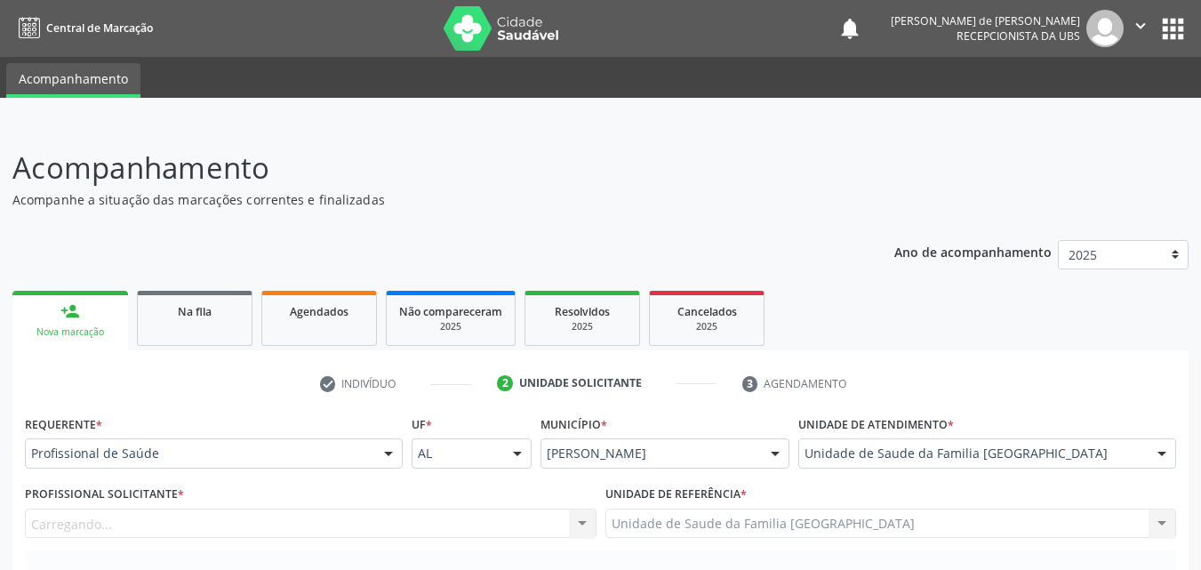
scroll to position [498, 0]
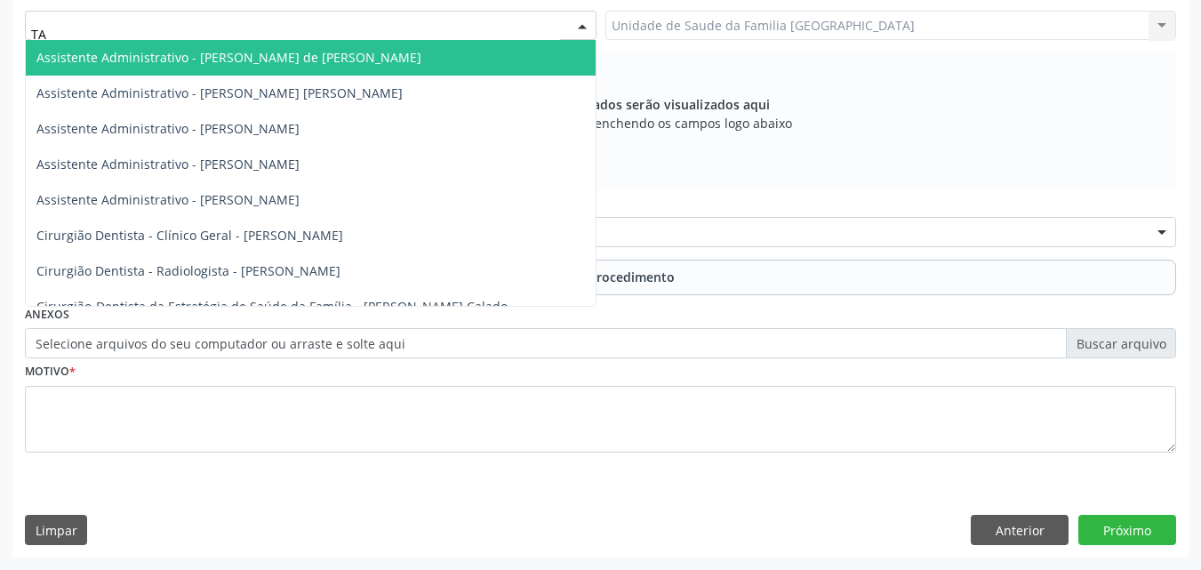
type input "TAC"
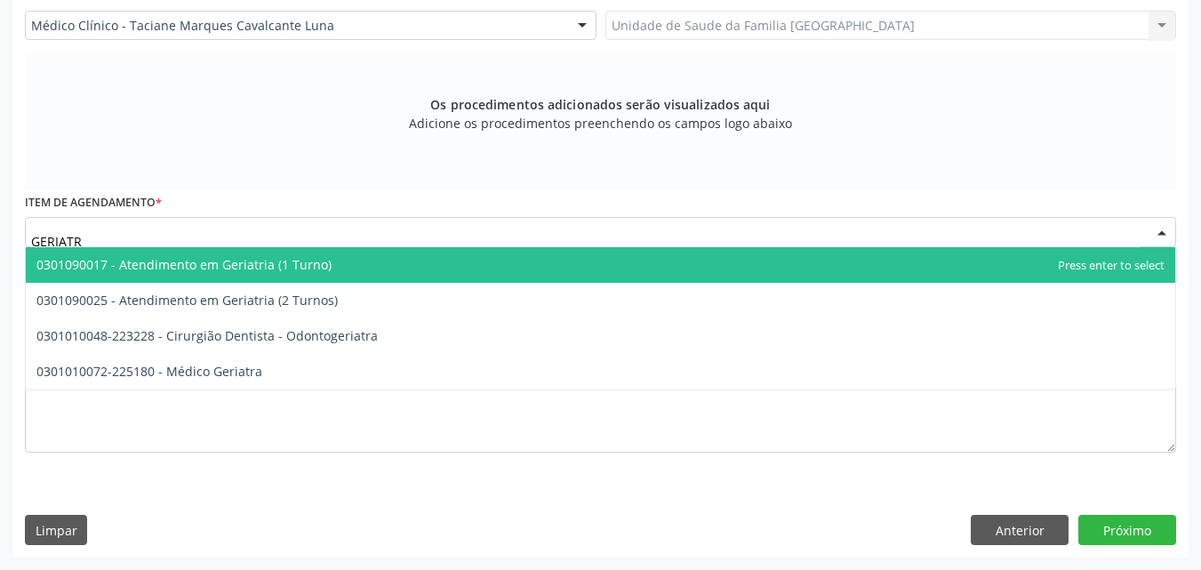
type input "GERIATRI"
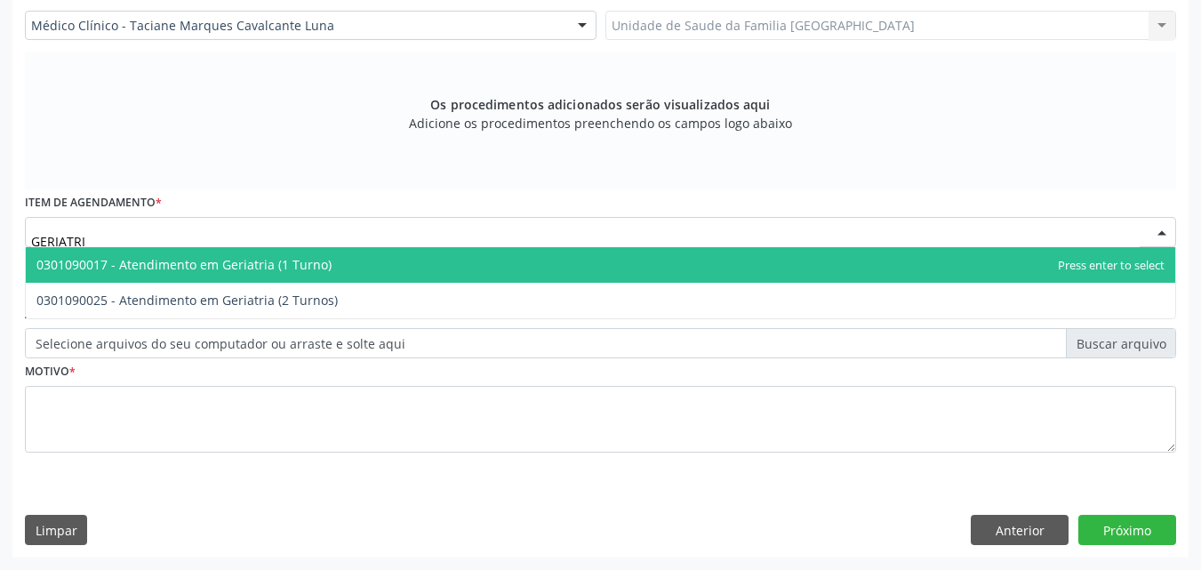
click at [237, 265] on span "0301090017 - Atendimento em Geriatria (1 Turno)" at bounding box center [183, 264] width 295 height 17
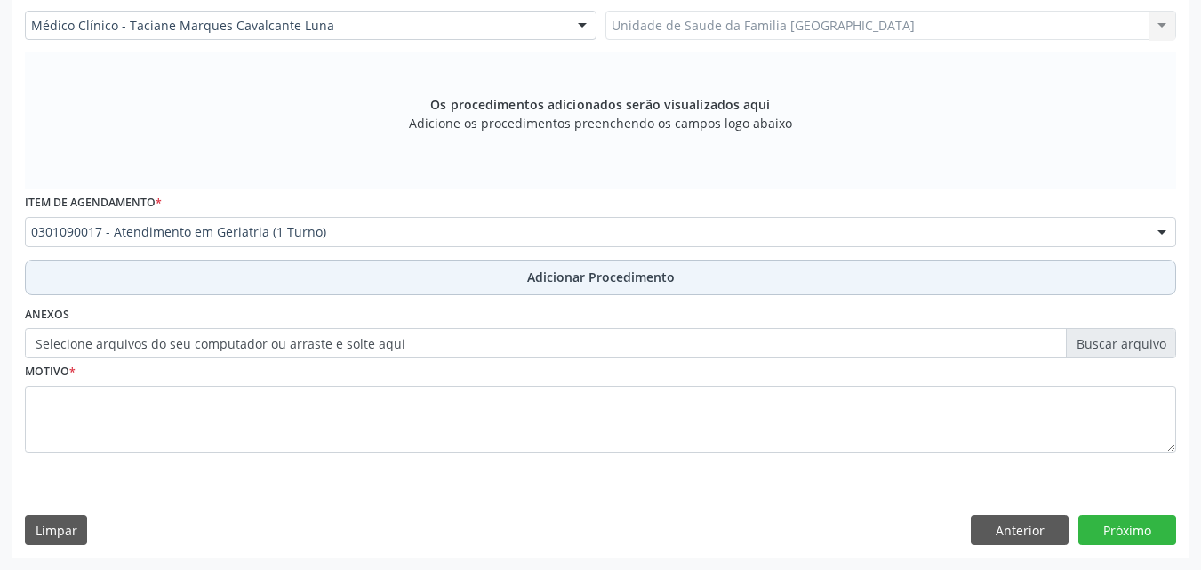
click at [228, 283] on button "Adicionar Procedimento" at bounding box center [600, 278] width 1151 height 36
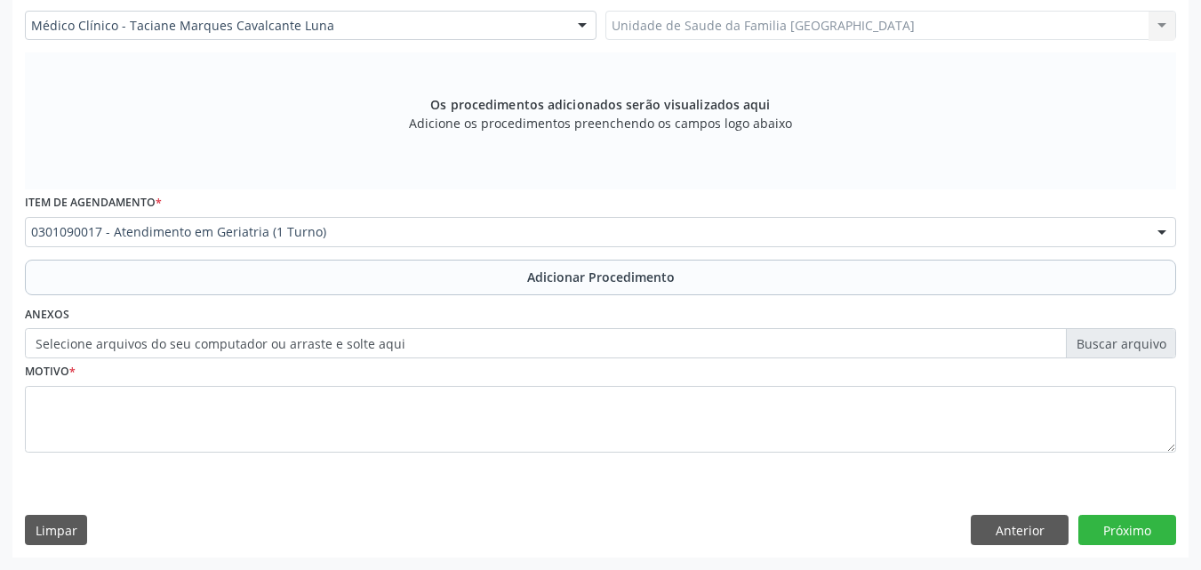
scroll to position [430, 0]
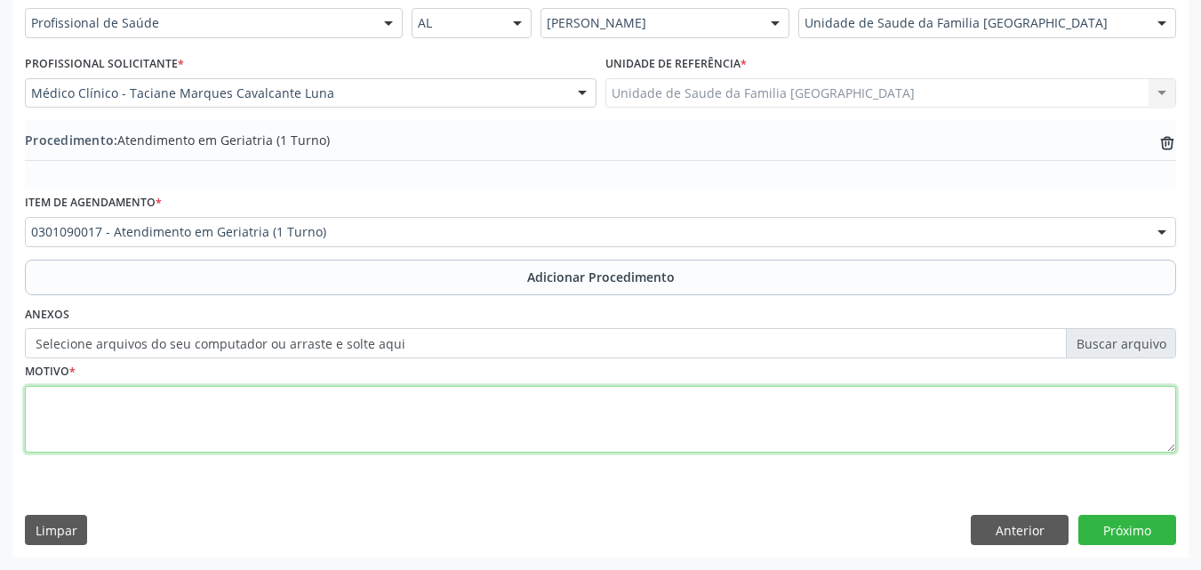
click at [208, 431] on textarea at bounding box center [600, 420] width 1151 height 68
type textarea "R41-OUTROS SINTOMAS E SINAIS RELATIVOS A FUNÇÃO COGNITIVA E A CONSCIENCIA."
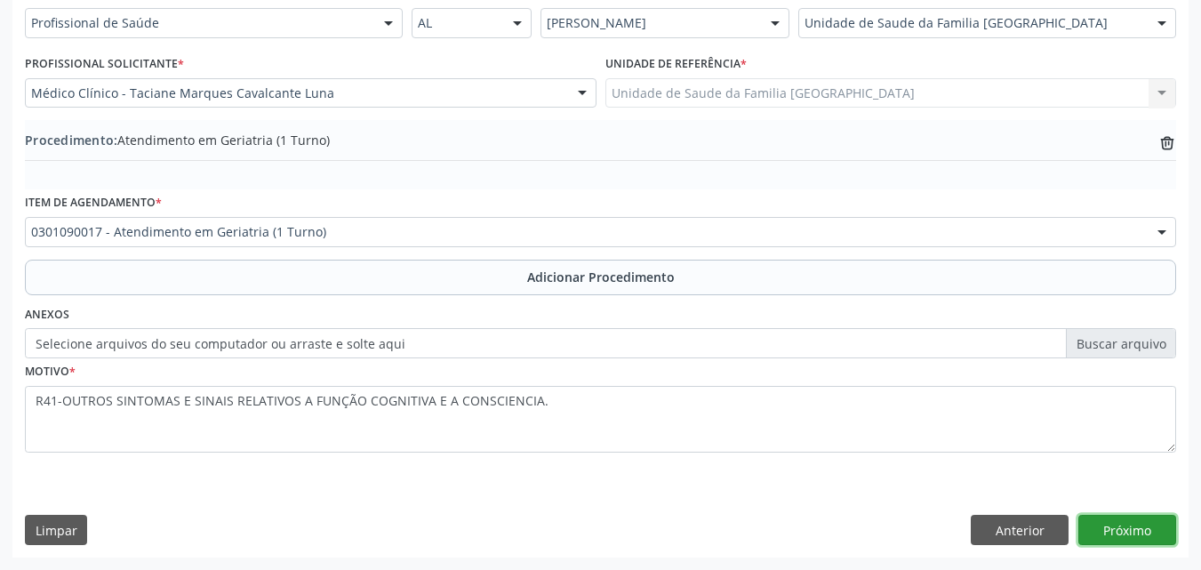
click at [1125, 525] on button "Próximo" at bounding box center [1127, 530] width 98 height 30
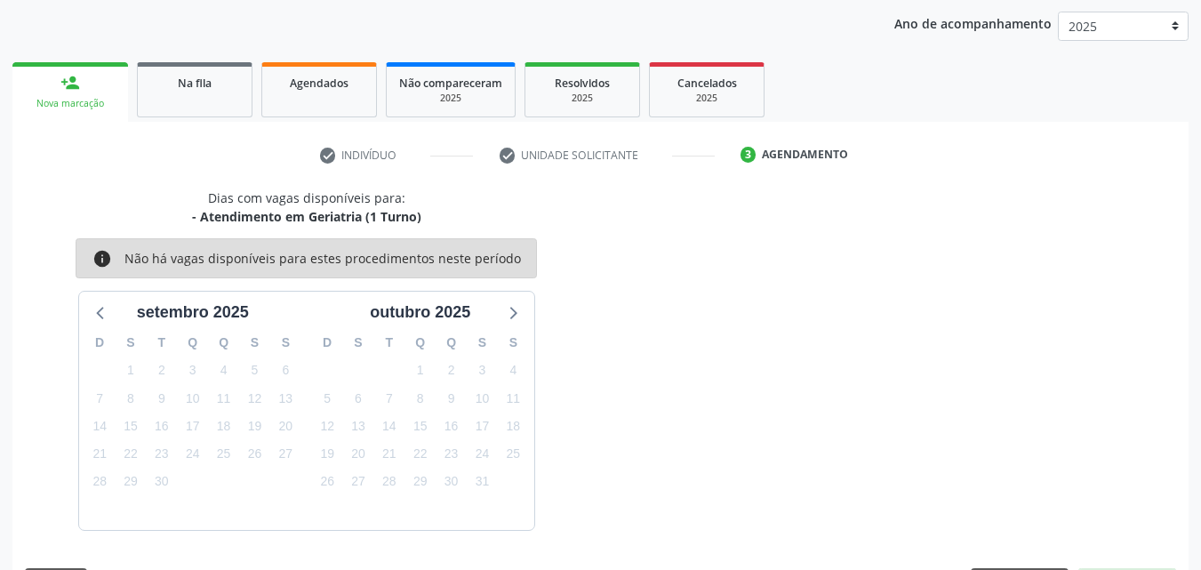
scroll to position [281, 0]
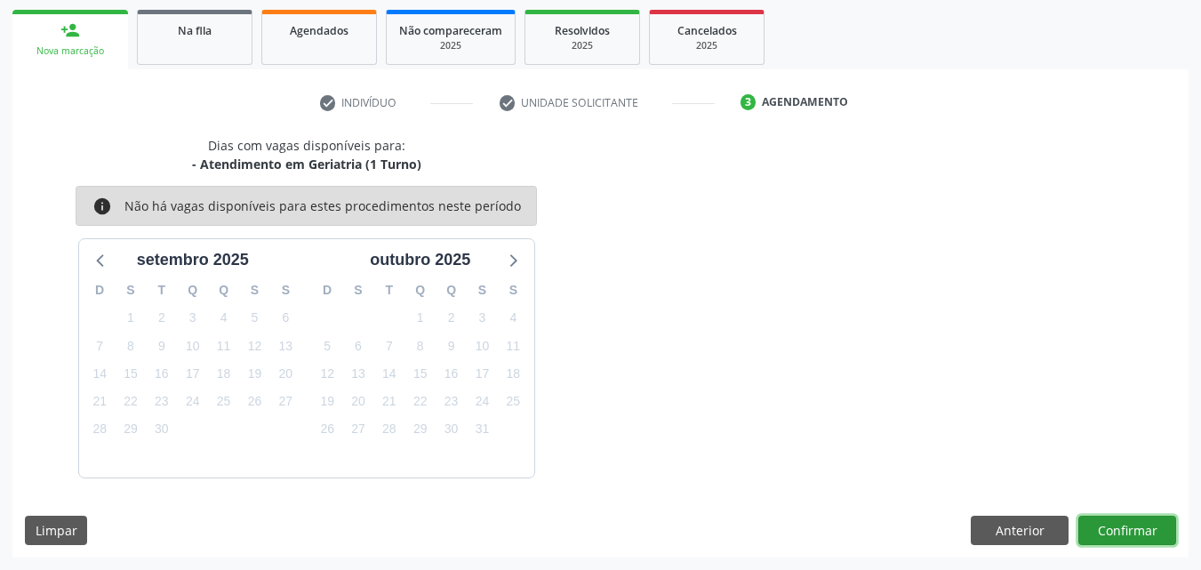
click at [1125, 525] on button "Confirmar" at bounding box center [1127, 531] width 98 height 30
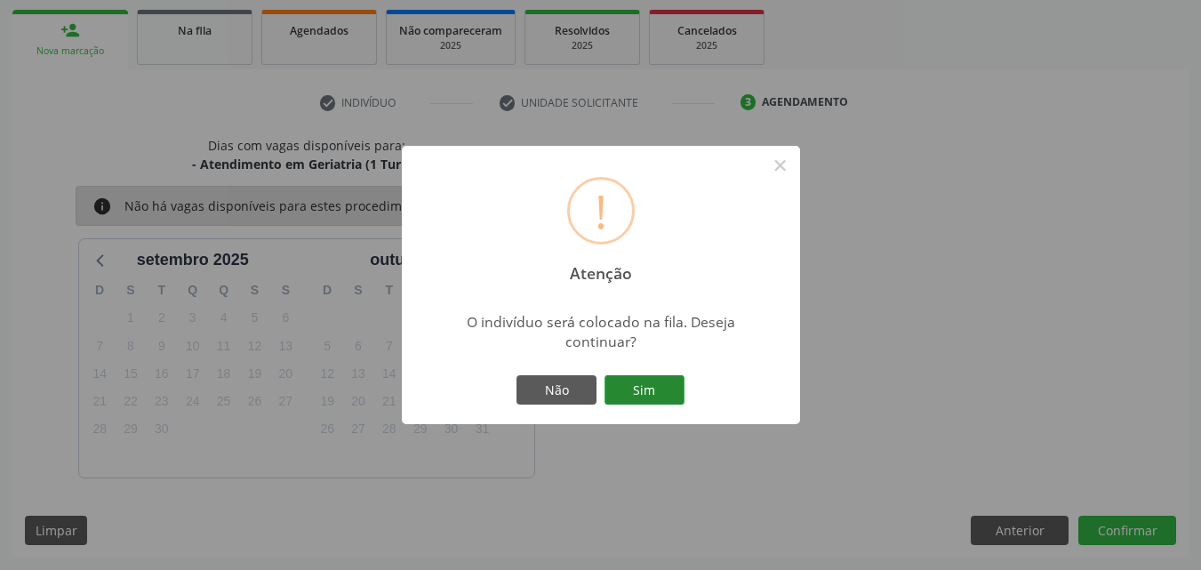
click at [630, 381] on button "Sim" at bounding box center [645, 390] width 80 height 30
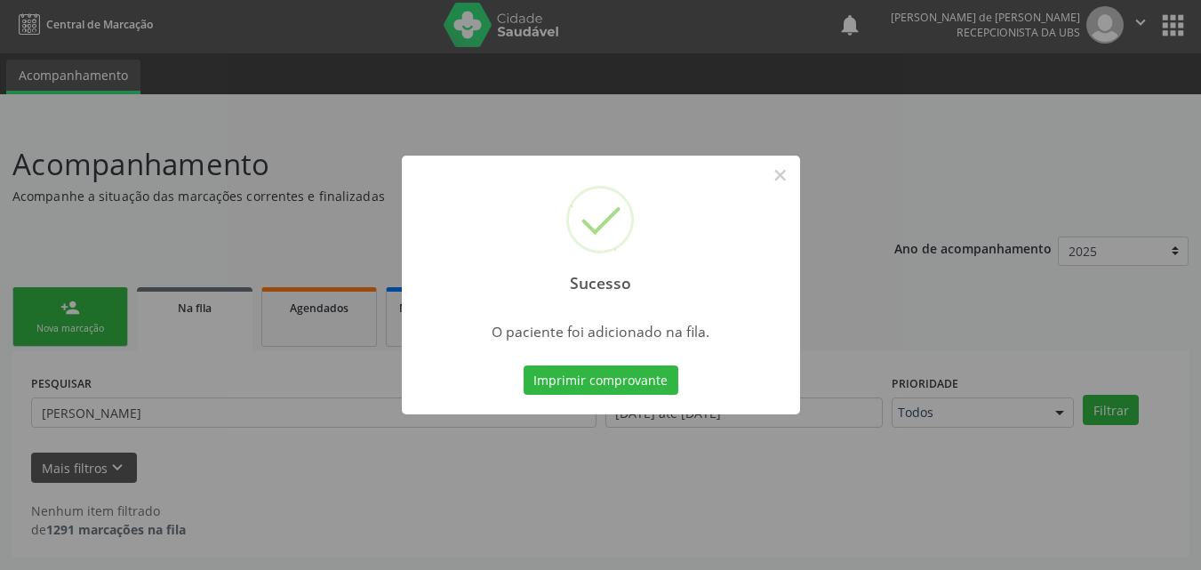
scroll to position [4, 0]
click at [779, 178] on button "×" at bounding box center [780, 175] width 30 height 30
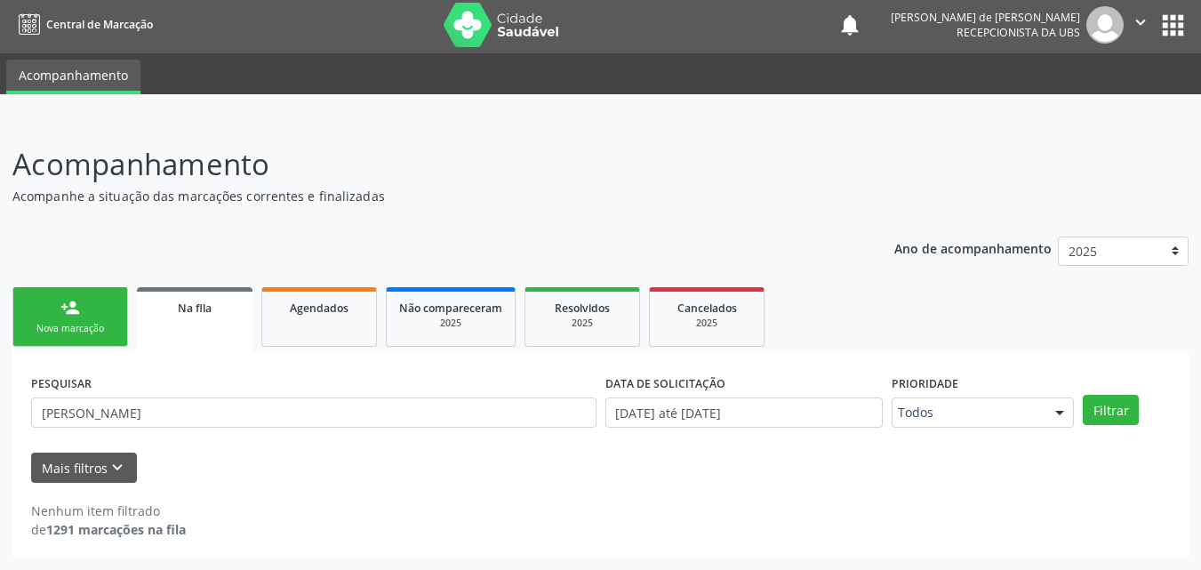
click at [66, 322] on div "Nova marcação" at bounding box center [70, 328] width 89 height 13
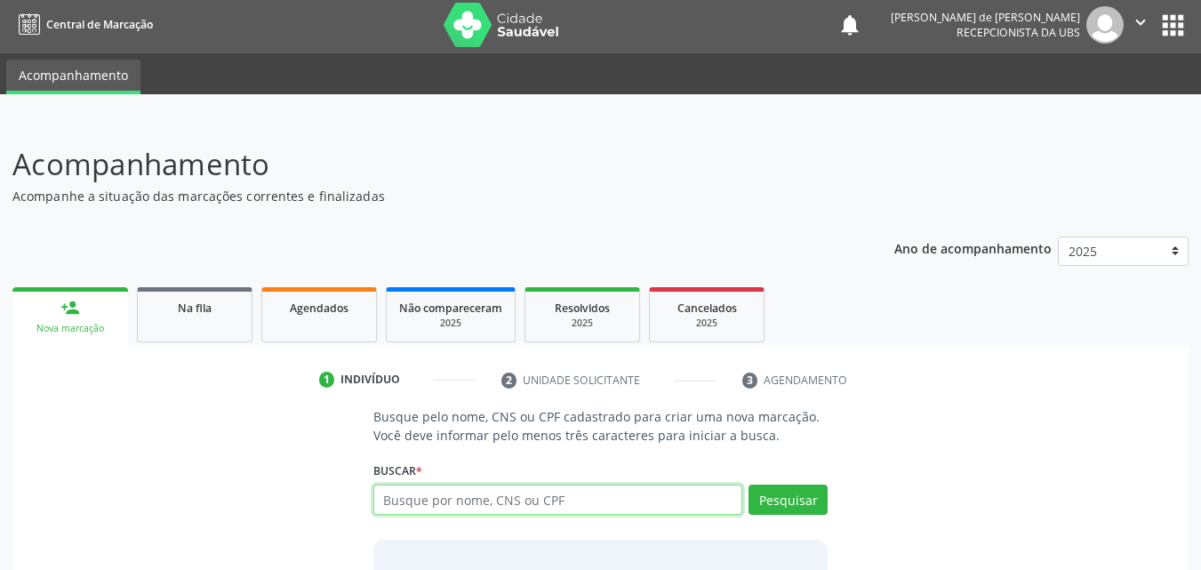
click at [434, 495] on input "text" at bounding box center [558, 500] width 370 height 30
type input "[PERSON_NAME]"
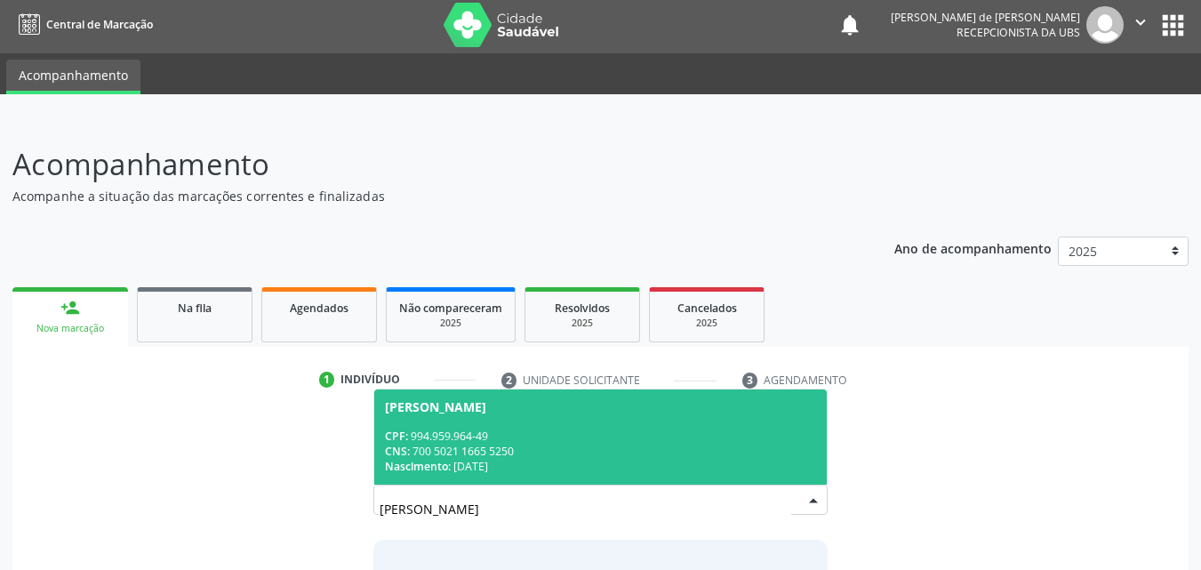
click at [448, 441] on div "CPF: 994.959.964-49" at bounding box center [601, 436] width 432 height 15
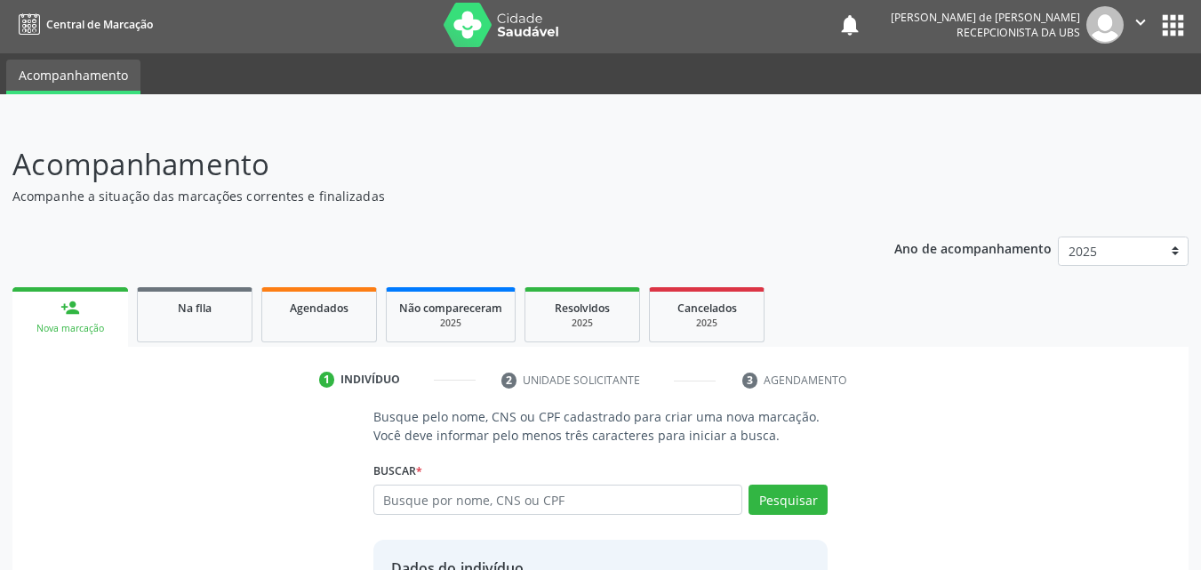
scroll to position [168, 0]
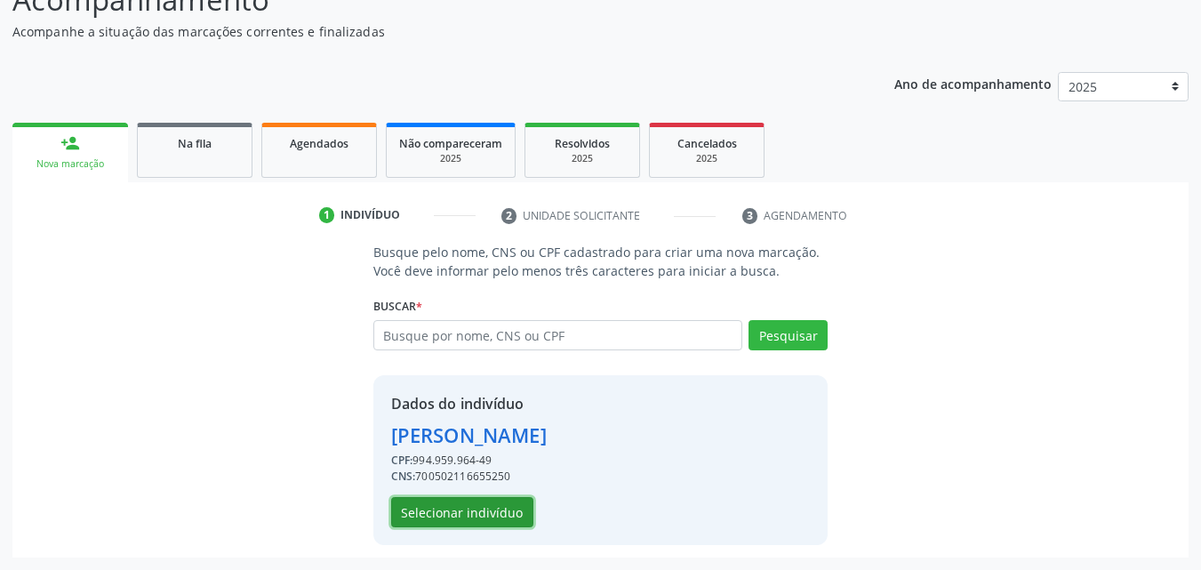
click at [513, 510] on button "Selecionar indivíduo" at bounding box center [462, 512] width 142 height 30
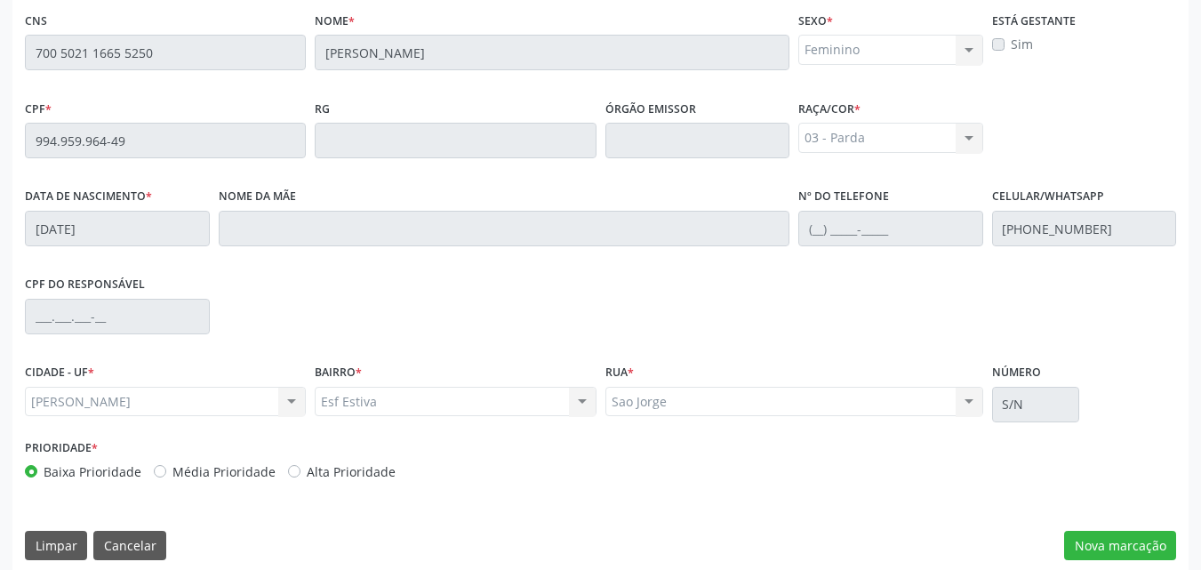
scroll to position [470, 0]
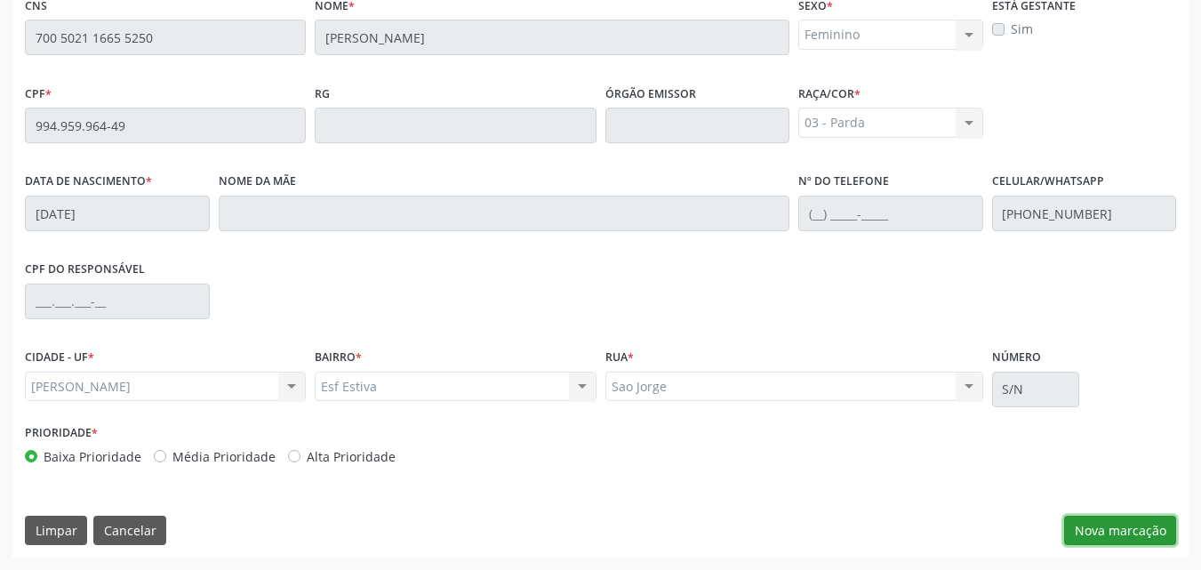
click at [1097, 527] on button "Nova marcação" at bounding box center [1120, 531] width 112 height 30
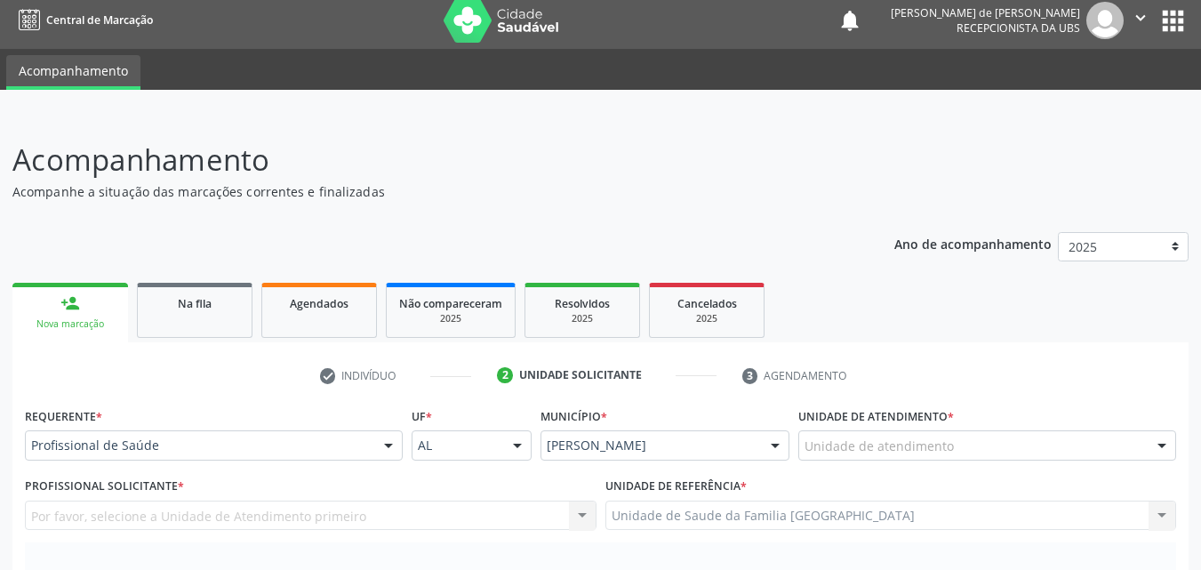
scroll to position [0, 0]
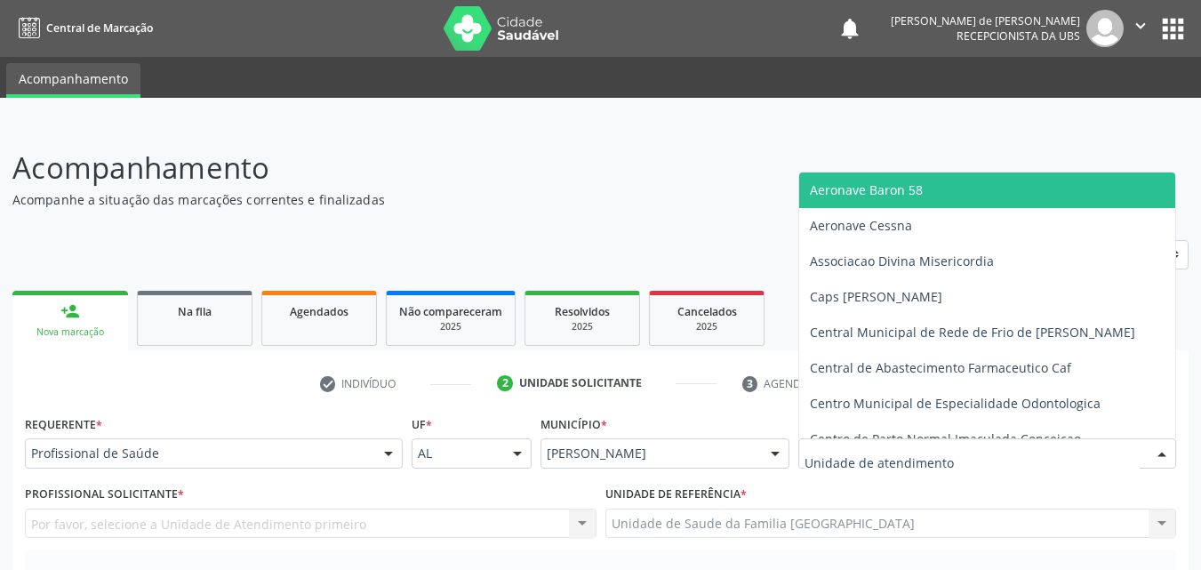
type input "S"
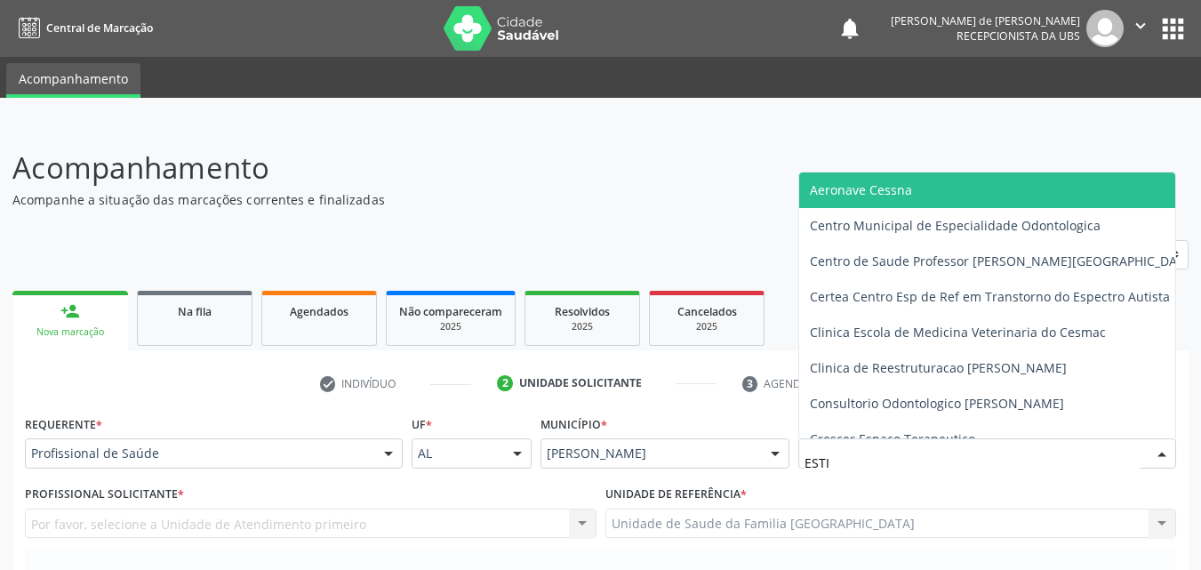
type input "ESTIV"
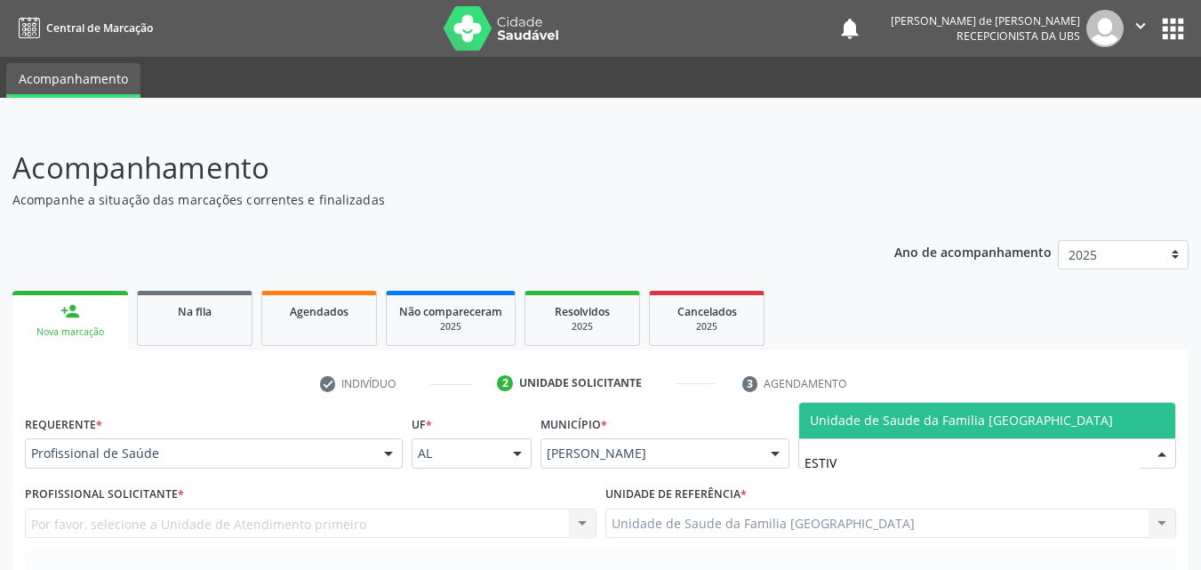
click at [823, 413] on span "Unidade de Saude da Familia [GEOGRAPHIC_DATA]" at bounding box center [961, 420] width 303 height 17
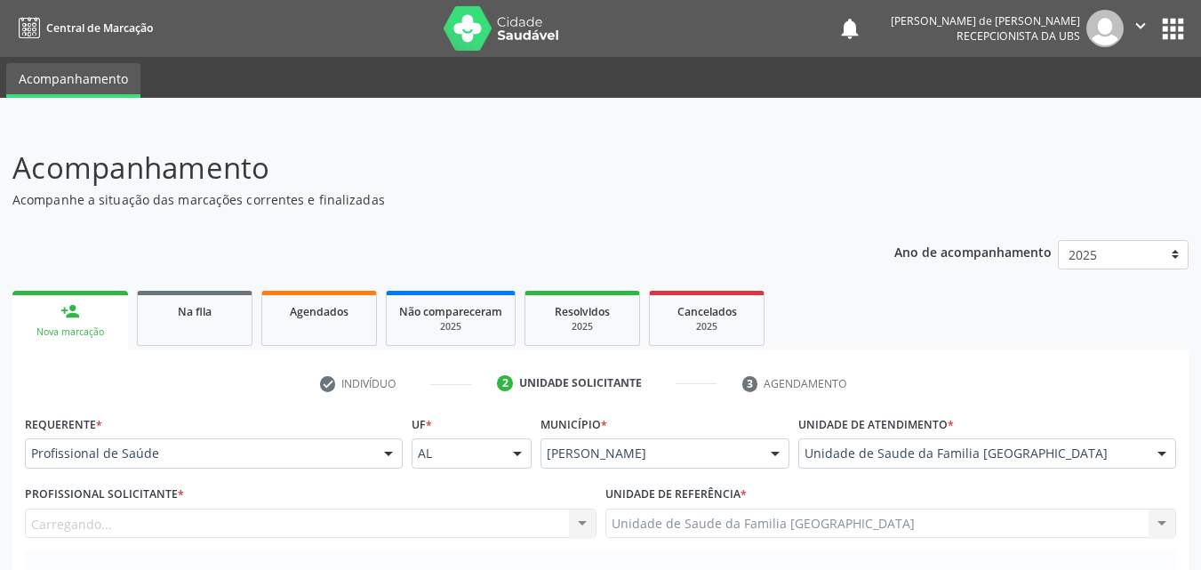
scroll to position [415, 0]
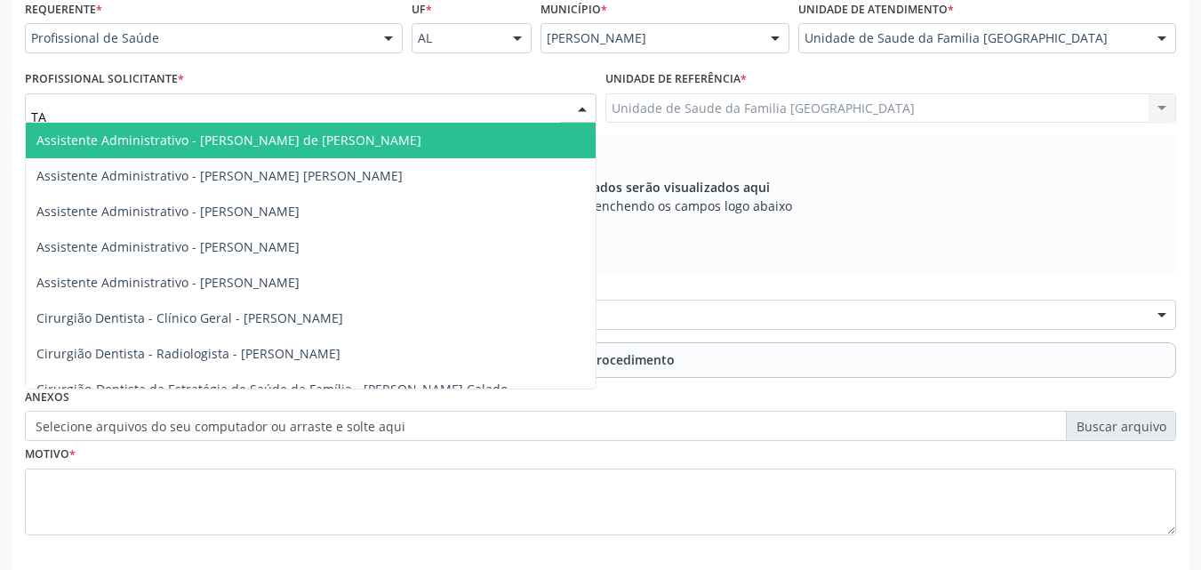
type input "TAC"
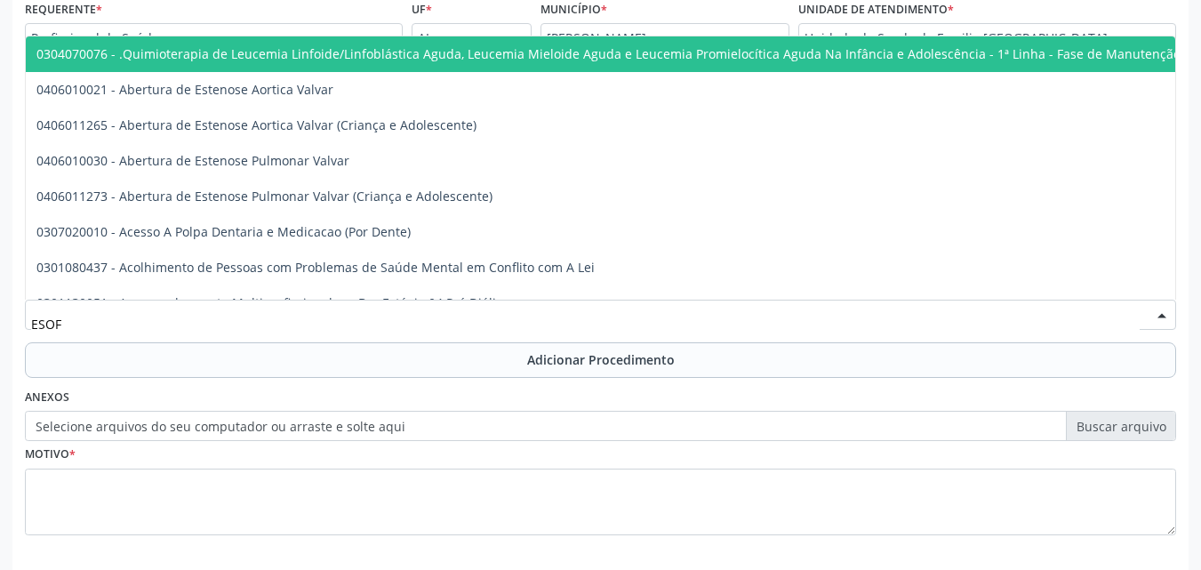
type input "ESOFA"
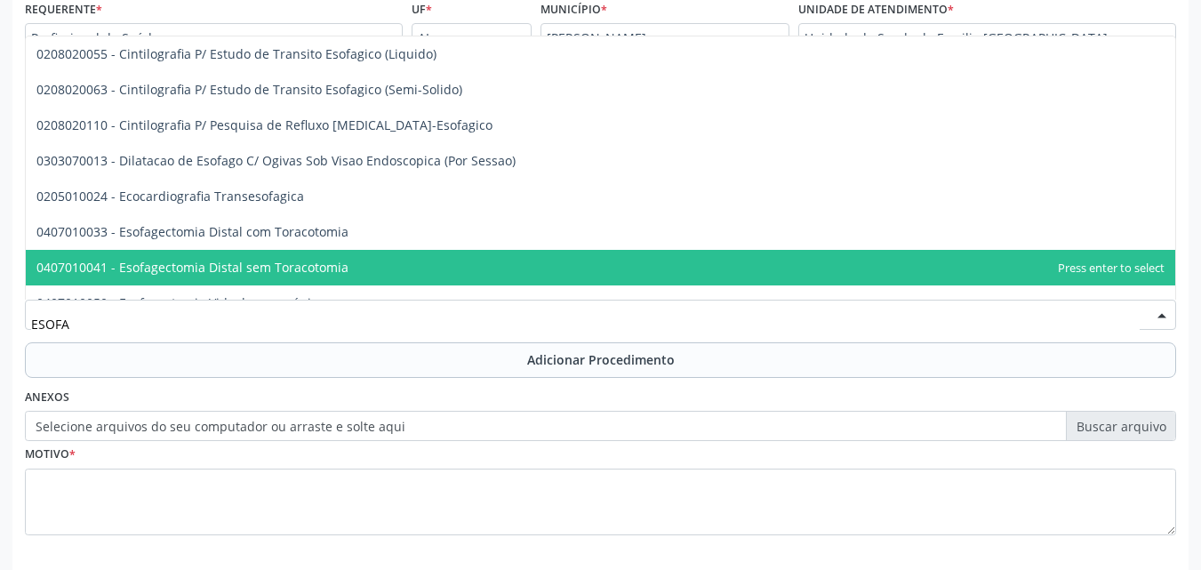
drag, startPoint x: 82, startPoint y: 327, endPoint x: 3, endPoint y: 327, distance: 79.1
click at [4, 327] on div "Acompanhamento Acompanhe a situação das marcações correntes e finalizadas Relat…" at bounding box center [600, 179] width 1201 height 945
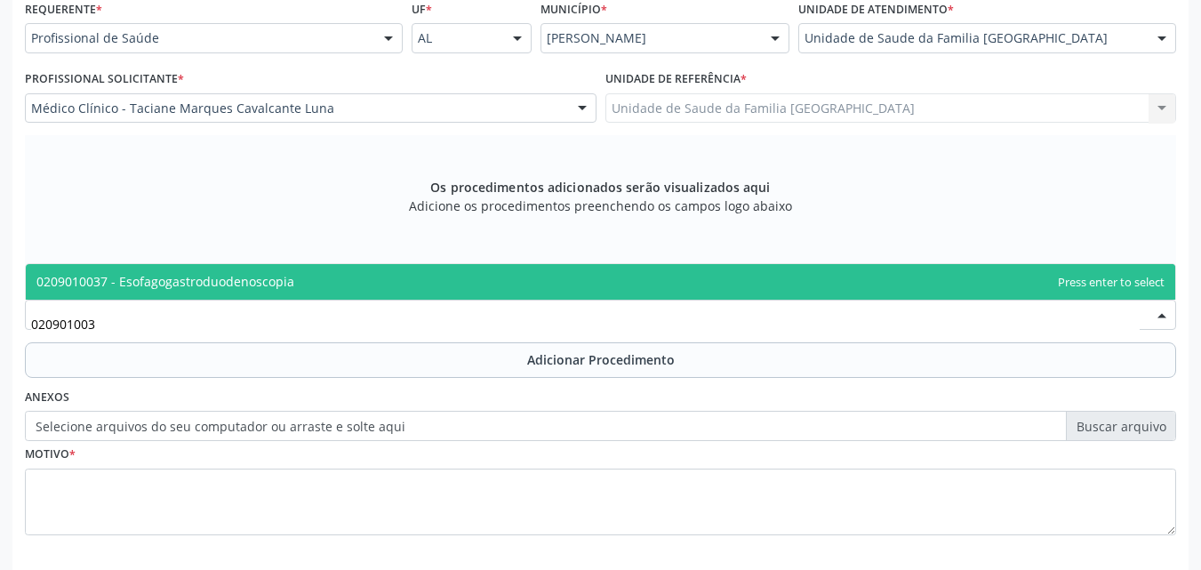
type input "0209010037"
click at [90, 279] on span "0209010037 - Esofagogastroduodenoscopia" at bounding box center [165, 281] width 258 height 17
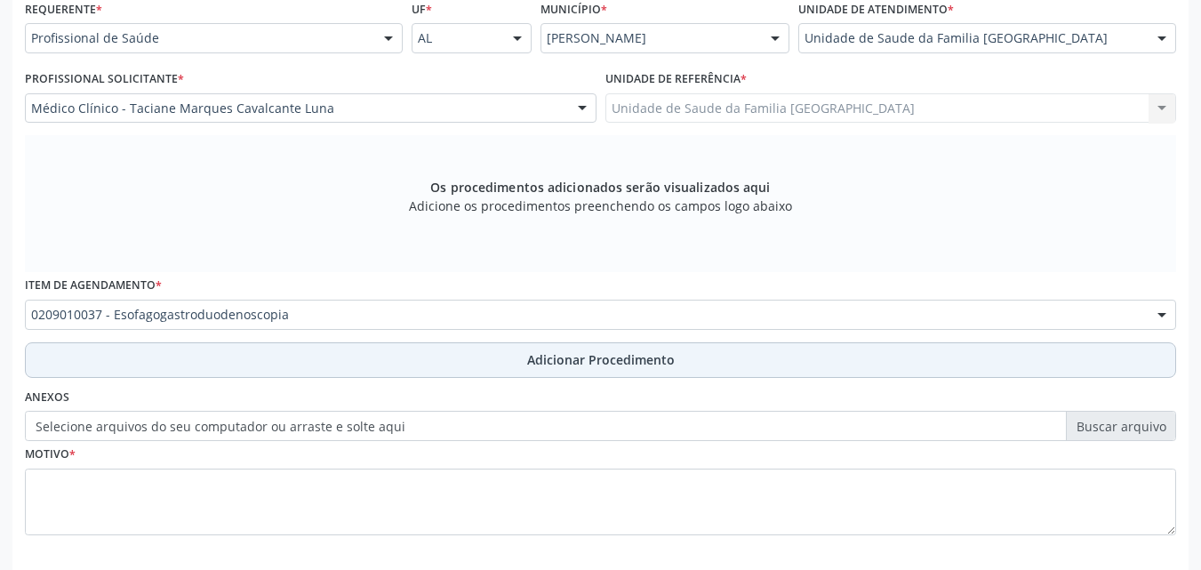
click at [117, 366] on button "Adicionar Procedimento" at bounding box center [600, 360] width 1151 height 36
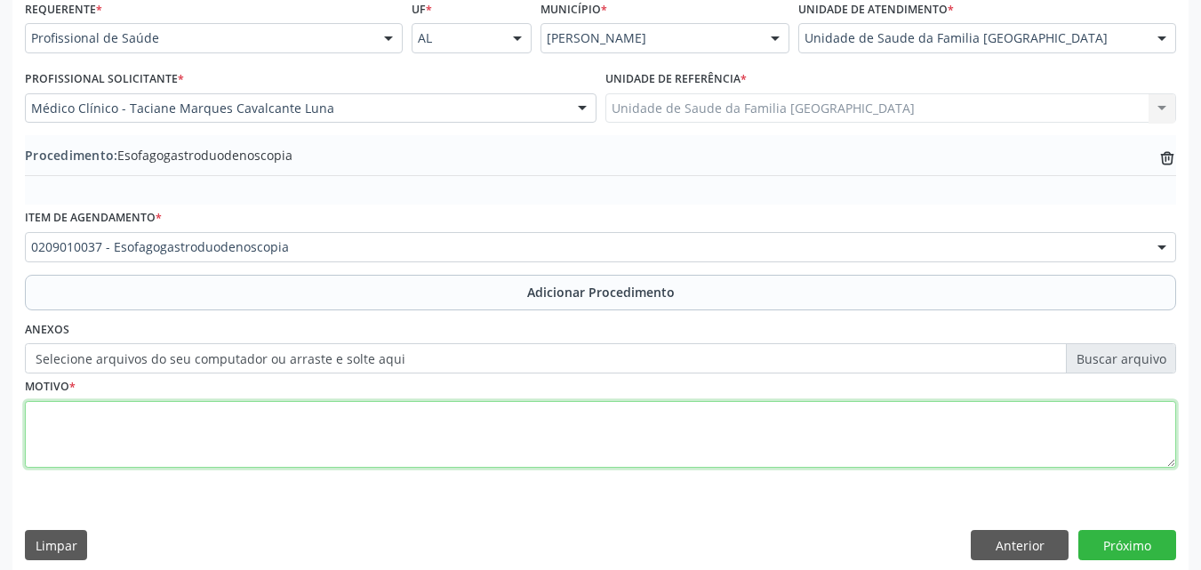
click at [96, 444] on textarea at bounding box center [600, 435] width 1151 height 68
type textarea "COM BIÓPSIA DE CORPO E ANTRO."
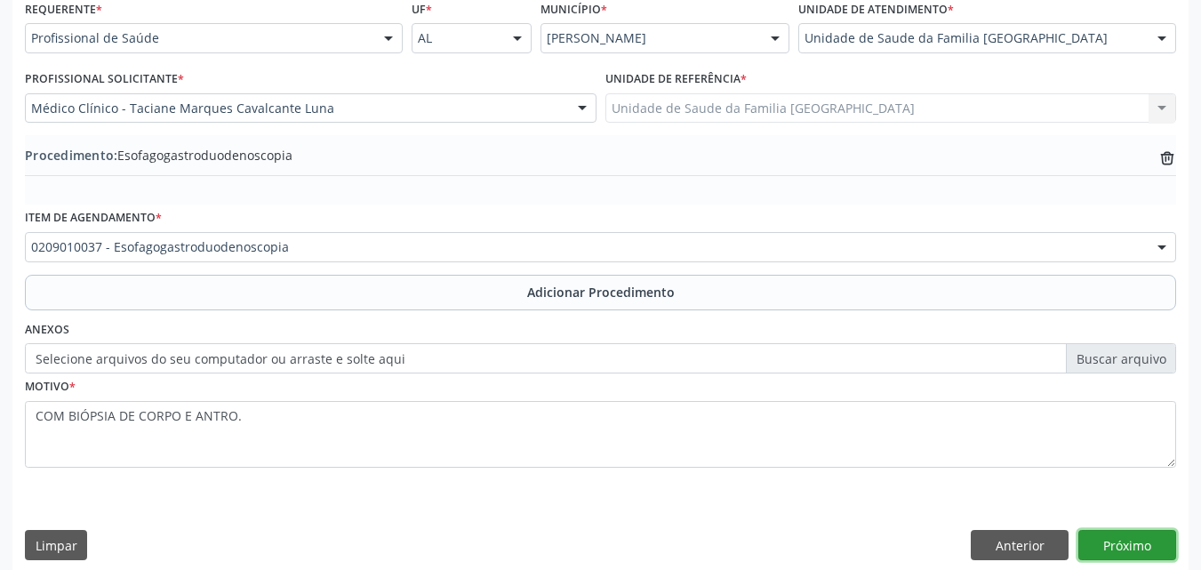
click at [1129, 541] on button "Próximo" at bounding box center [1127, 545] width 98 height 30
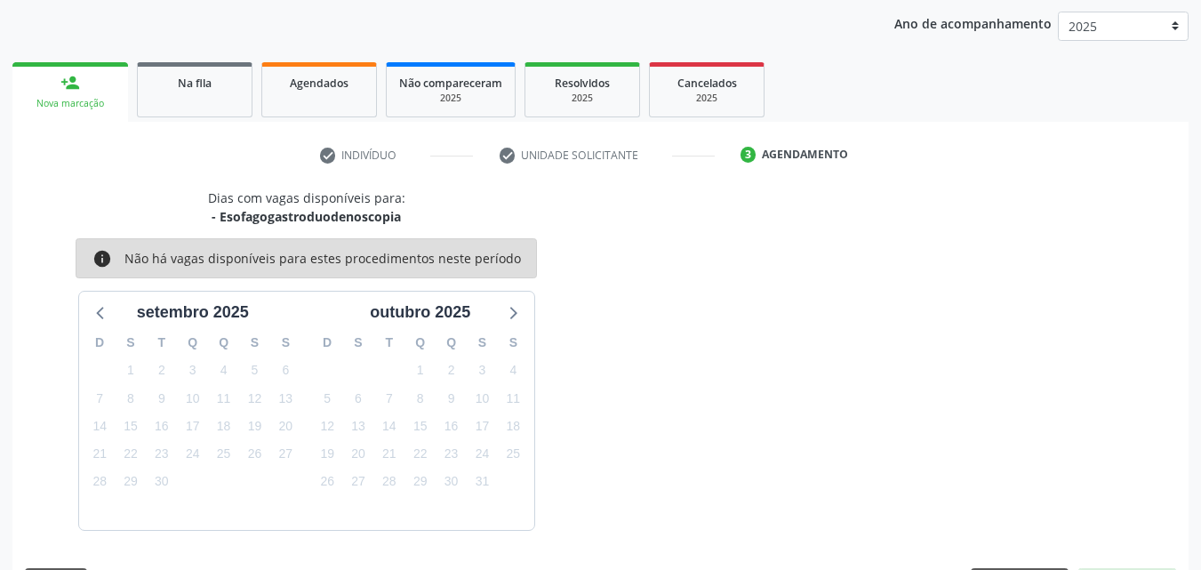
scroll to position [281, 0]
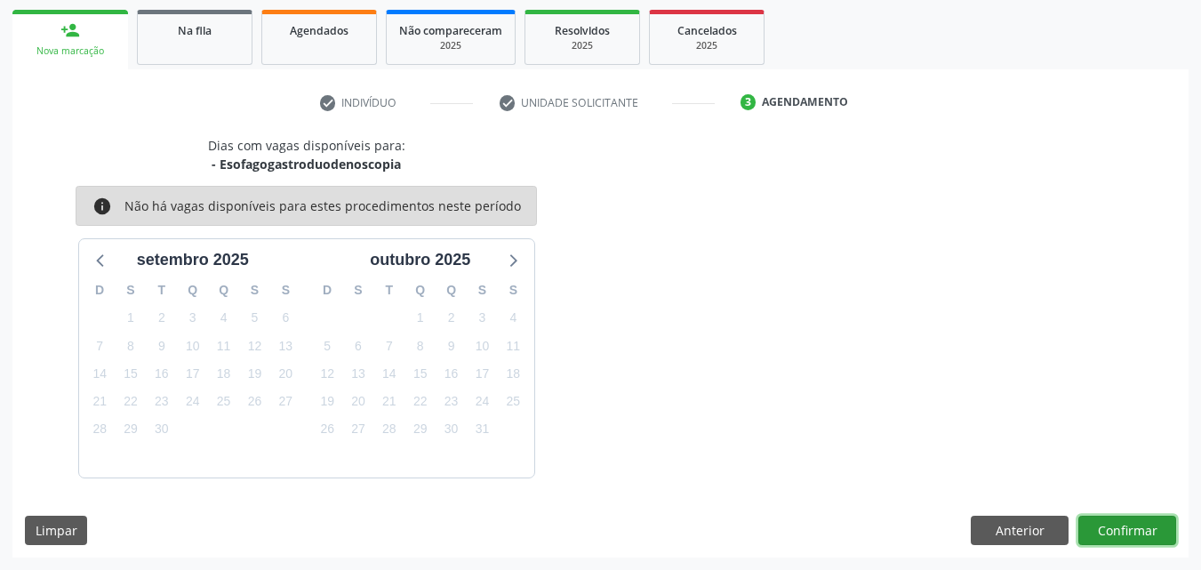
click at [1117, 525] on button "Confirmar" at bounding box center [1127, 531] width 98 height 30
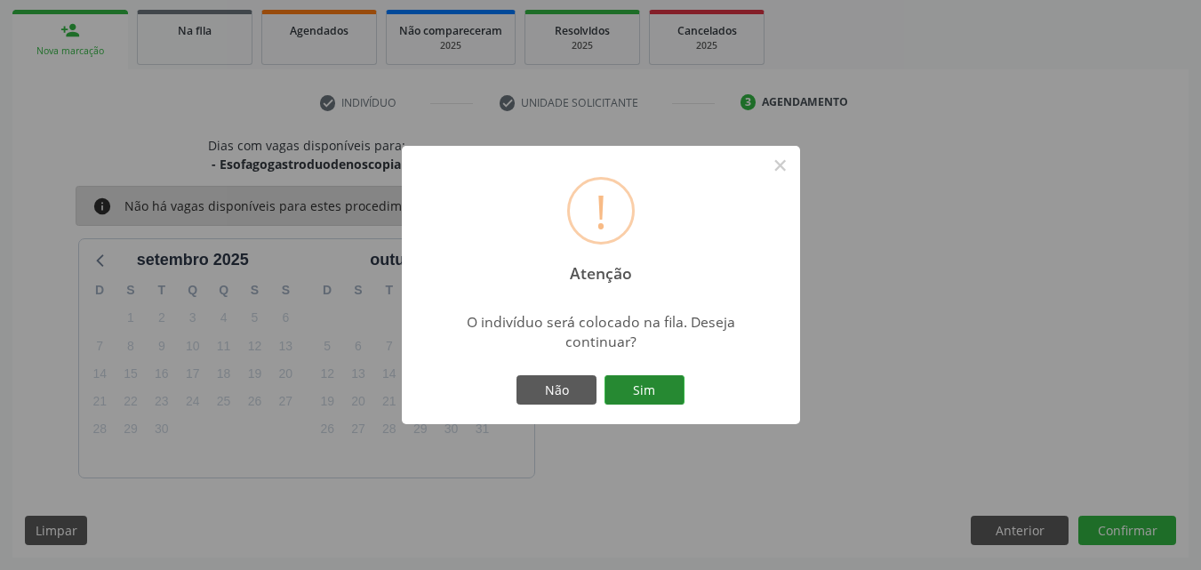
click at [660, 397] on button "Sim" at bounding box center [645, 390] width 80 height 30
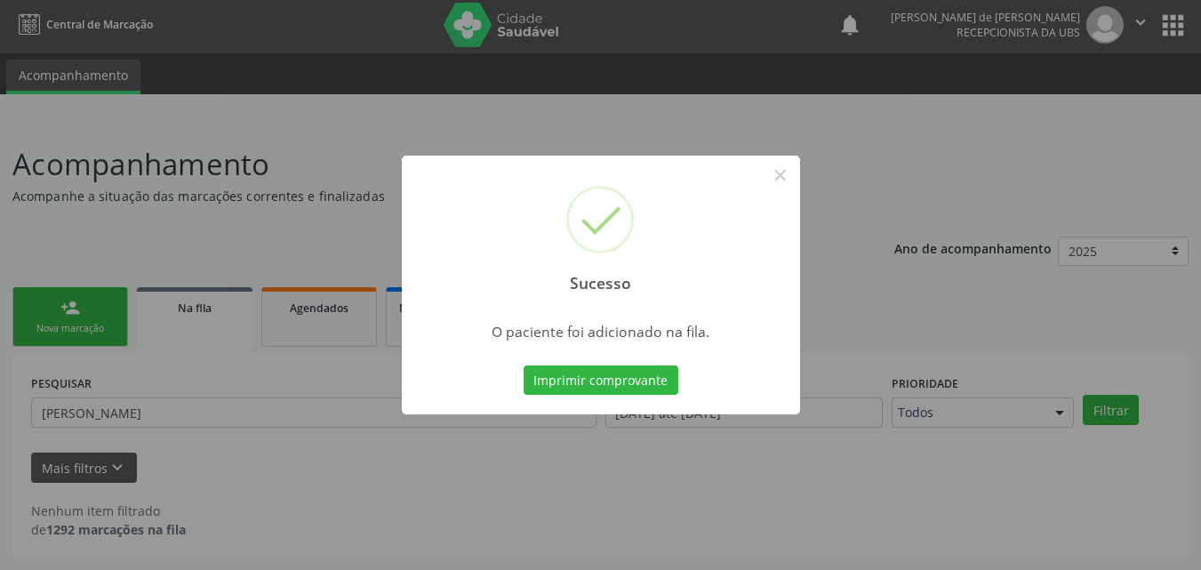
scroll to position [4, 0]
click at [777, 172] on button "×" at bounding box center [780, 175] width 30 height 30
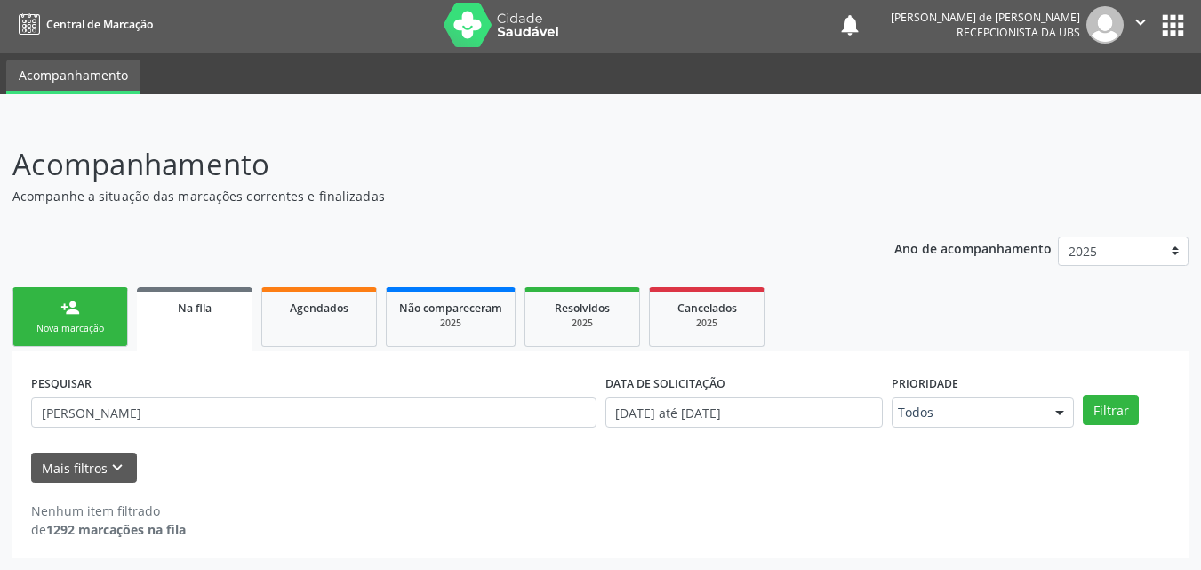
click at [85, 327] on div "Nova marcação" at bounding box center [70, 328] width 89 height 13
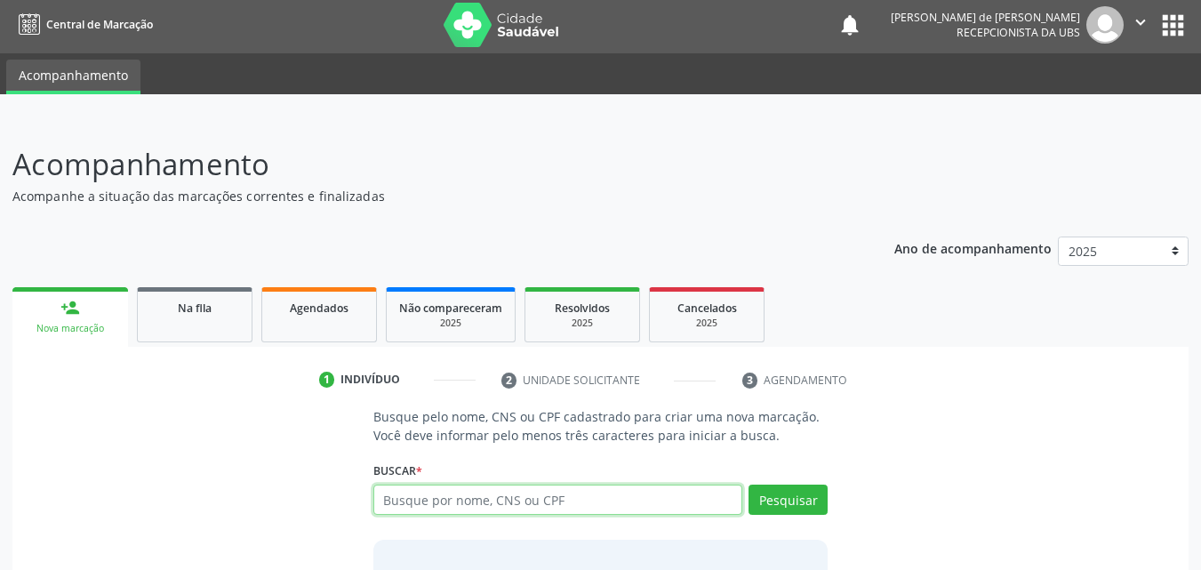
click at [529, 495] on input "text" at bounding box center [558, 500] width 370 height 30
type input "[PERSON_NAME]"
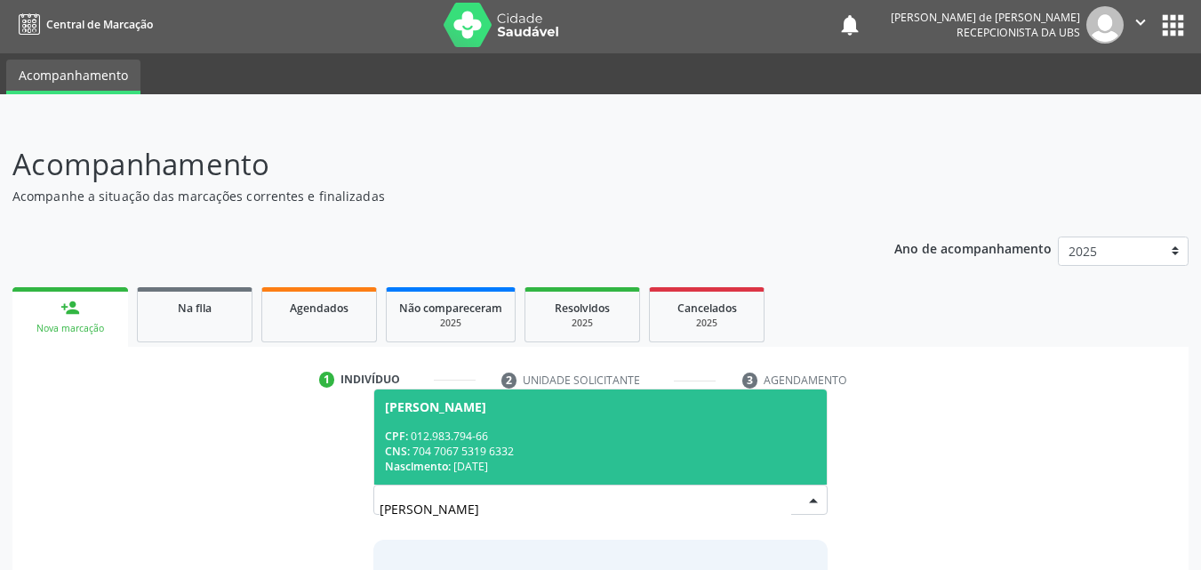
click at [528, 437] on div "CPF: 012.983.794-66" at bounding box center [601, 436] width 432 height 15
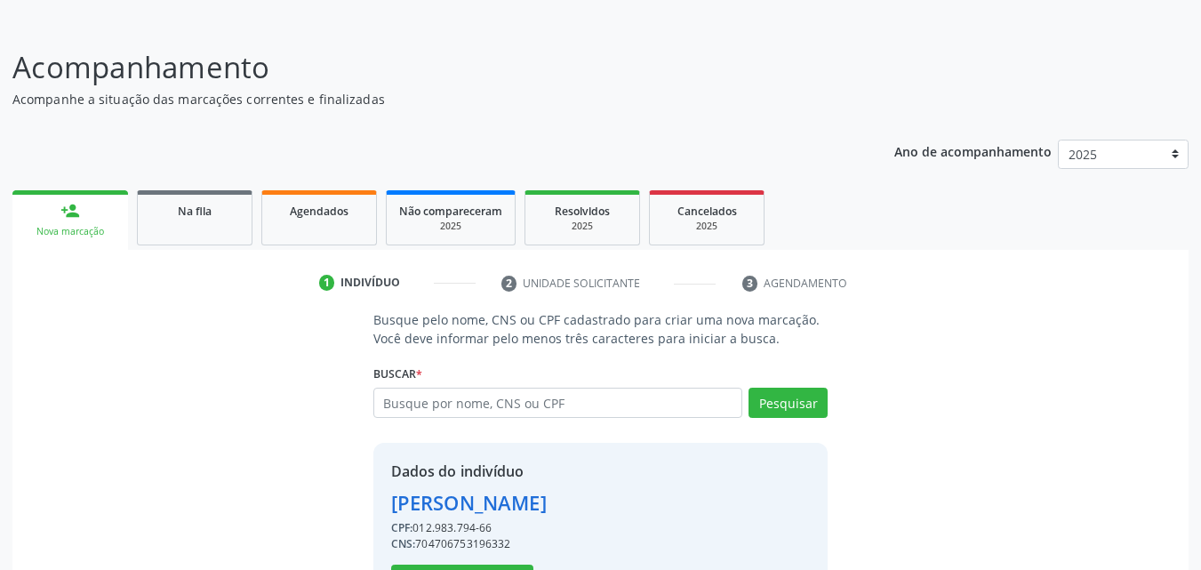
scroll to position [168, 0]
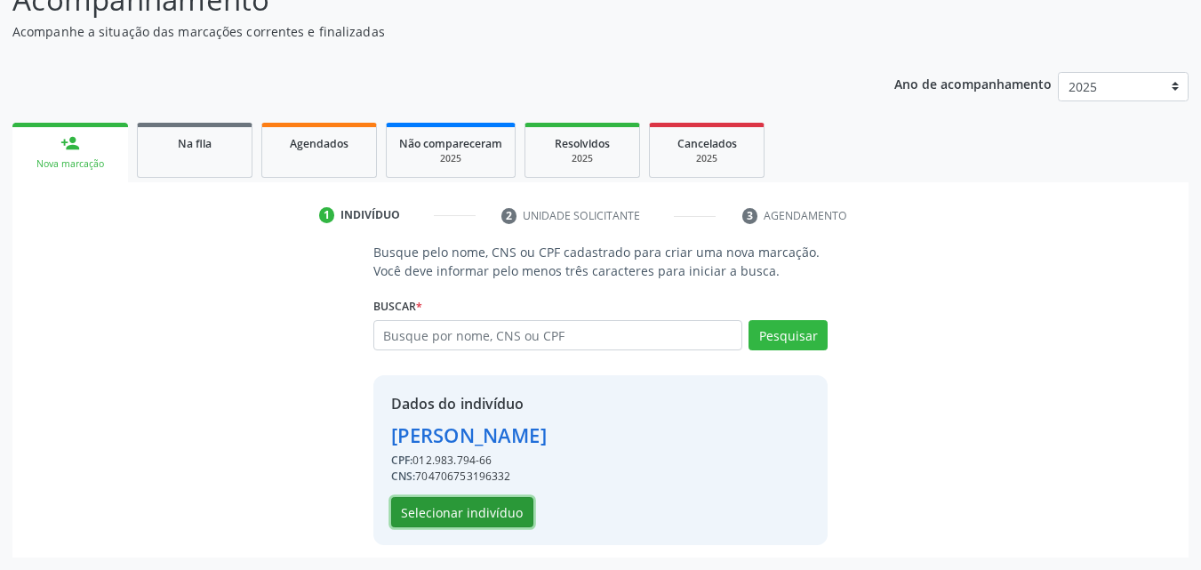
click at [481, 515] on button "Selecionar indivíduo" at bounding box center [462, 512] width 142 height 30
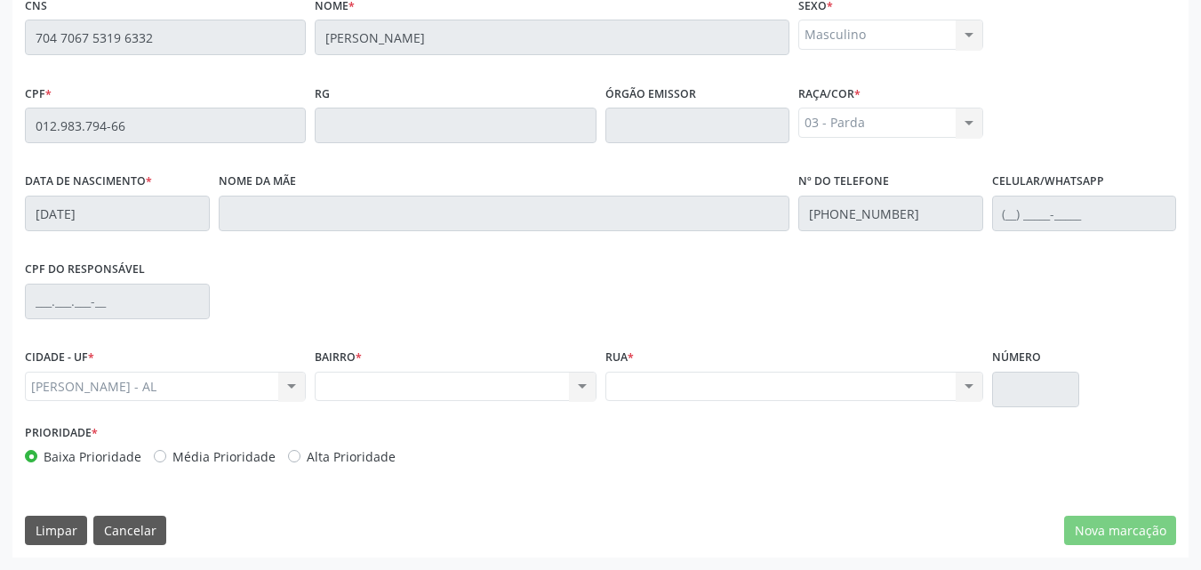
scroll to position [0, 0]
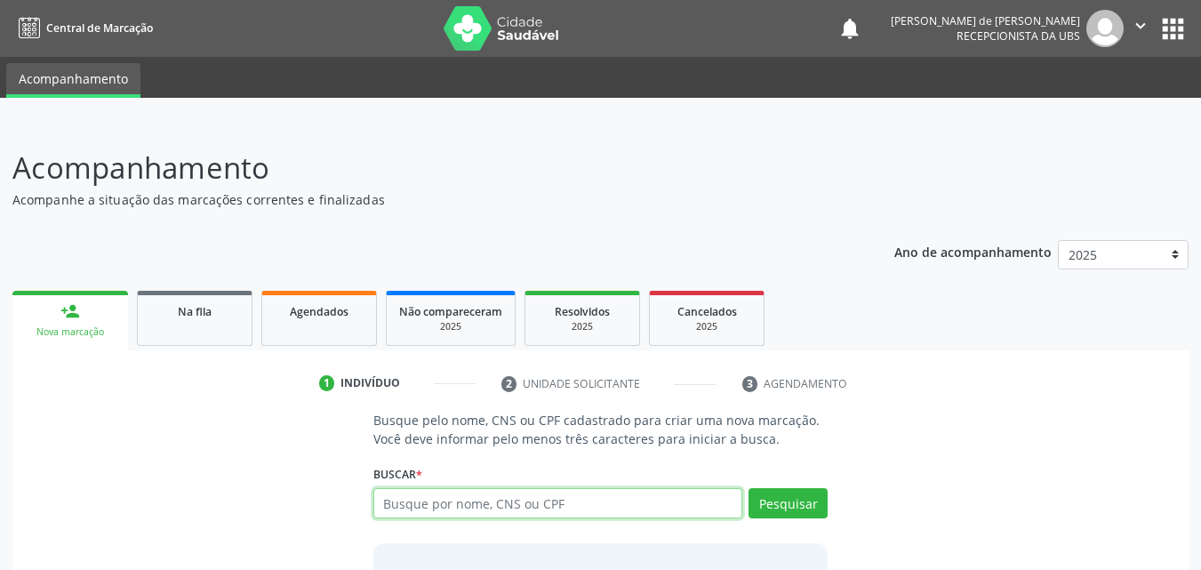
click at [411, 513] on input "text" at bounding box center [558, 503] width 370 height 30
type input "[PERSON_NAME]"
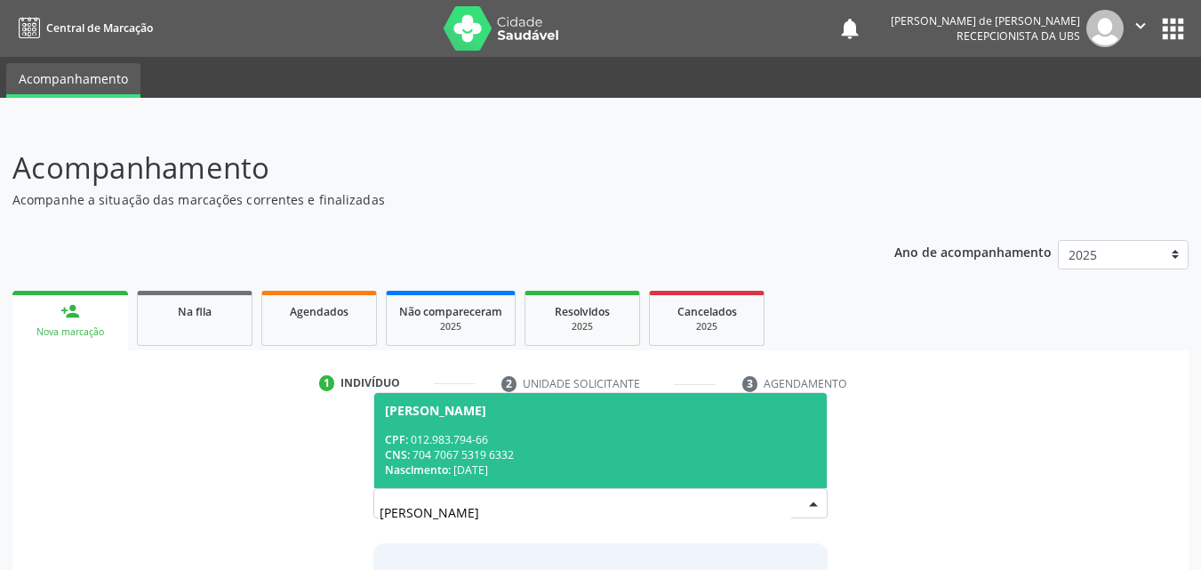
click at [782, 508] on input "[PERSON_NAME]" at bounding box center [586, 512] width 413 height 36
click at [570, 461] on div "CNS: 704 7067 5319 6332" at bounding box center [601, 454] width 432 height 15
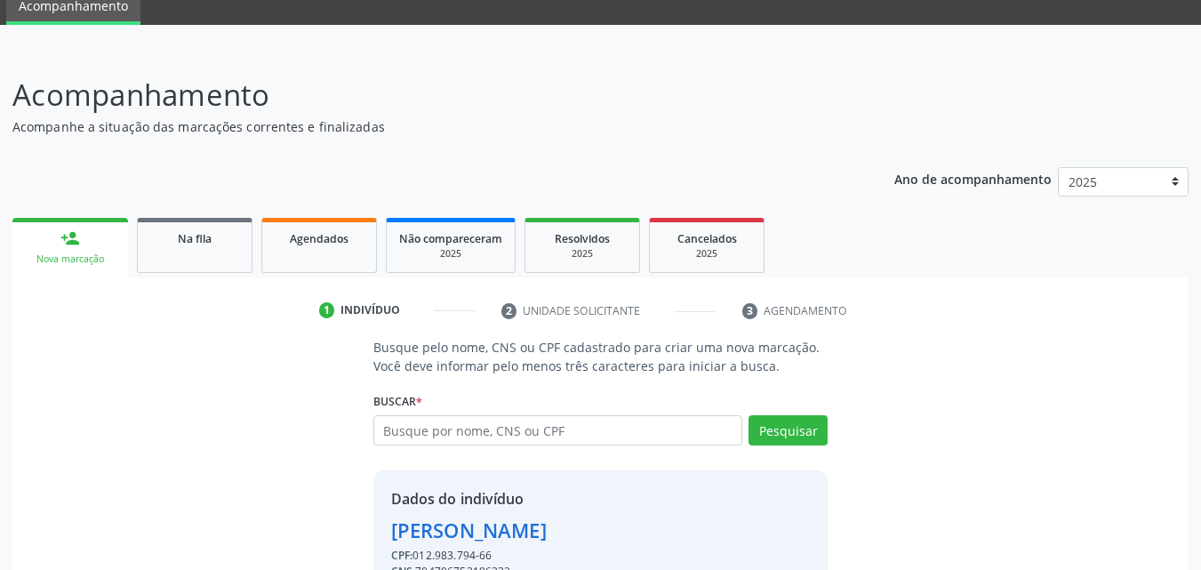
scroll to position [168, 0]
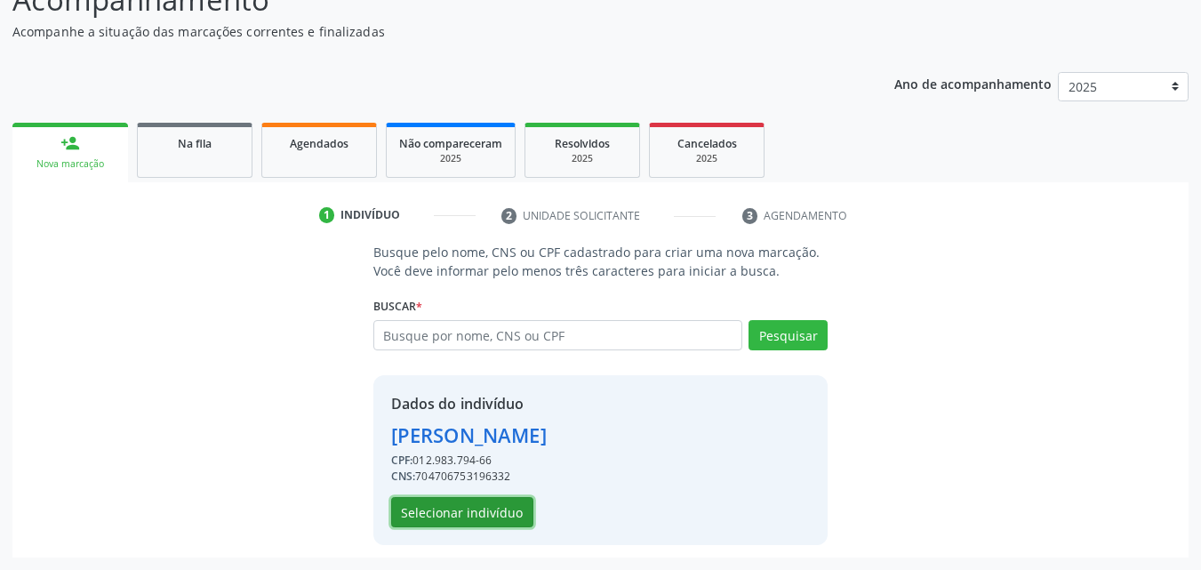
click at [421, 511] on button "Selecionar indivíduo" at bounding box center [462, 512] width 142 height 30
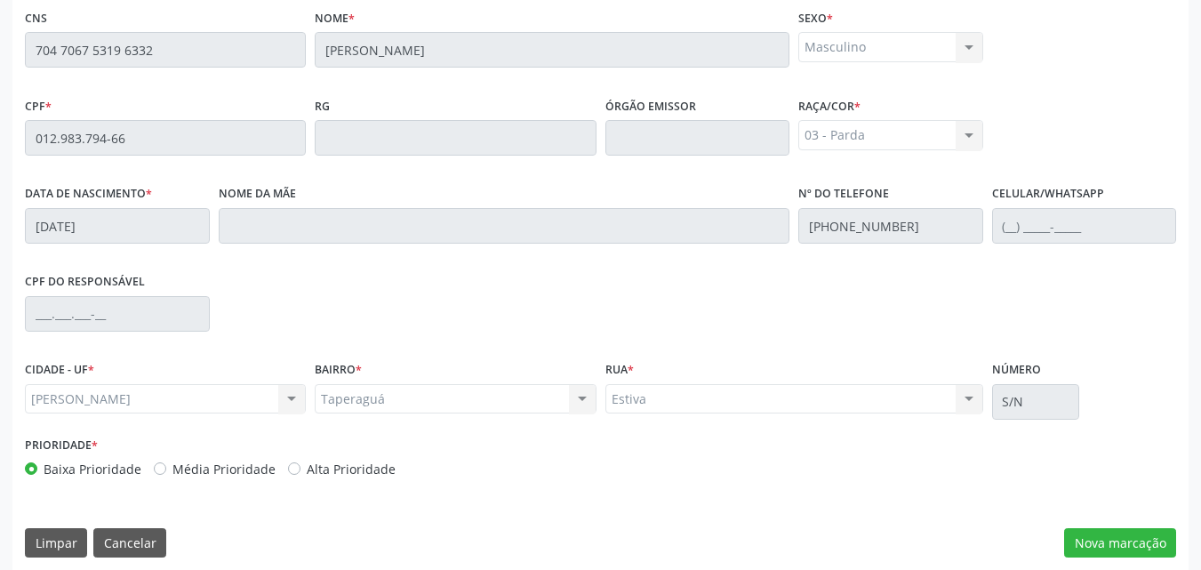
scroll to position [470, 0]
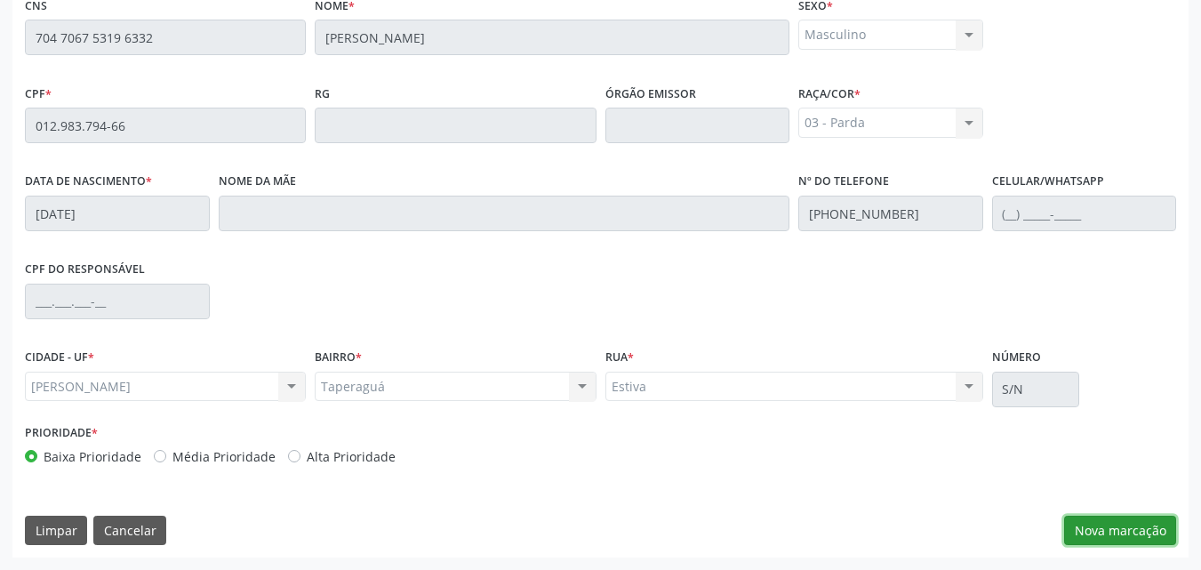
click at [1099, 537] on button "Nova marcação" at bounding box center [1120, 531] width 112 height 30
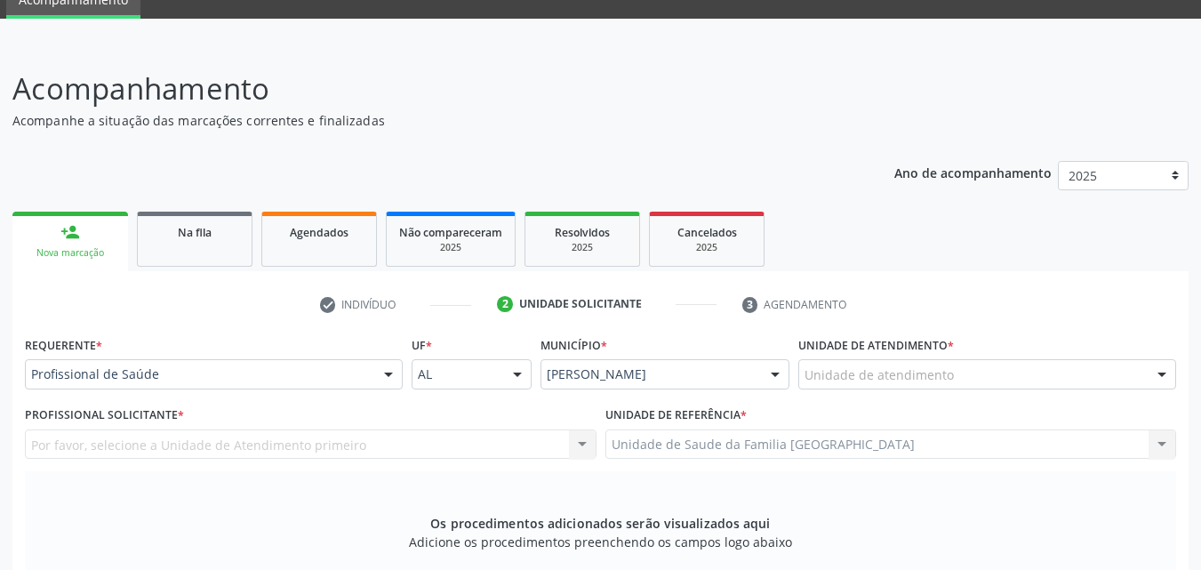
scroll to position [0, 0]
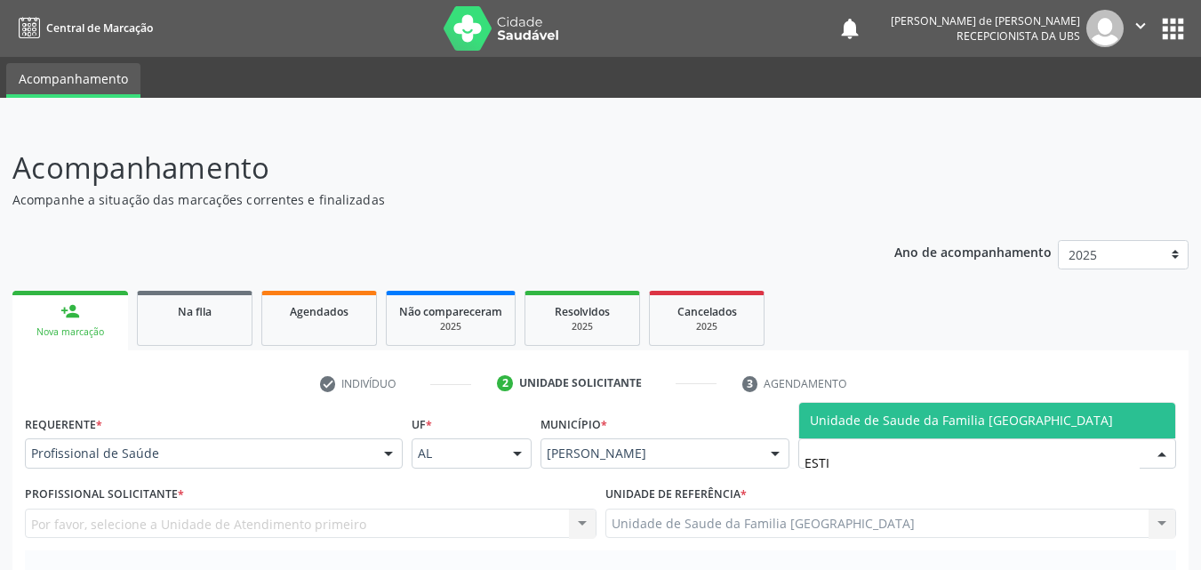
type input "ESTIV"
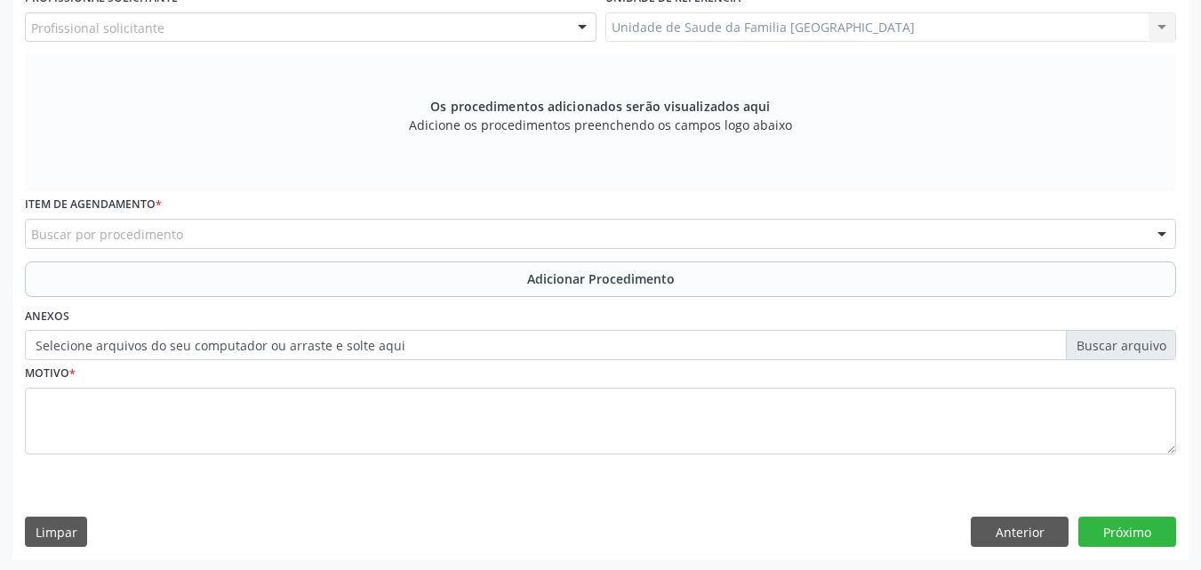
scroll to position [498, 0]
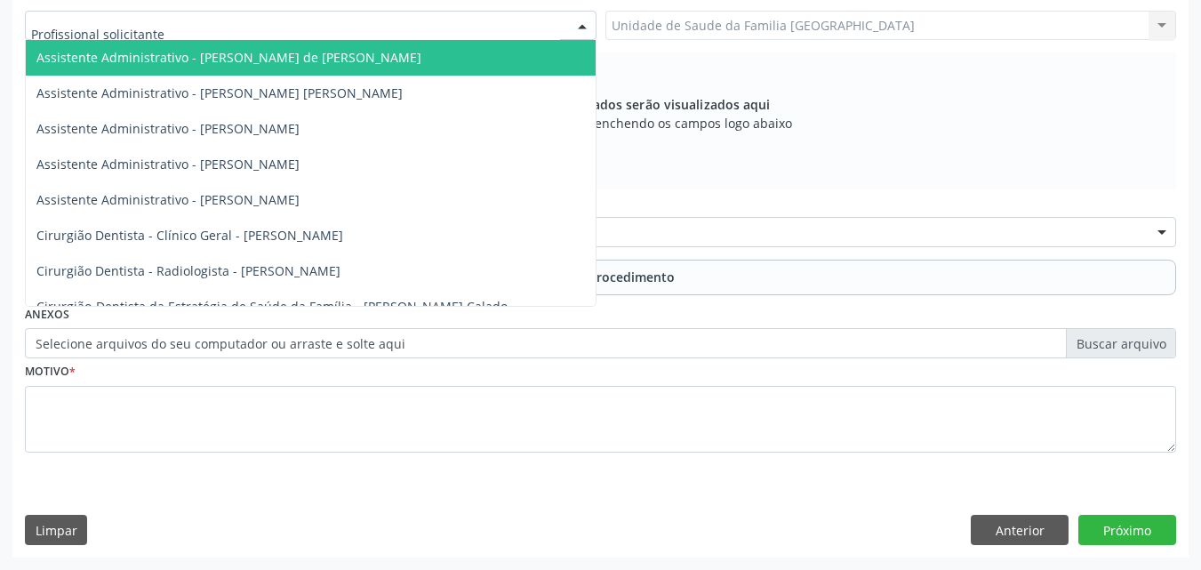
click at [99, 36] on div at bounding box center [311, 26] width 572 height 30
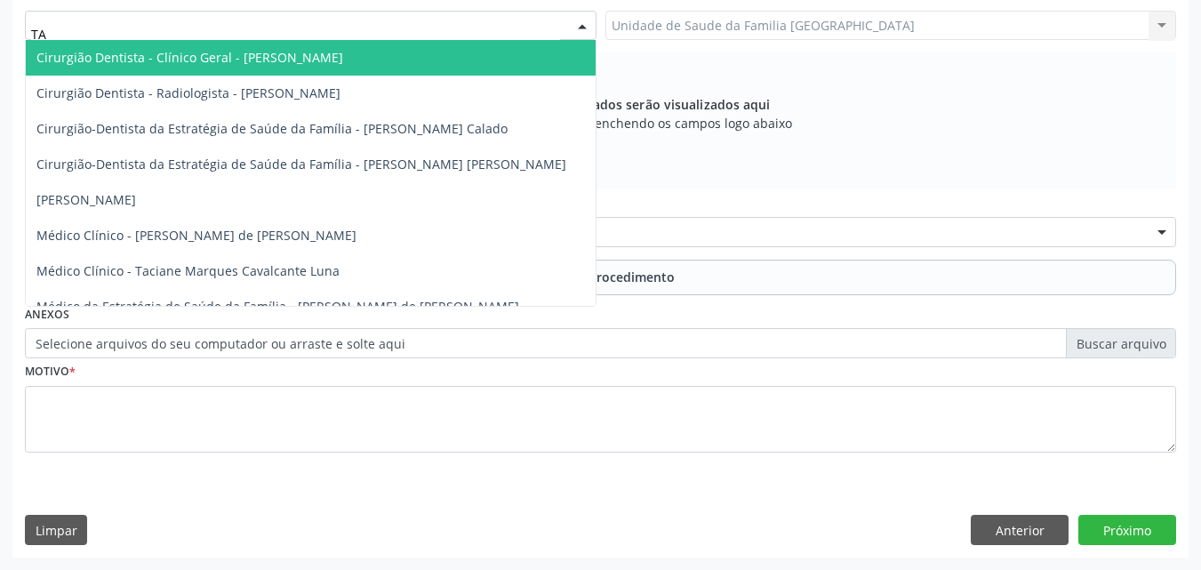
type input "TAC"
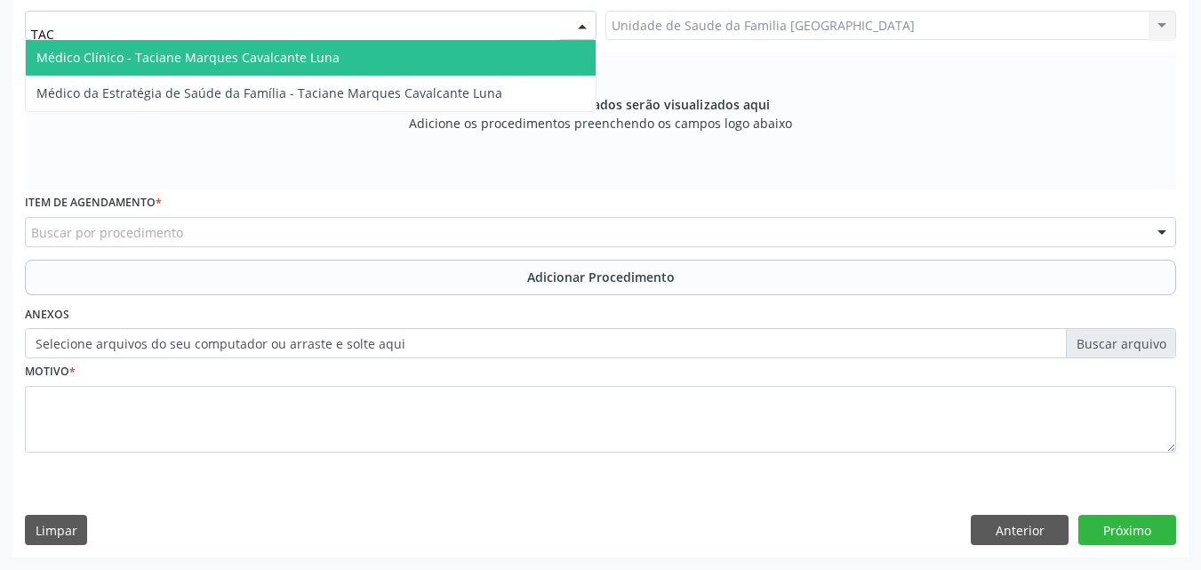
click at [144, 62] on span "Médico Clínico - Taciane Marques Cavalcante Luna" at bounding box center [187, 57] width 303 height 17
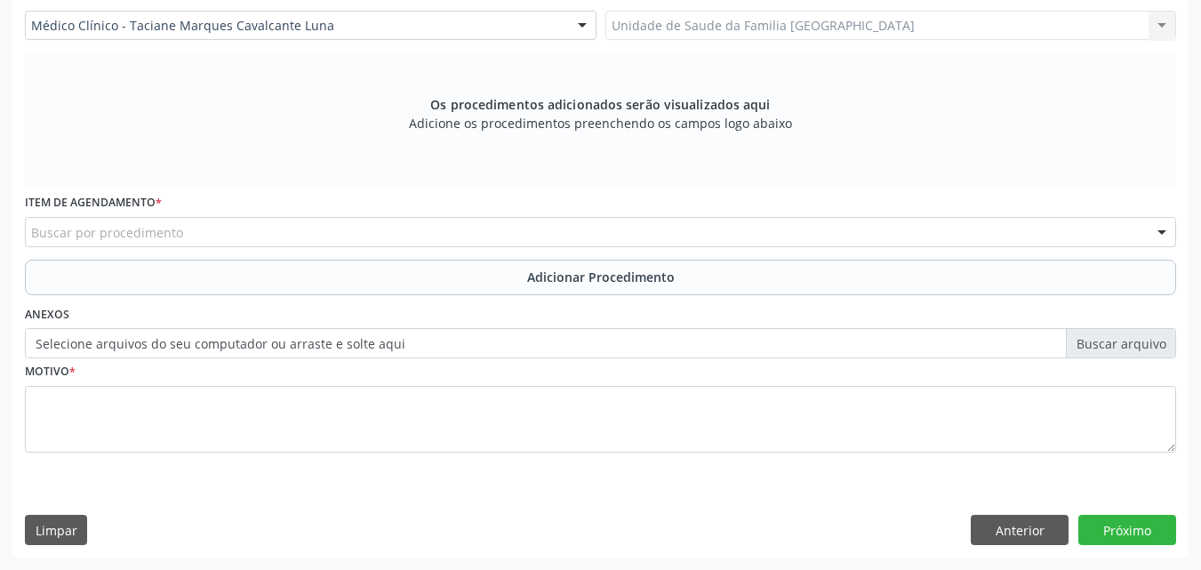
click at [195, 226] on div "Buscar por procedimento" at bounding box center [600, 232] width 1151 height 30
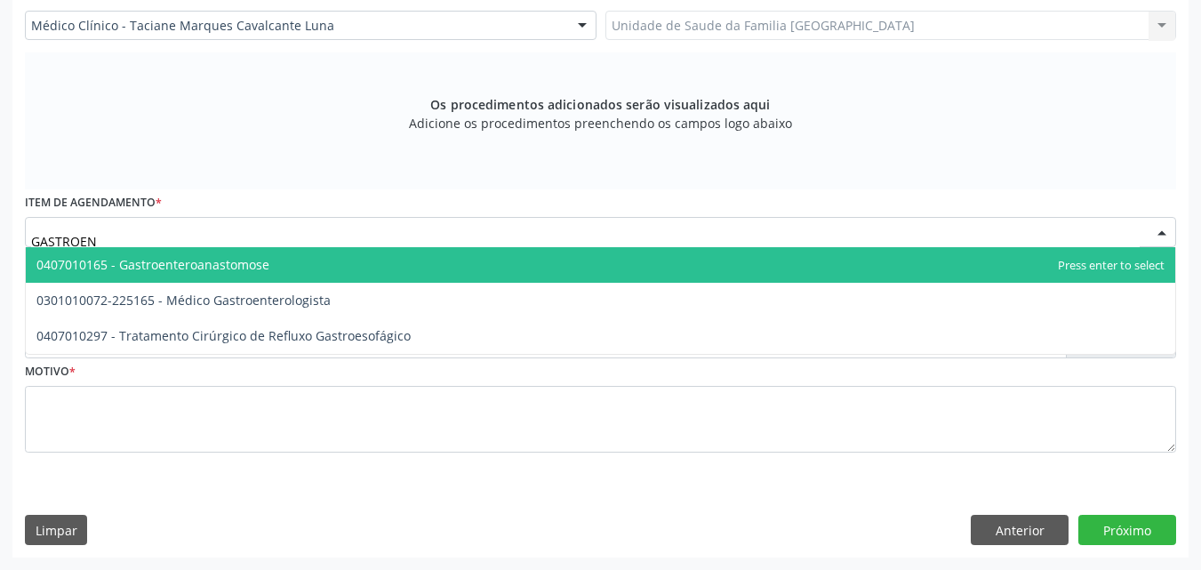
type input "GASTROENT"
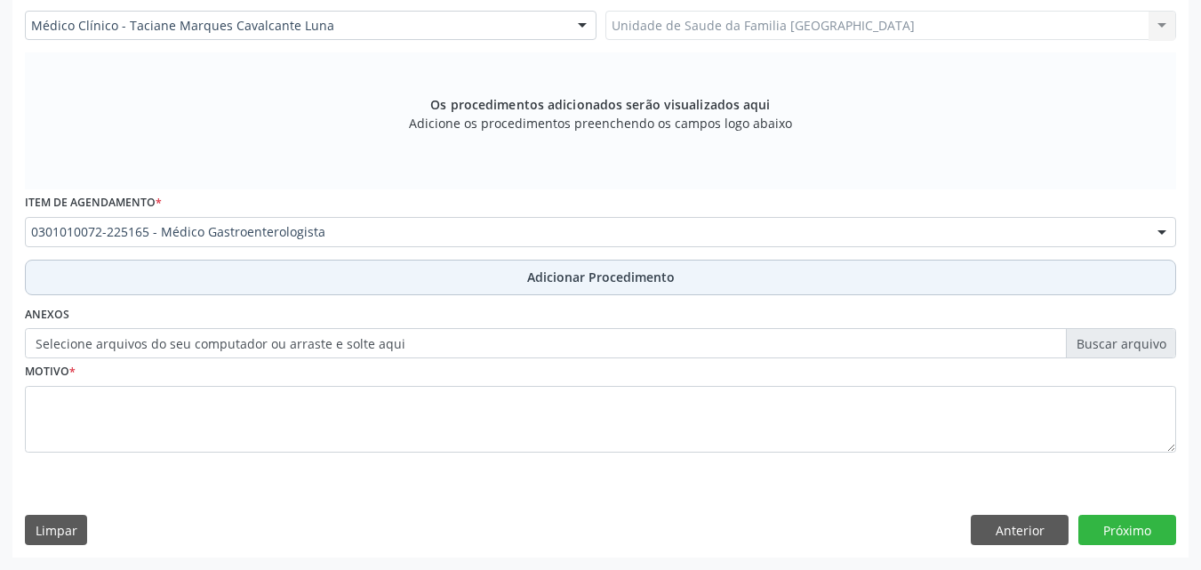
click at [214, 294] on button "Adicionar Procedimento" at bounding box center [600, 278] width 1151 height 36
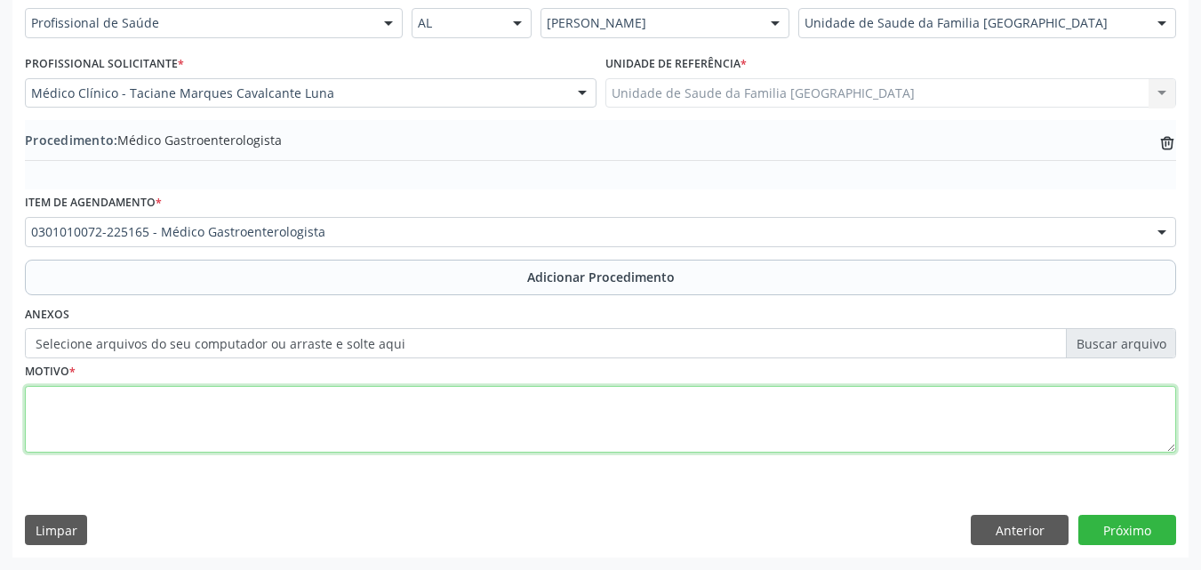
click at [212, 412] on textarea at bounding box center [600, 420] width 1151 height 68
type textarea "K51-COLITE ULCERATIVA."
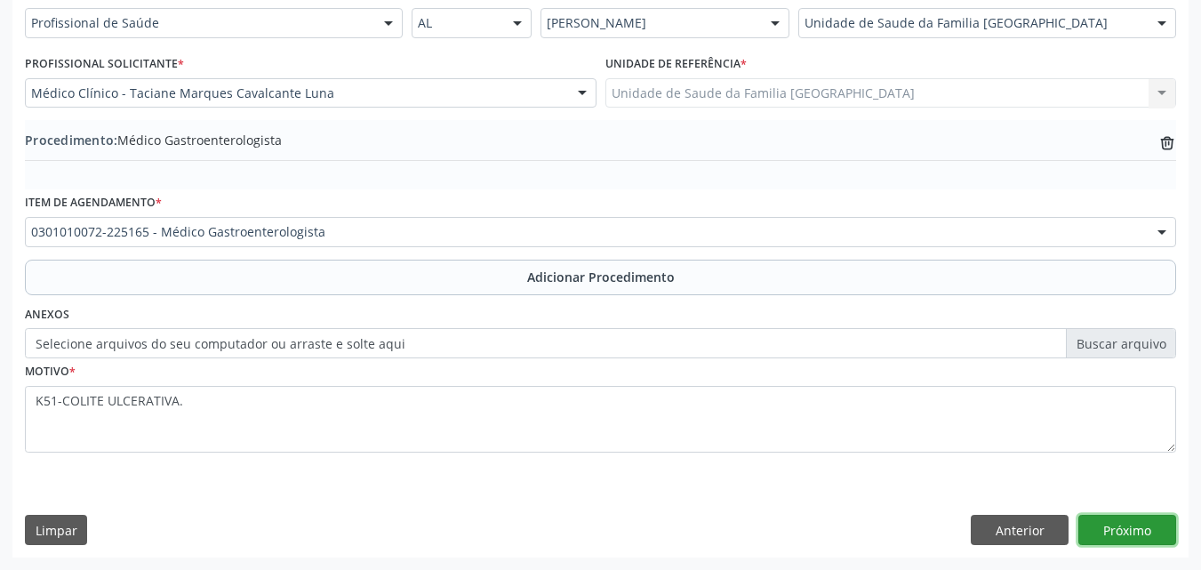
click at [1155, 525] on button "Próximo" at bounding box center [1127, 530] width 98 height 30
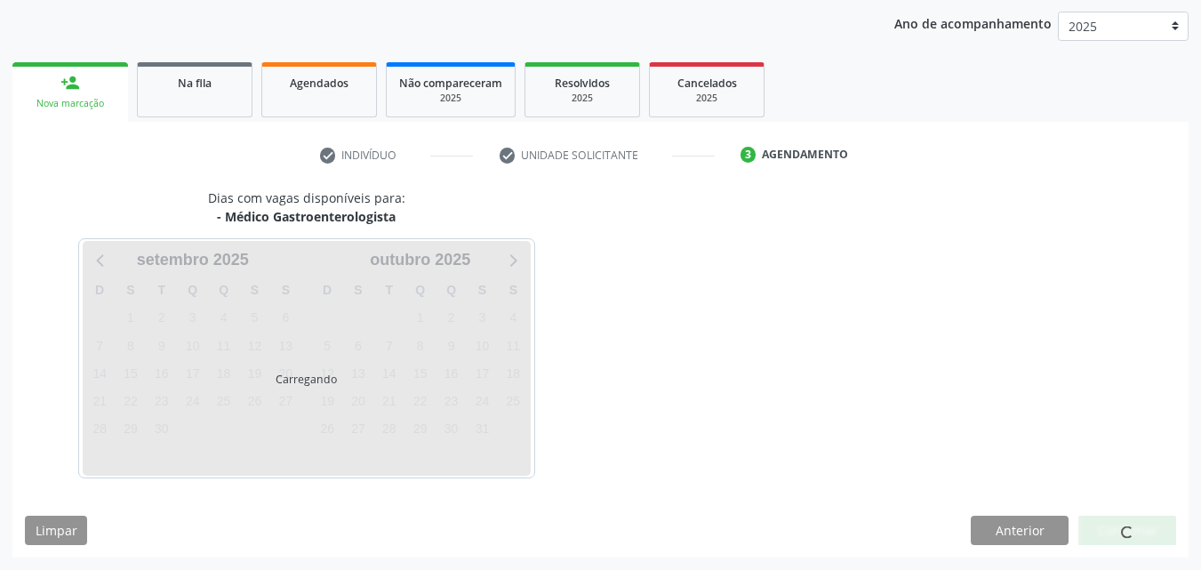
scroll to position [281, 0]
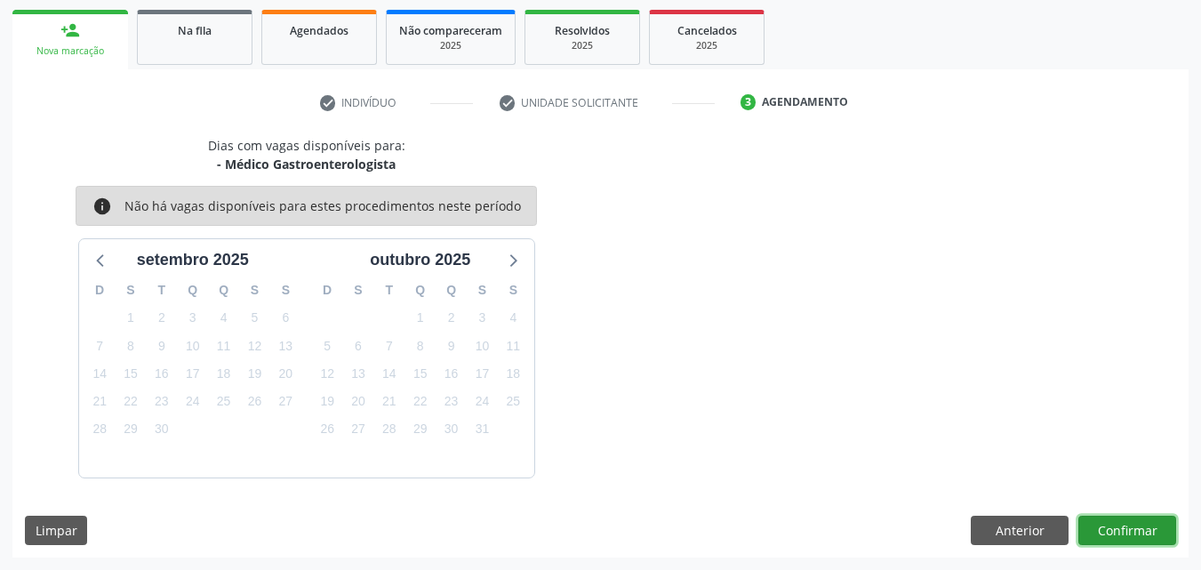
click at [1155, 525] on button "Confirmar" at bounding box center [1127, 531] width 98 height 30
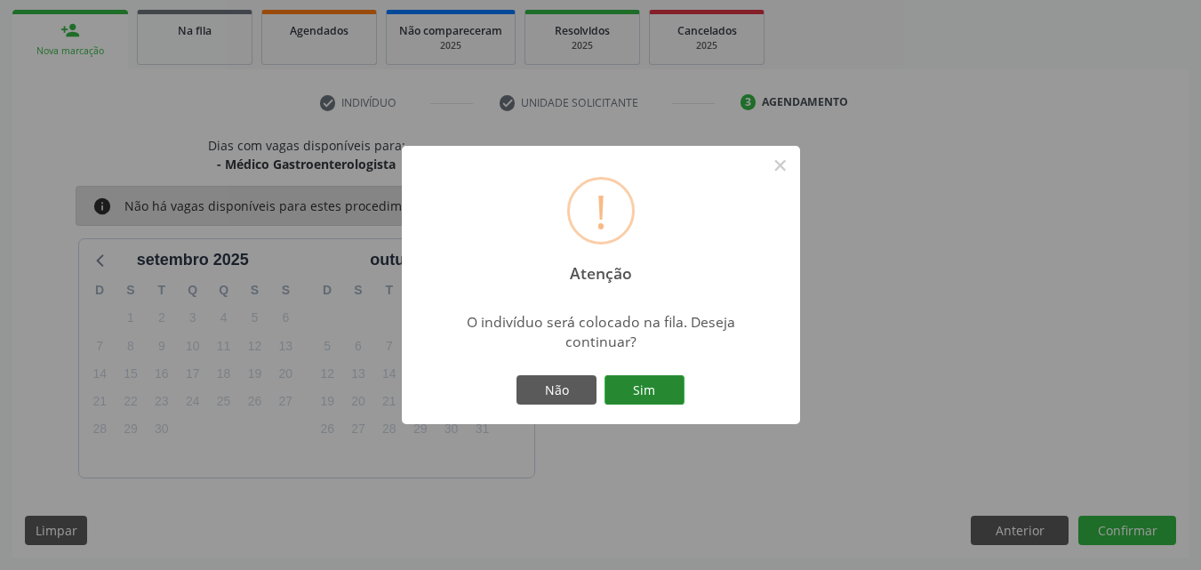
click at [662, 401] on button "Sim" at bounding box center [645, 390] width 80 height 30
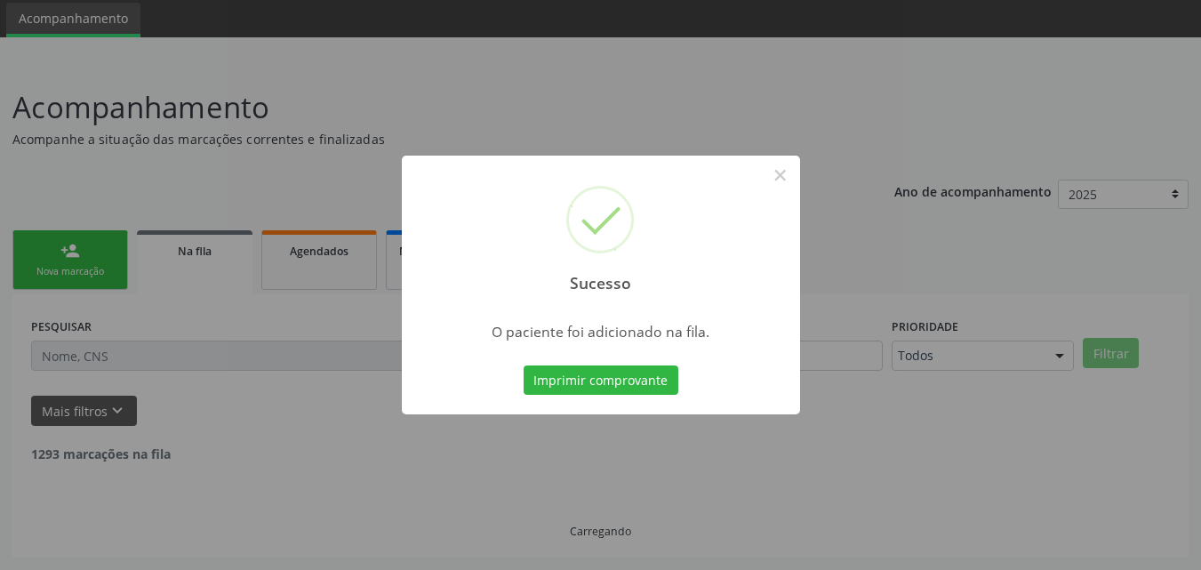
scroll to position [42, 0]
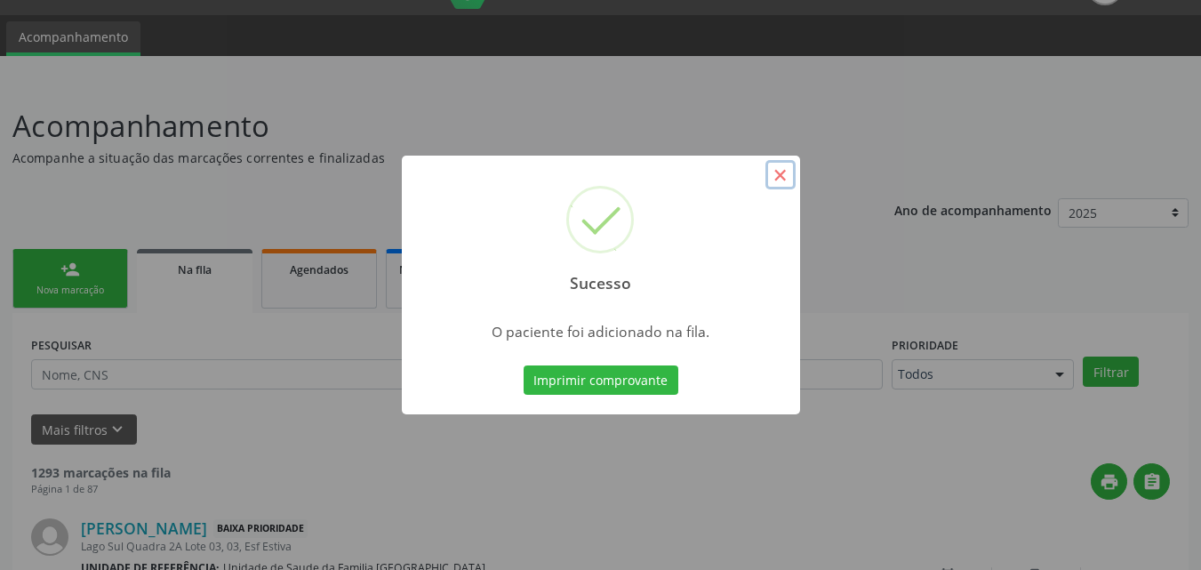
click at [779, 170] on button "×" at bounding box center [780, 175] width 30 height 30
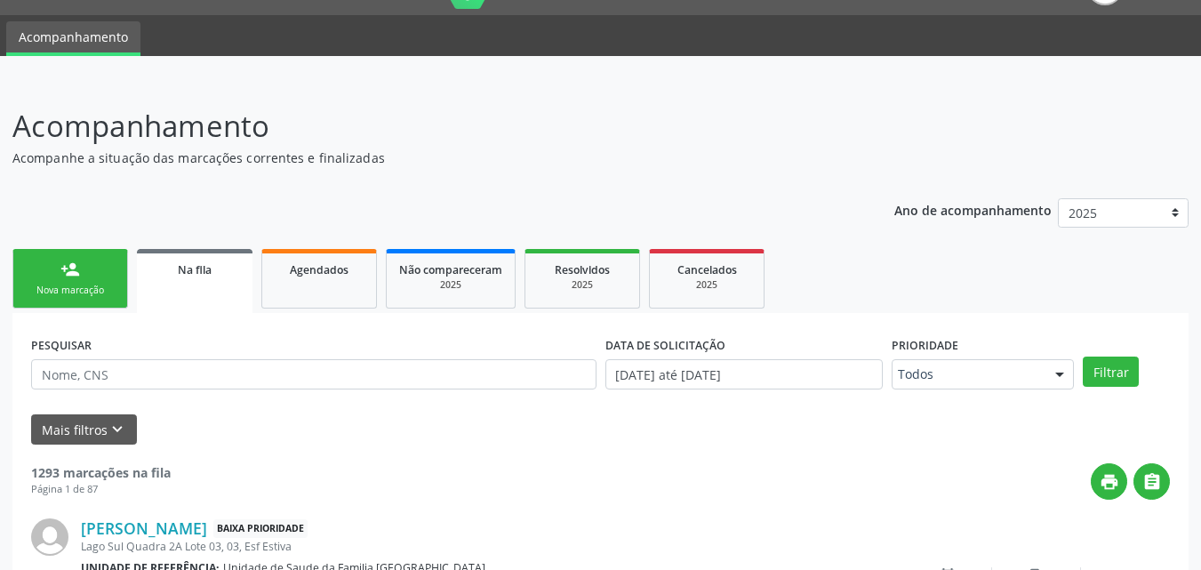
click at [73, 281] on link "person_add Nova marcação" at bounding box center [70, 279] width 116 height 60
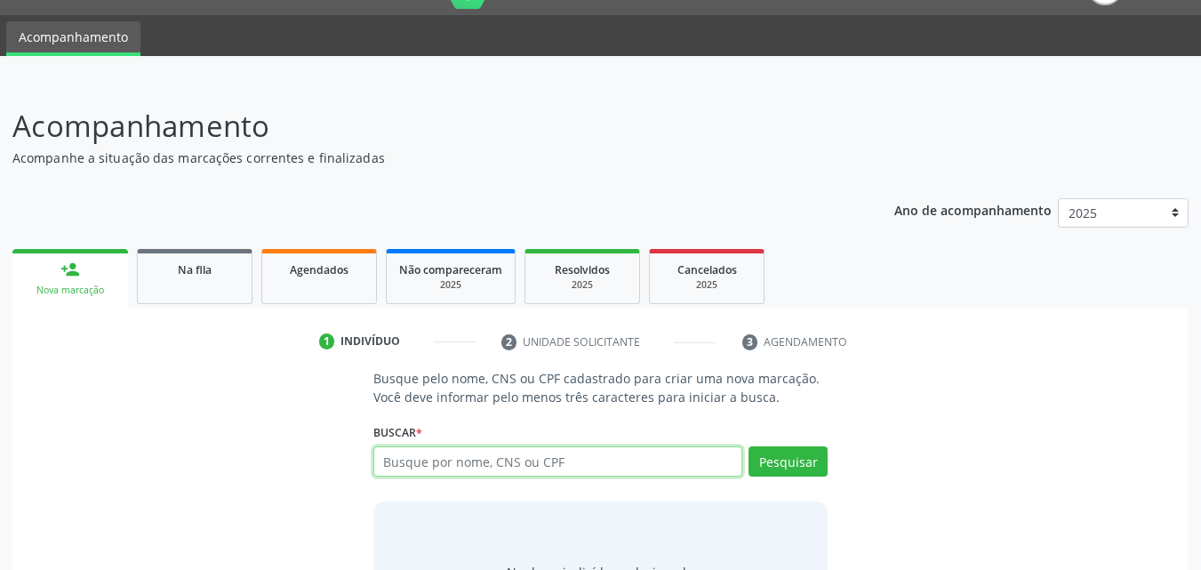
click at [478, 465] on input "text" at bounding box center [558, 461] width 370 height 30
type input "[PERSON_NAME]"
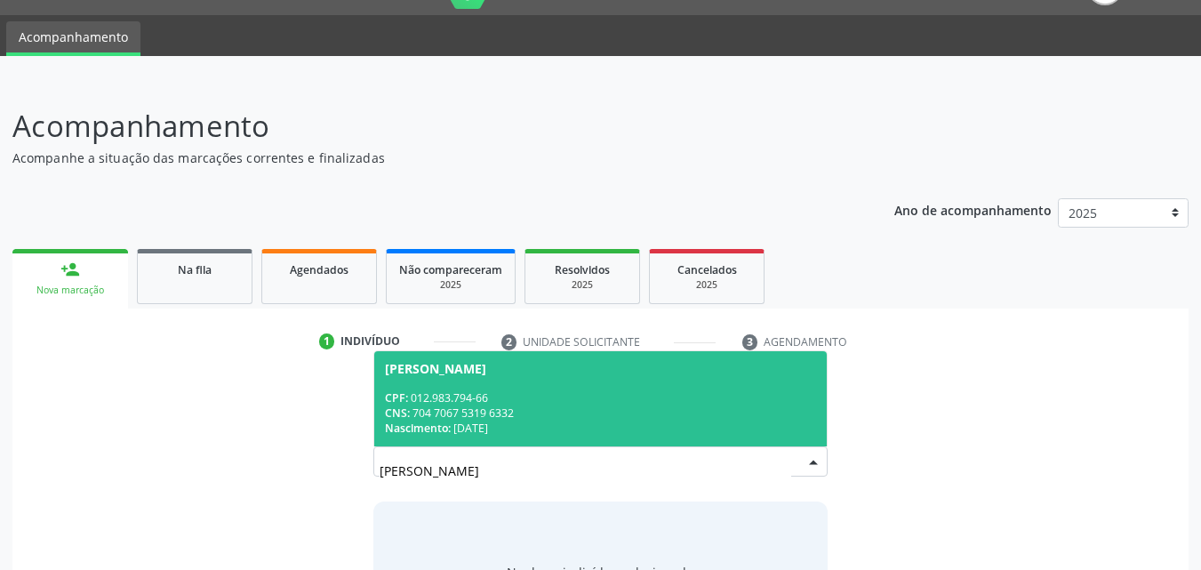
click at [543, 416] on div "CNS: 704 7067 5319 6332" at bounding box center [601, 412] width 432 height 15
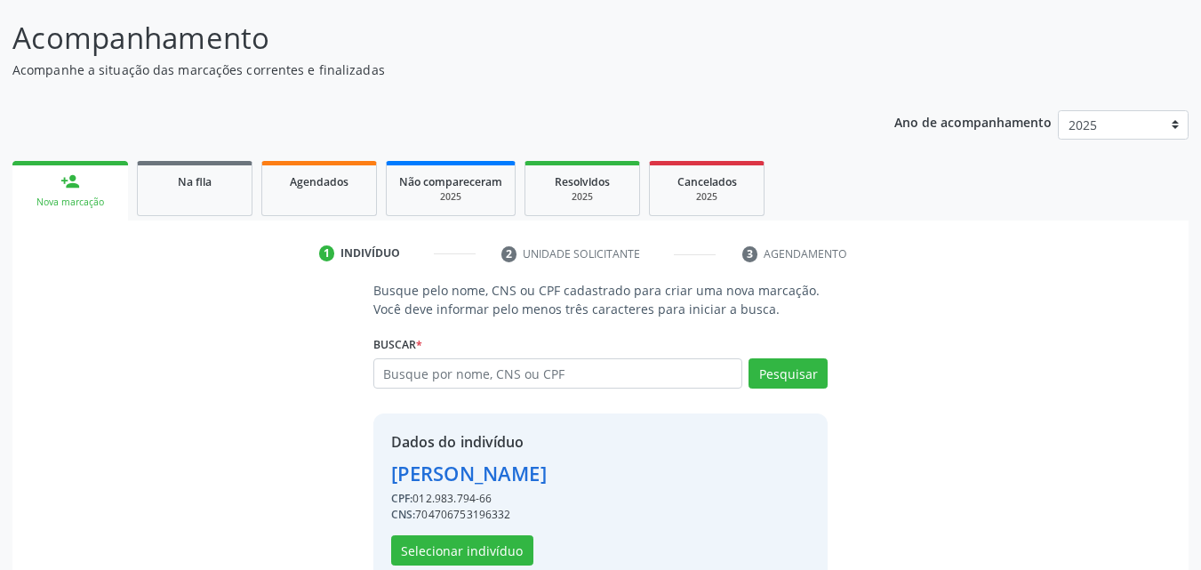
scroll to position [168, 0]
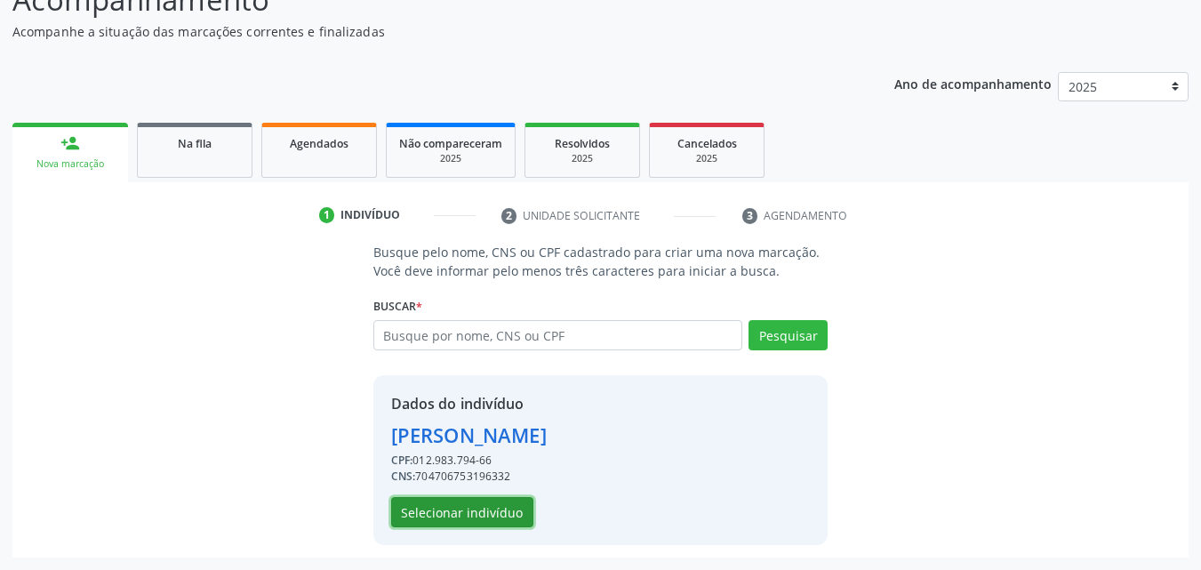
click at [493, 511] on button "Selecionar indivíduo" at bounding box center [462, 512] width 142 height 30
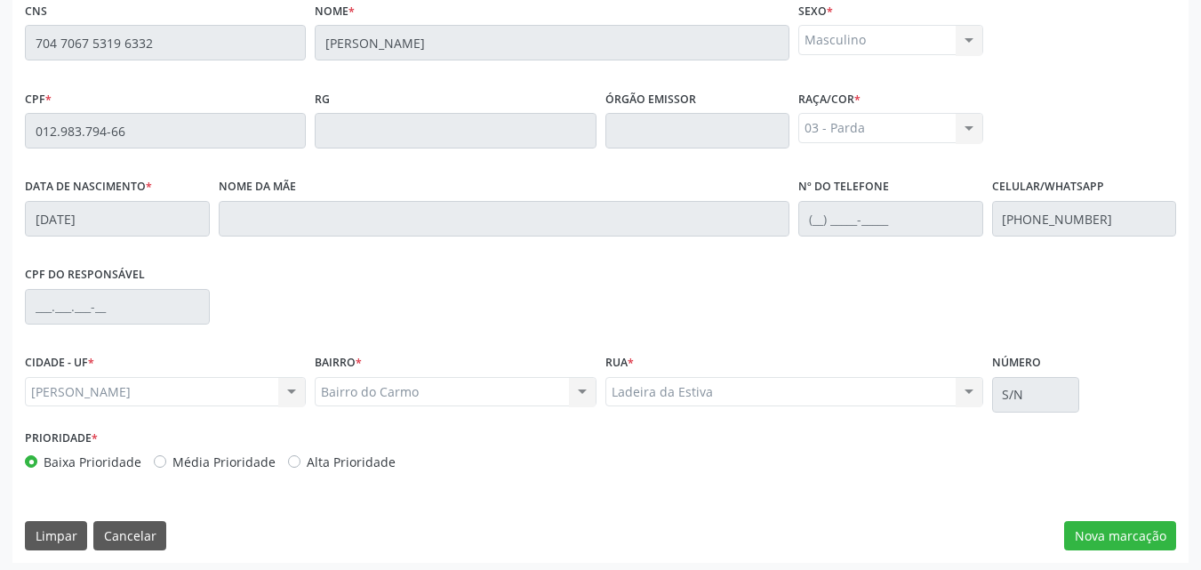
scroll to position [470, 0]
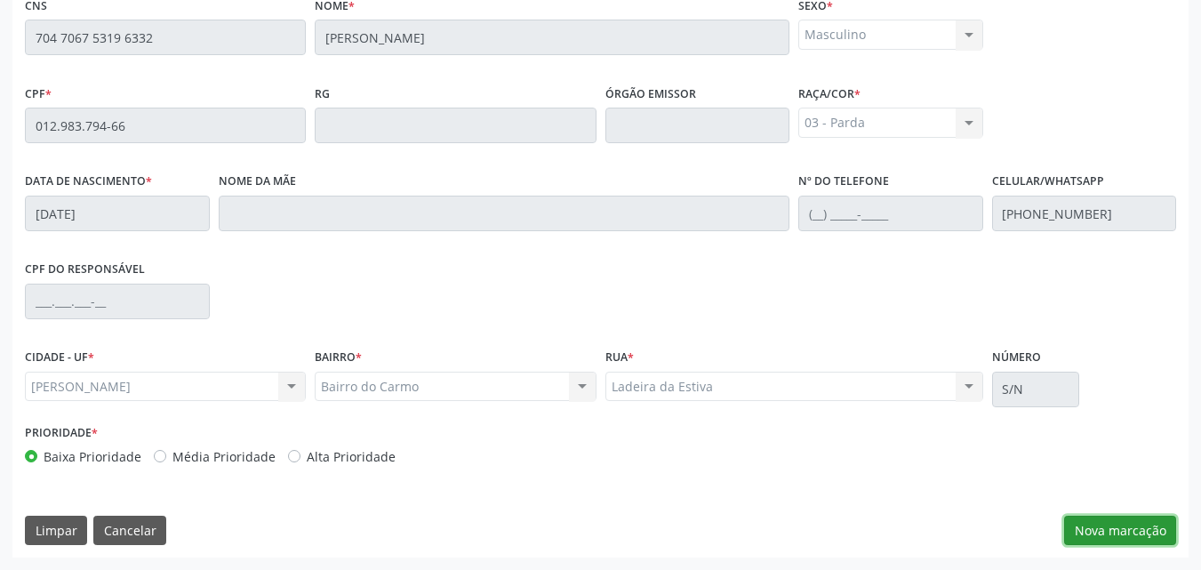
click at [1127, 517] on button "Nova marcação" at bounding box center [1120, 531] width 112 height 30
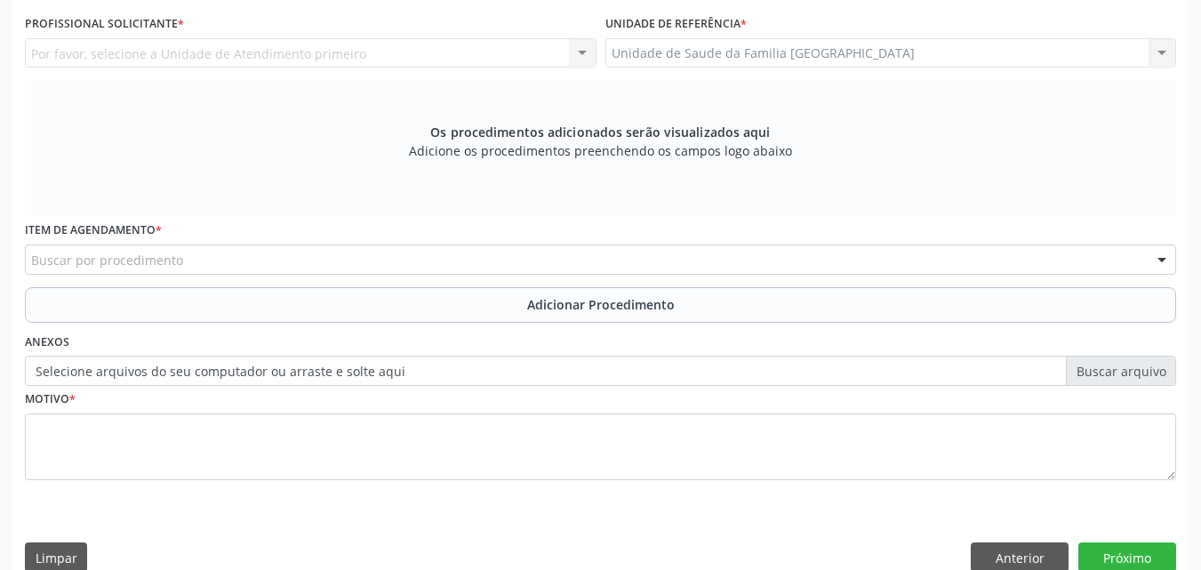
scroll to position [55, 0]
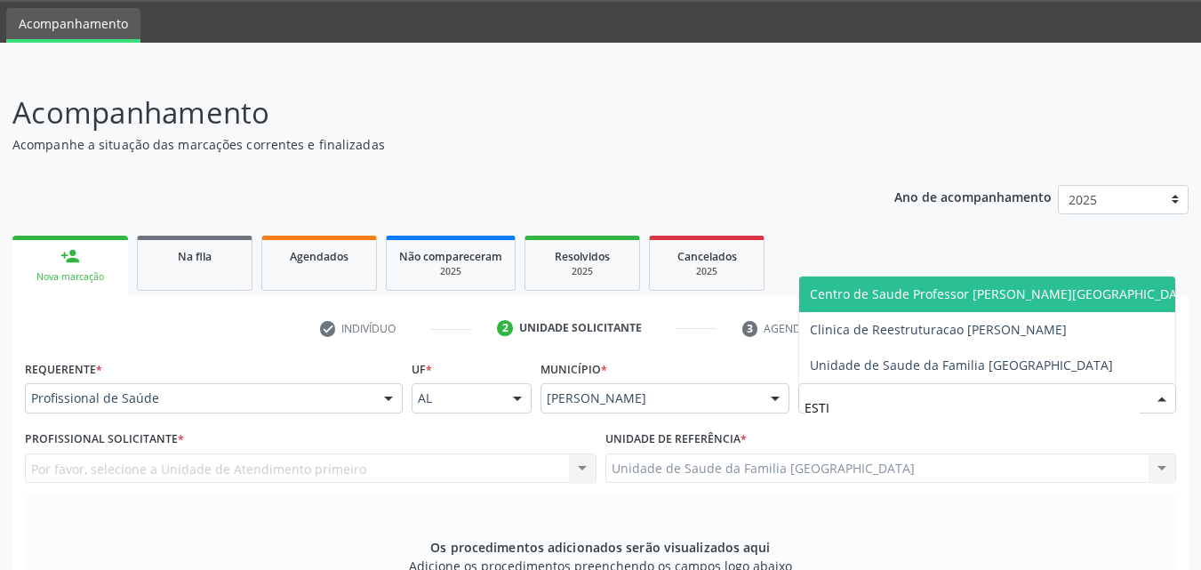
type input "ESTIV"
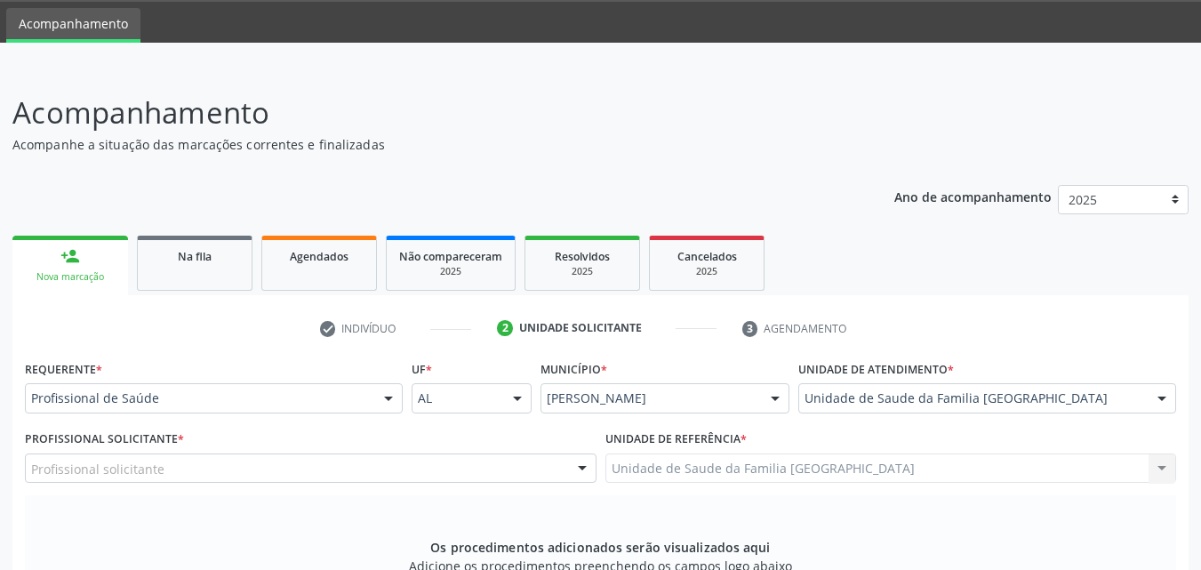
scroll to position [470, 0]
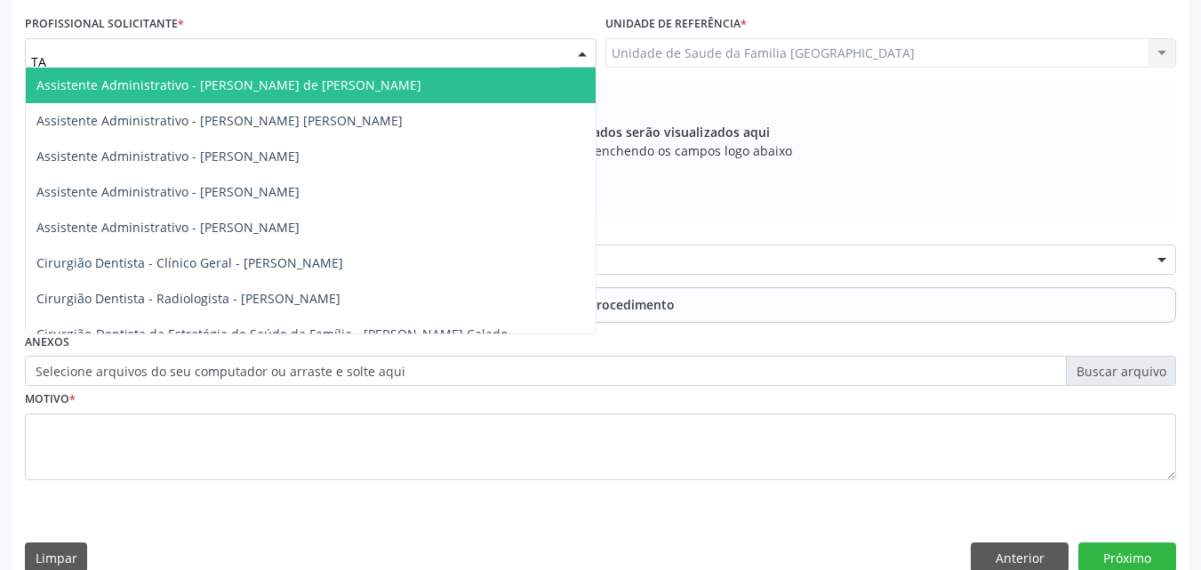
type input "TAC"
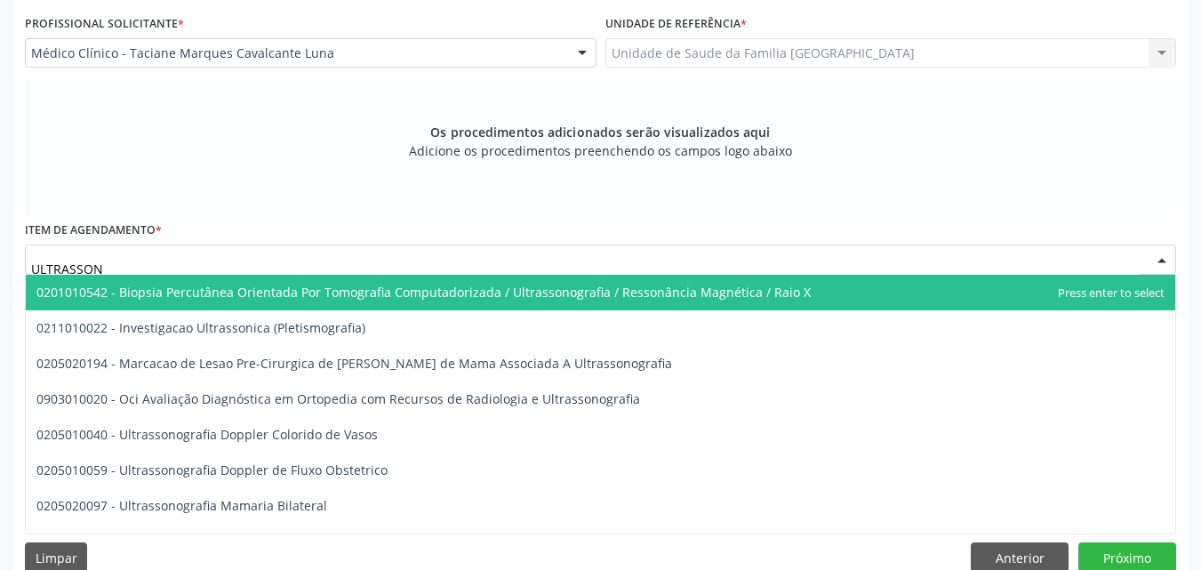
type input "ULTRASSONO"
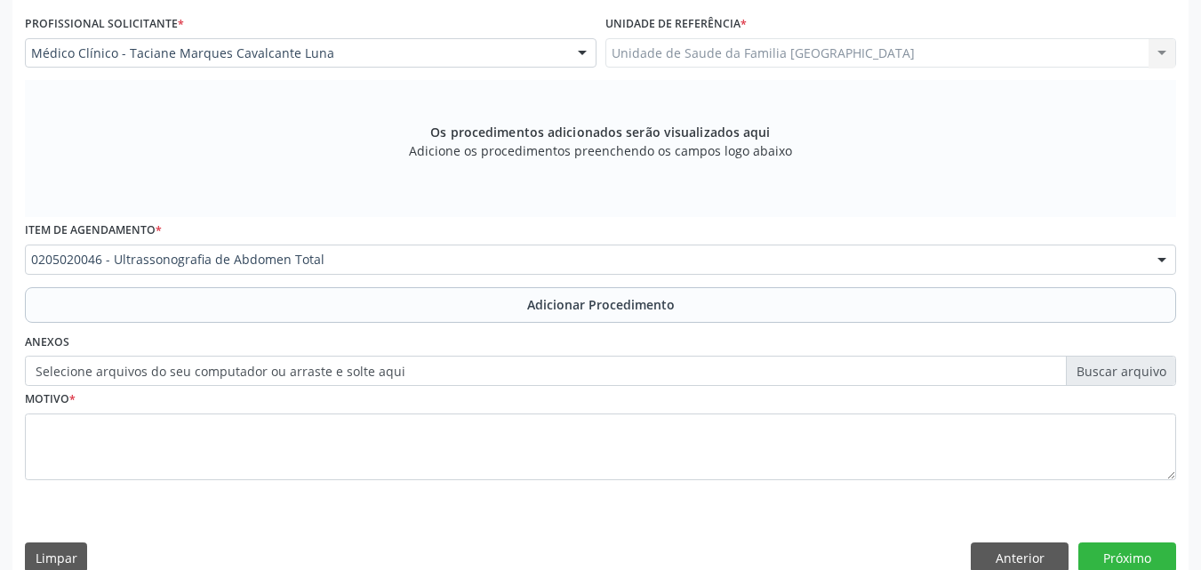
scroll to position [0, 0]
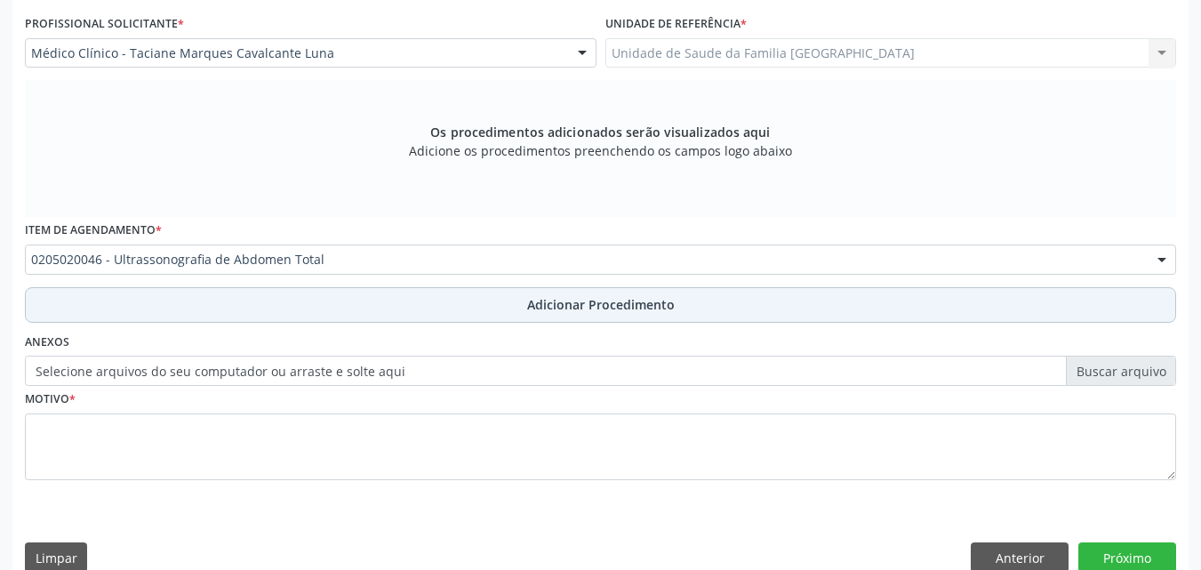
click at [140, 311] on button "Adicionar Procedimento" at bounding box center [600, 305] width 1151 height 36
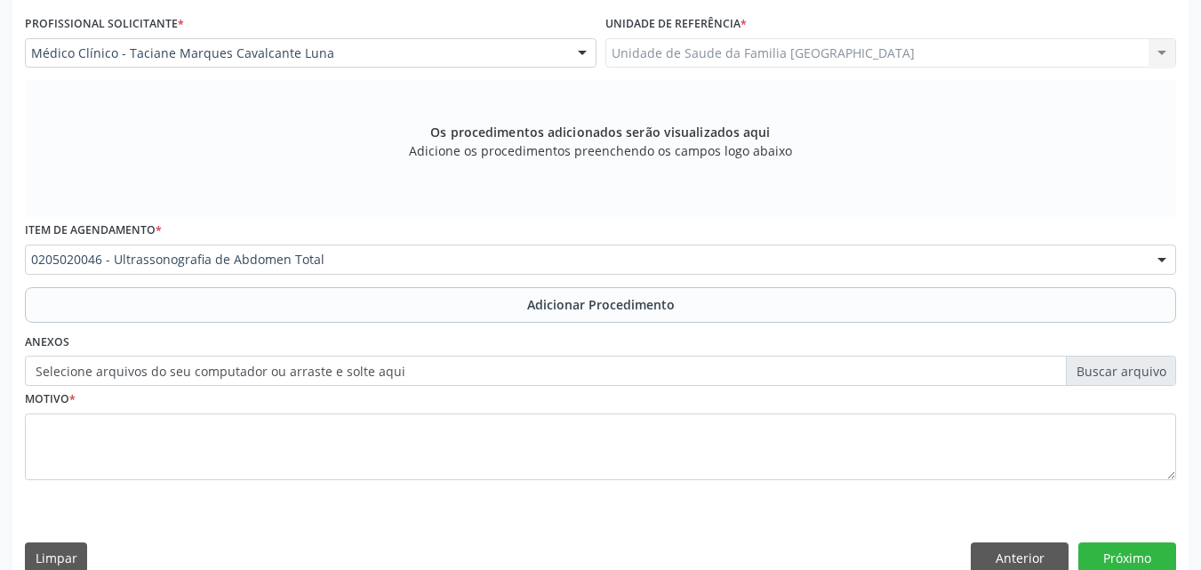
scroll to position [430, 0]
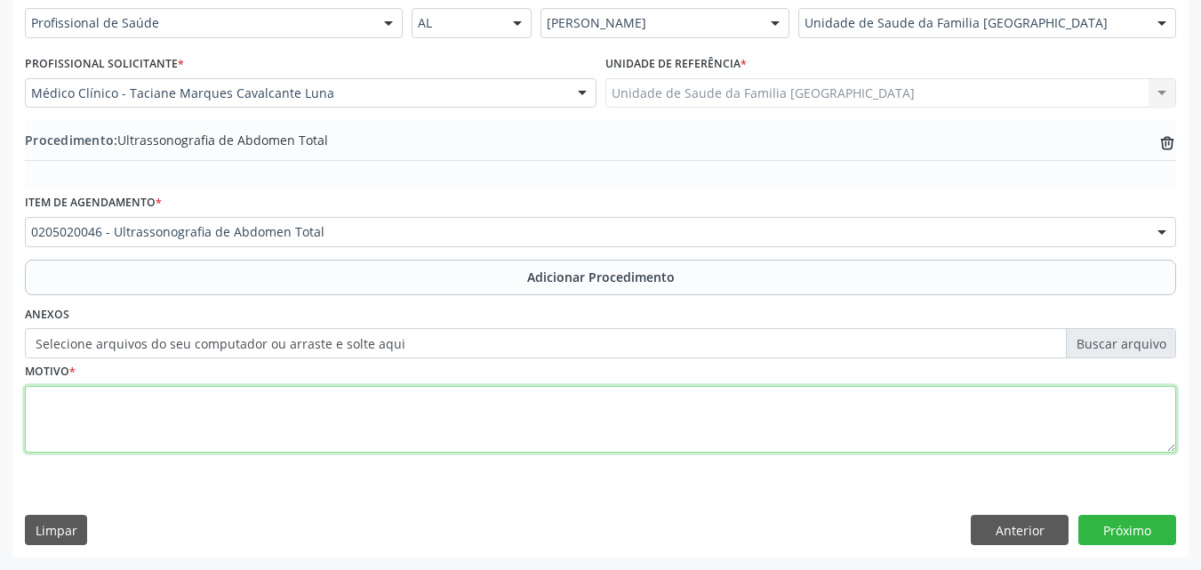
click at [148, 419] on textarea at bounding box center [600, 420] width 1151 height 68
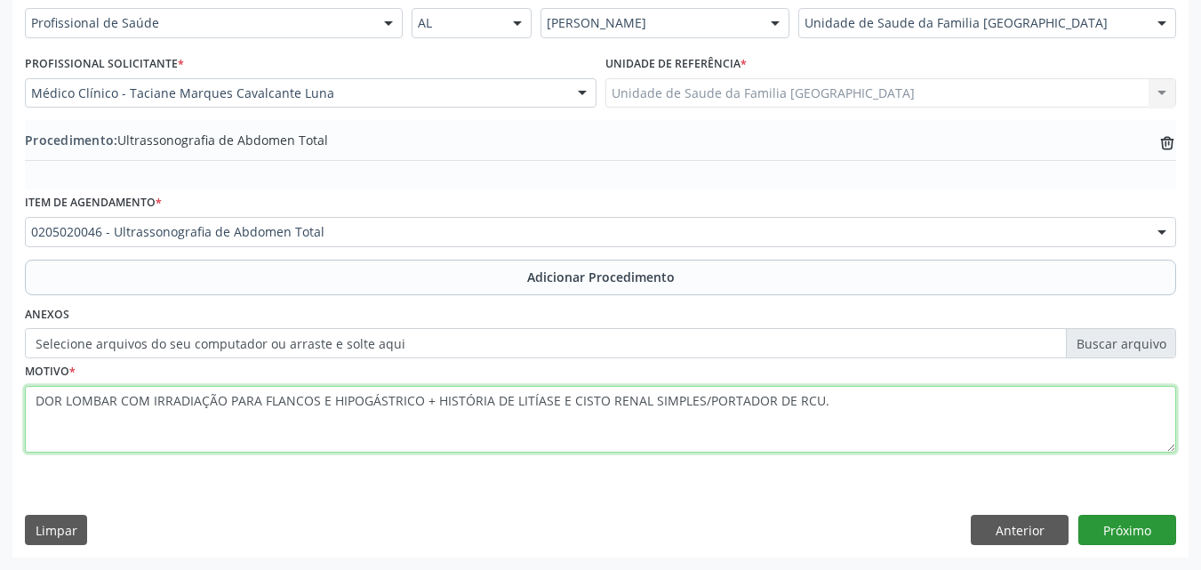
type textarea "DOR LOMBAR COM IRRADIAÇÃO PARA FLANCOS E HIPOGÁSTRICO + HISTÓRIA DE LITÍASE E C…"
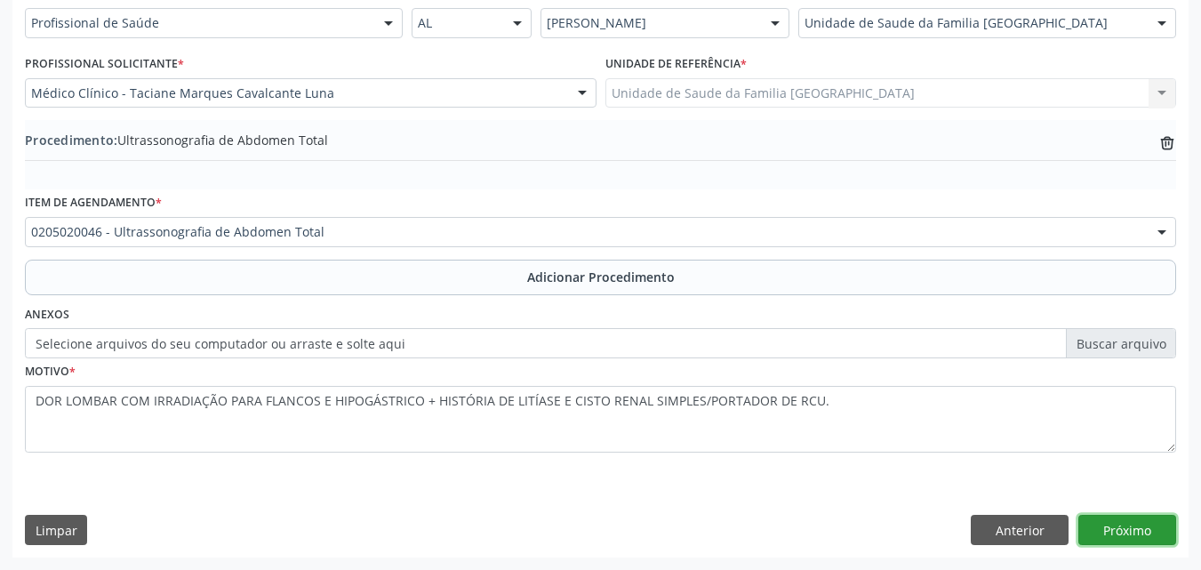
click at [1111, 535] on button "Próximo" at bounding box center [1127, 530] width 98 height 30
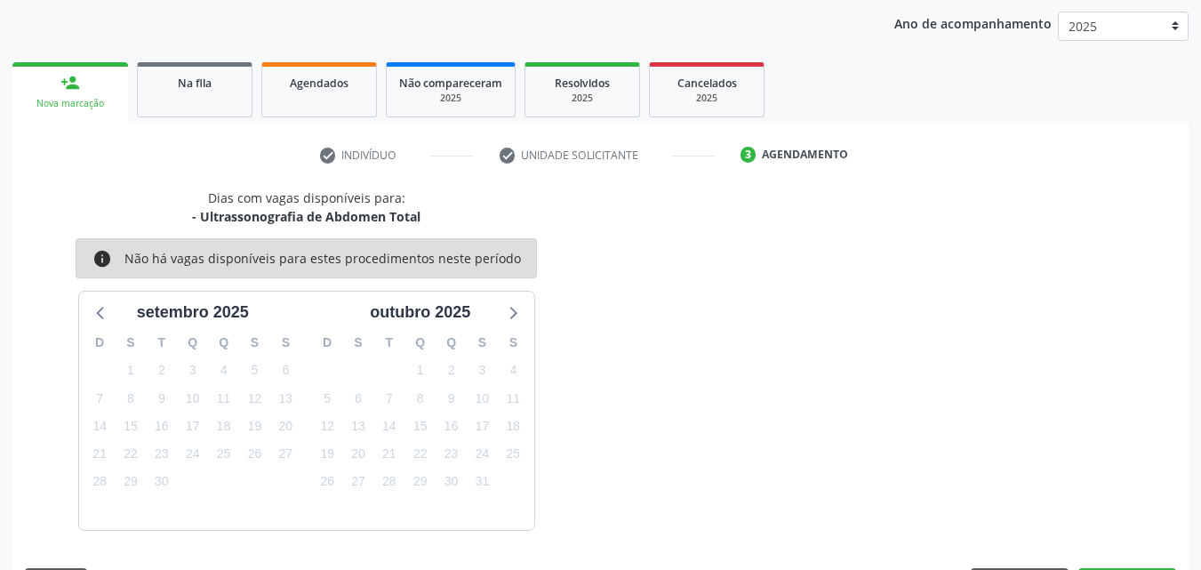
scroll to position [281, 0]
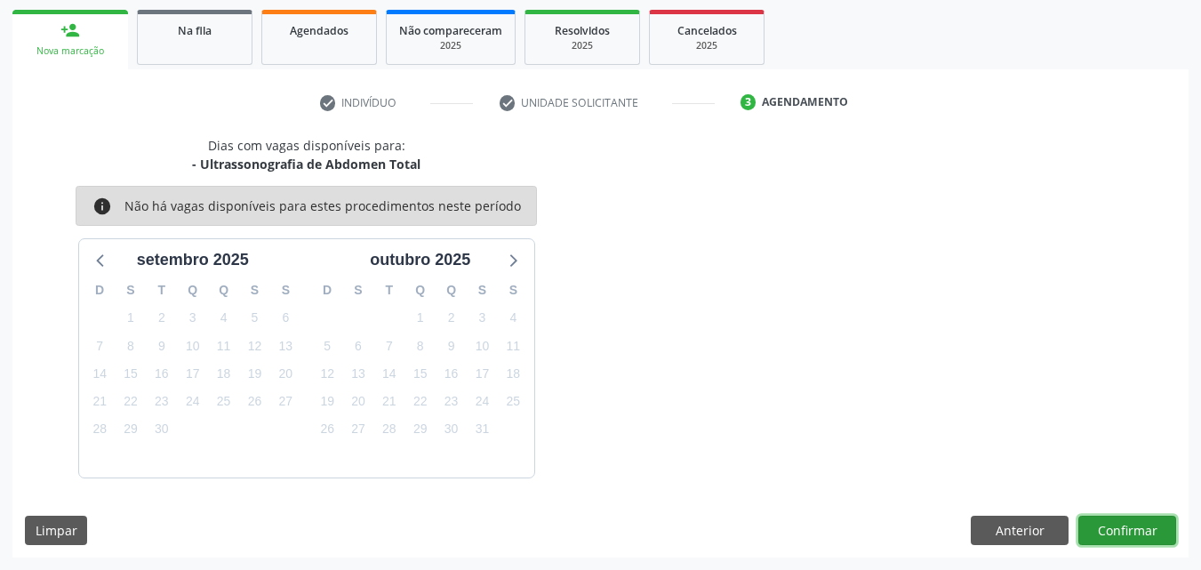
click at [1098, 530] on button "Confirmar" at bounding box center [1127, 531] width 98 height 30
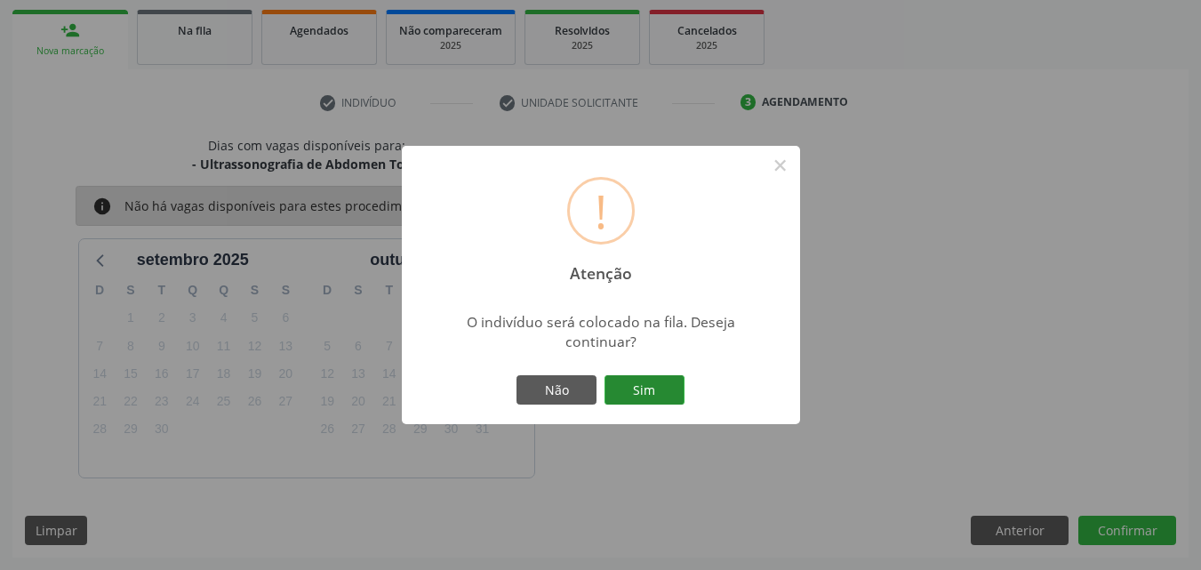
click at [669, 394] on button "Sim" at bounding box center [645, 390] width 80 height 30
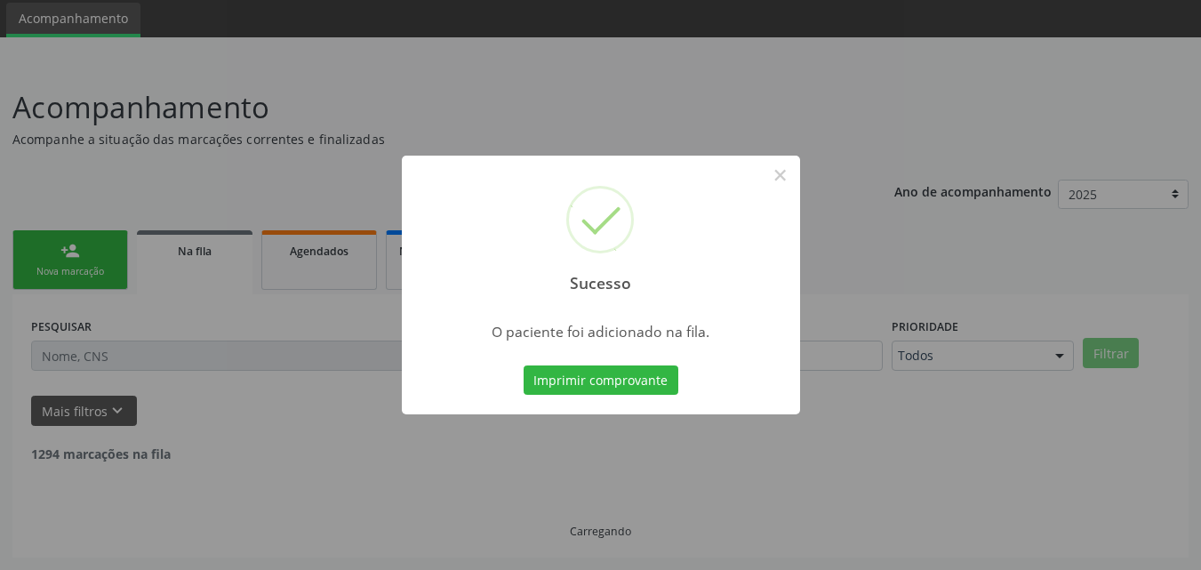
scroll to position [42, 0]
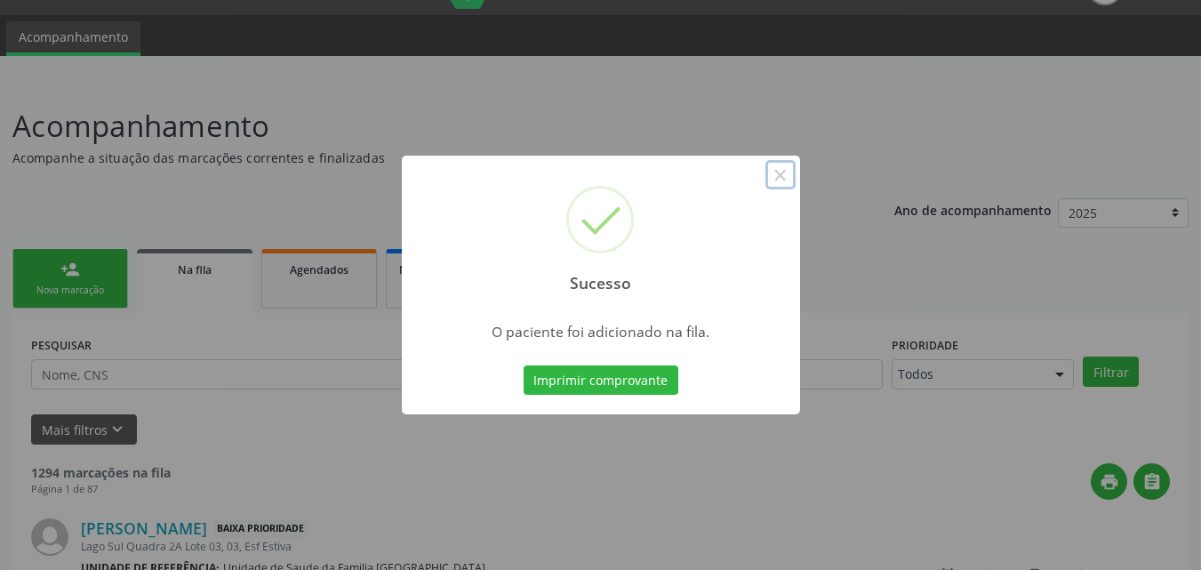
click at [776, 170] on button "×" at bounding box center [780, 175] width 30 height 30
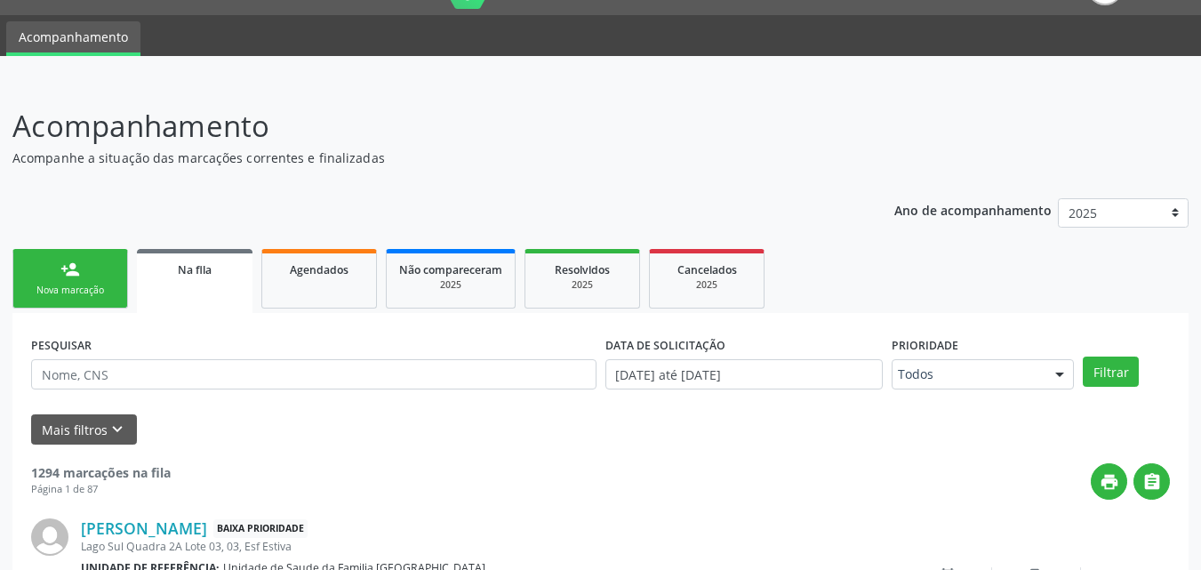
click at [208, 273] on span "Na fila" at bounding box center [195, 269] width 34 height 15
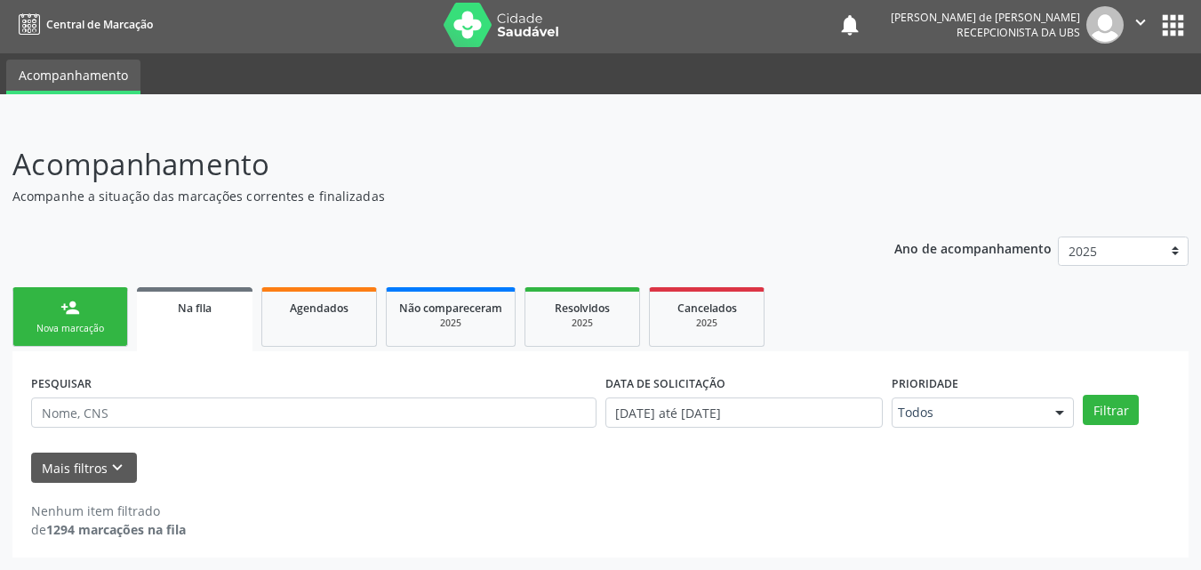
scroll to position [4, 0]
click at [180, 390] on div "PESQUISAR" at bounding box center [314, 404] width 574 height 69
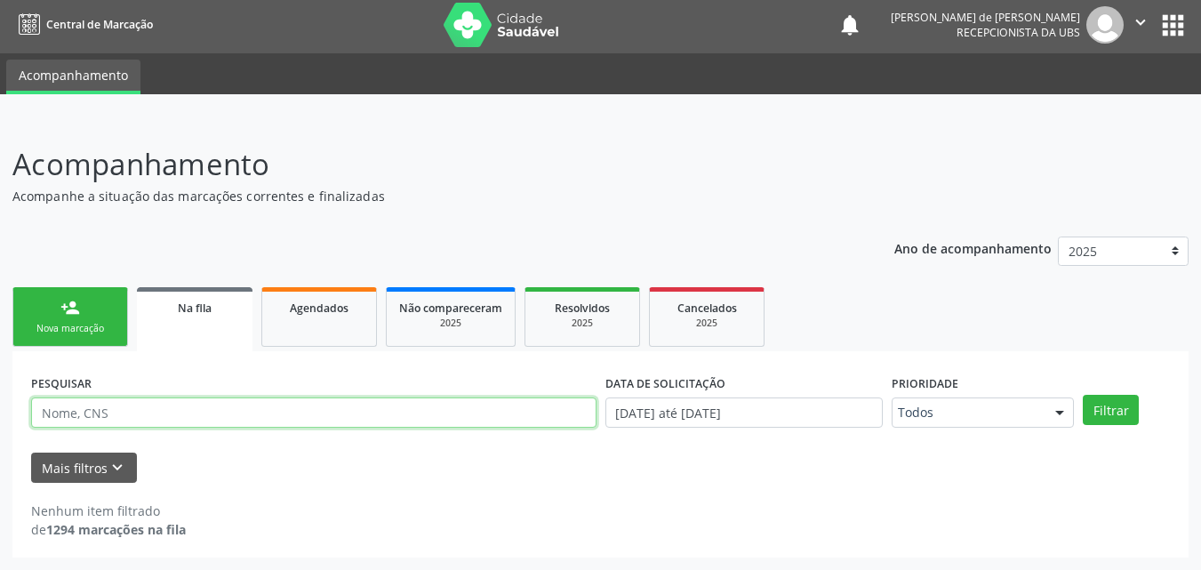
click at [166, 422] on input "text" at bounding box center [313, 412] width 565 height 30
type input "MARIA LIDIANA"
click at [1083, 395] on button "Filtrar" at bounding box center [1111, 410] width 56 height 30
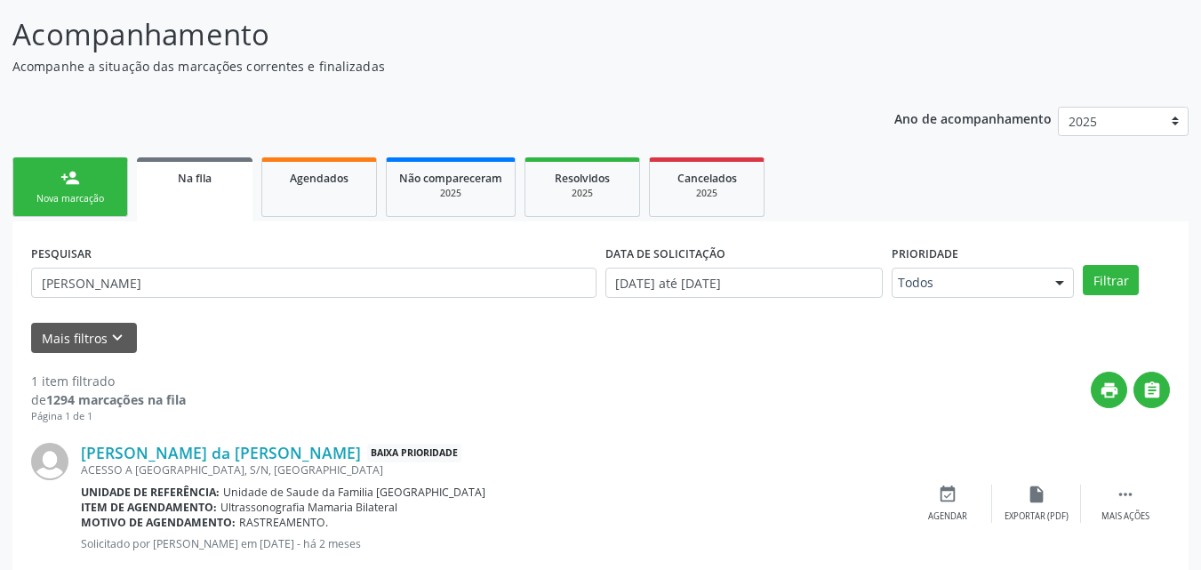
scroll to position [177, 0]
